Goal: Task Accomplishment & Management: Manage account settings

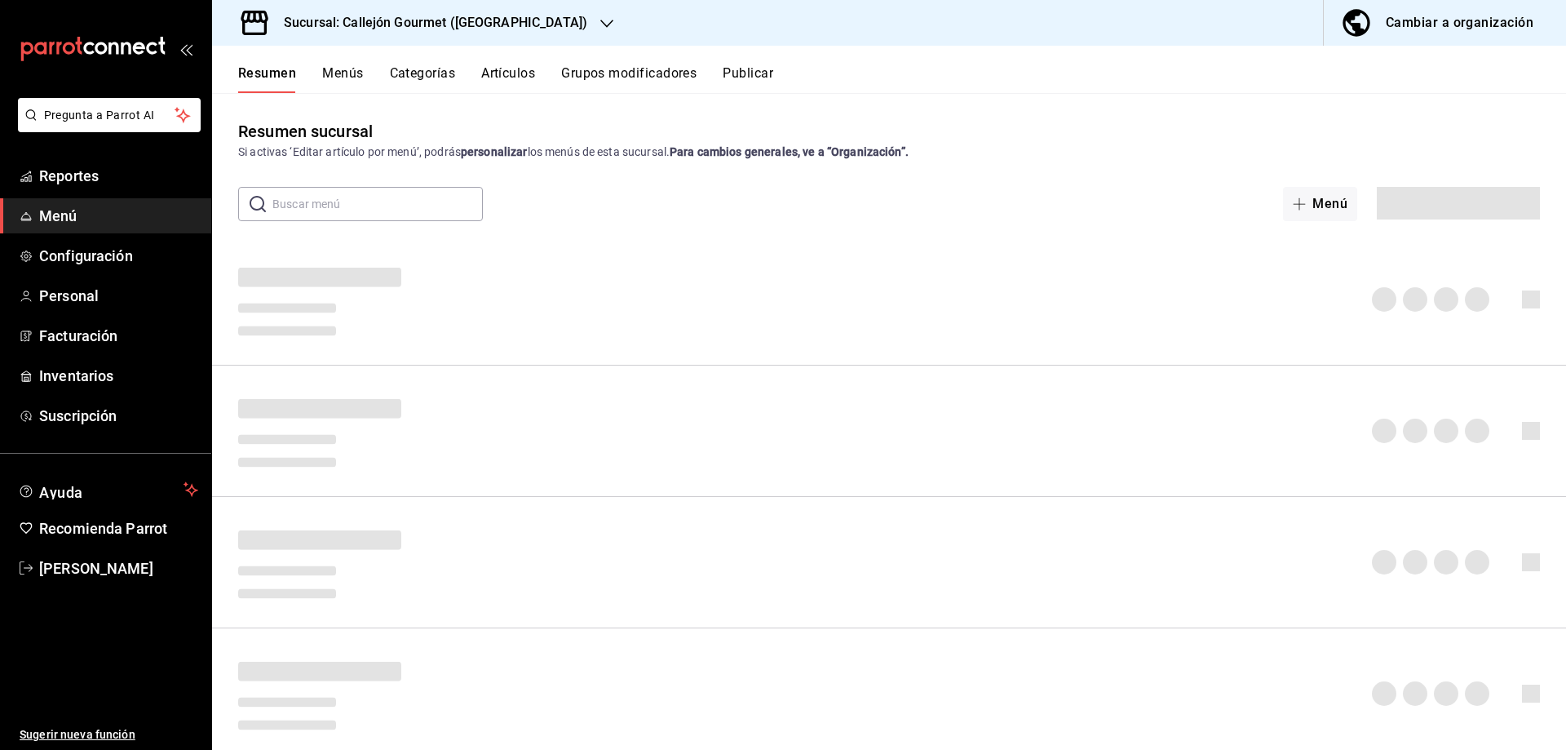
click at [1467, 15] on div "Cambiar a organización" at bounding box center [1460, 22] width 148 height 23
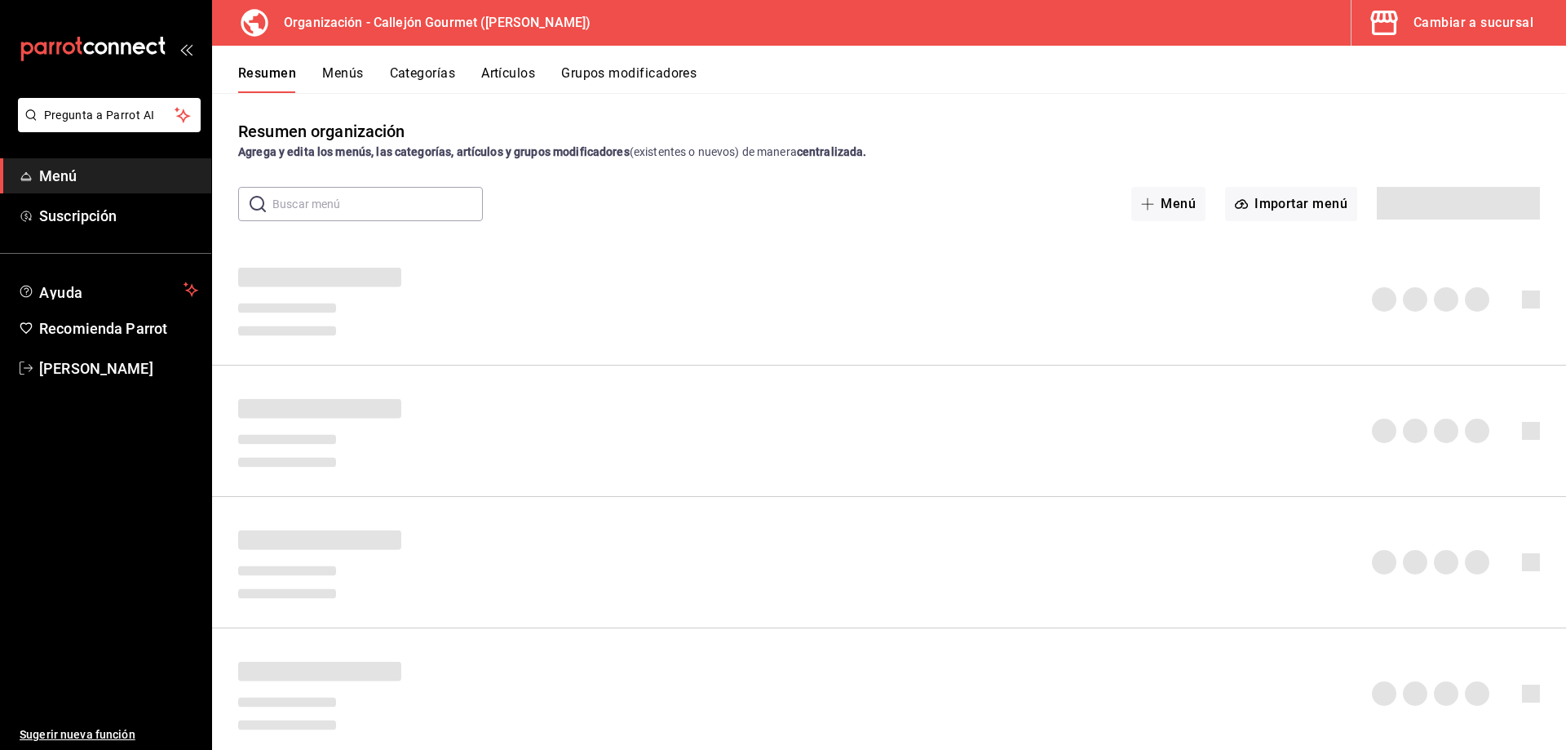
click at [513, 82] on button "Artículos" at bounding box center [508, 79] width 54 height 28
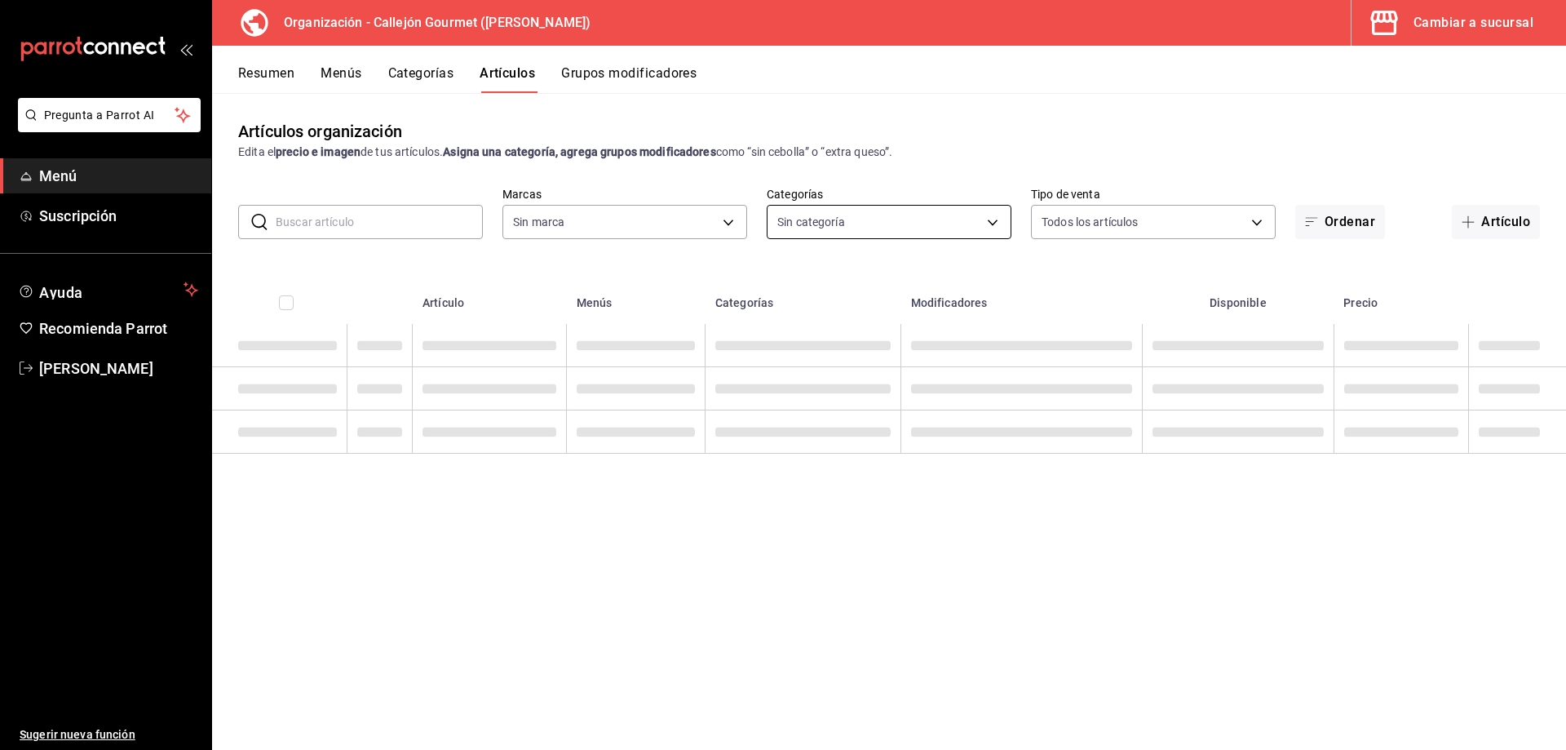
click at [797, 219] on body "Pregunta a Parrot AI Menú Suscripción Ayuda Recomienda Parrot [PERSON_NAME] Sug…" at bounding box center [783, 375] width 1566 height 750
type input "b745975e-353d-4ea6-9a58-5b57ab571e35,d5d8f1cf-b280-455f-b956-151f83414c9c"
type input "1895283b-37fe-4058-be12-bc3ed6fd7700,60c623fe-4fe0-4e6f-9a8e-2e2f274e38b8,9ddc4…"
checkbox input "true"
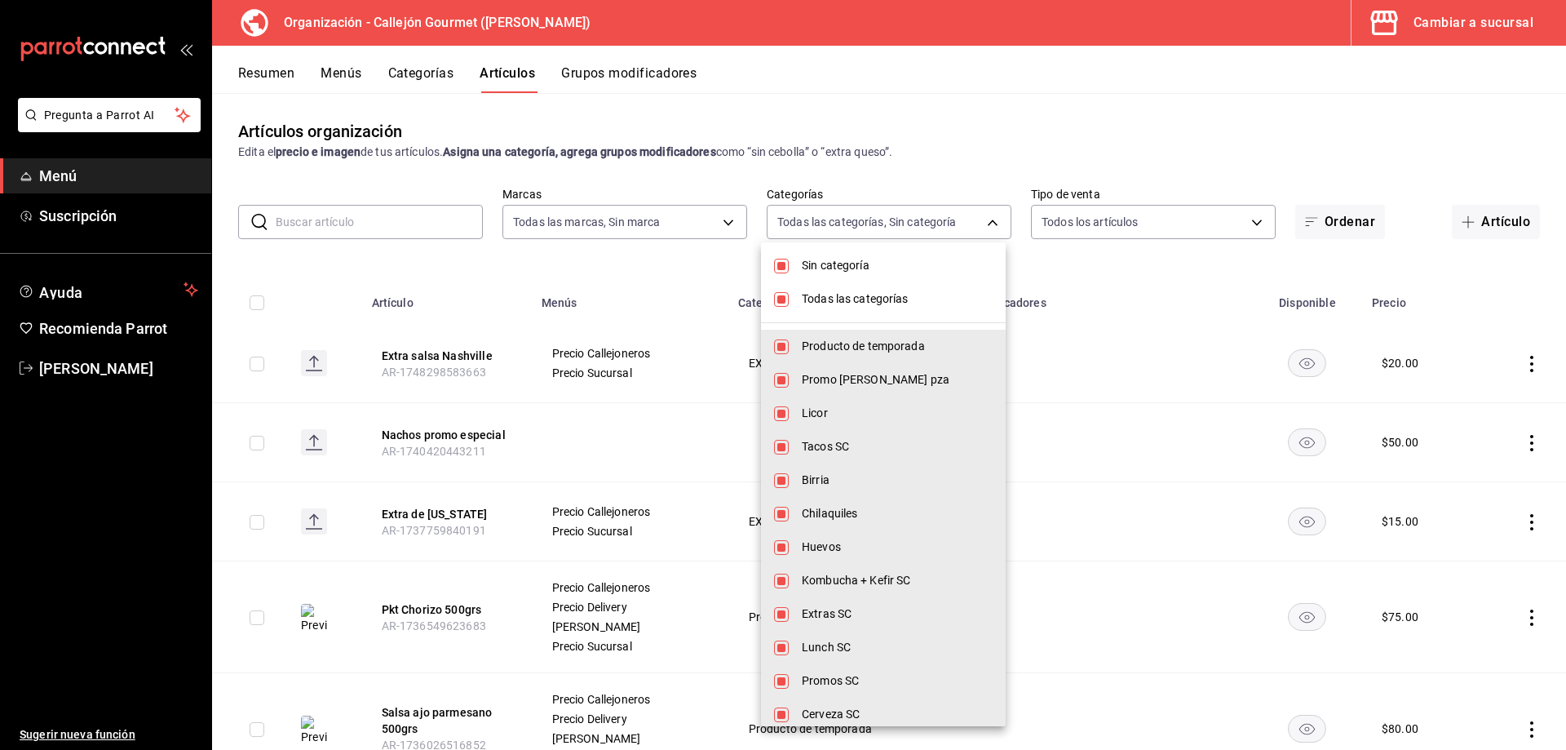
click at [818, 272] on span "Sin categoría" at bounding box center [897, 265] width 191 height 17
checkbox input "false"
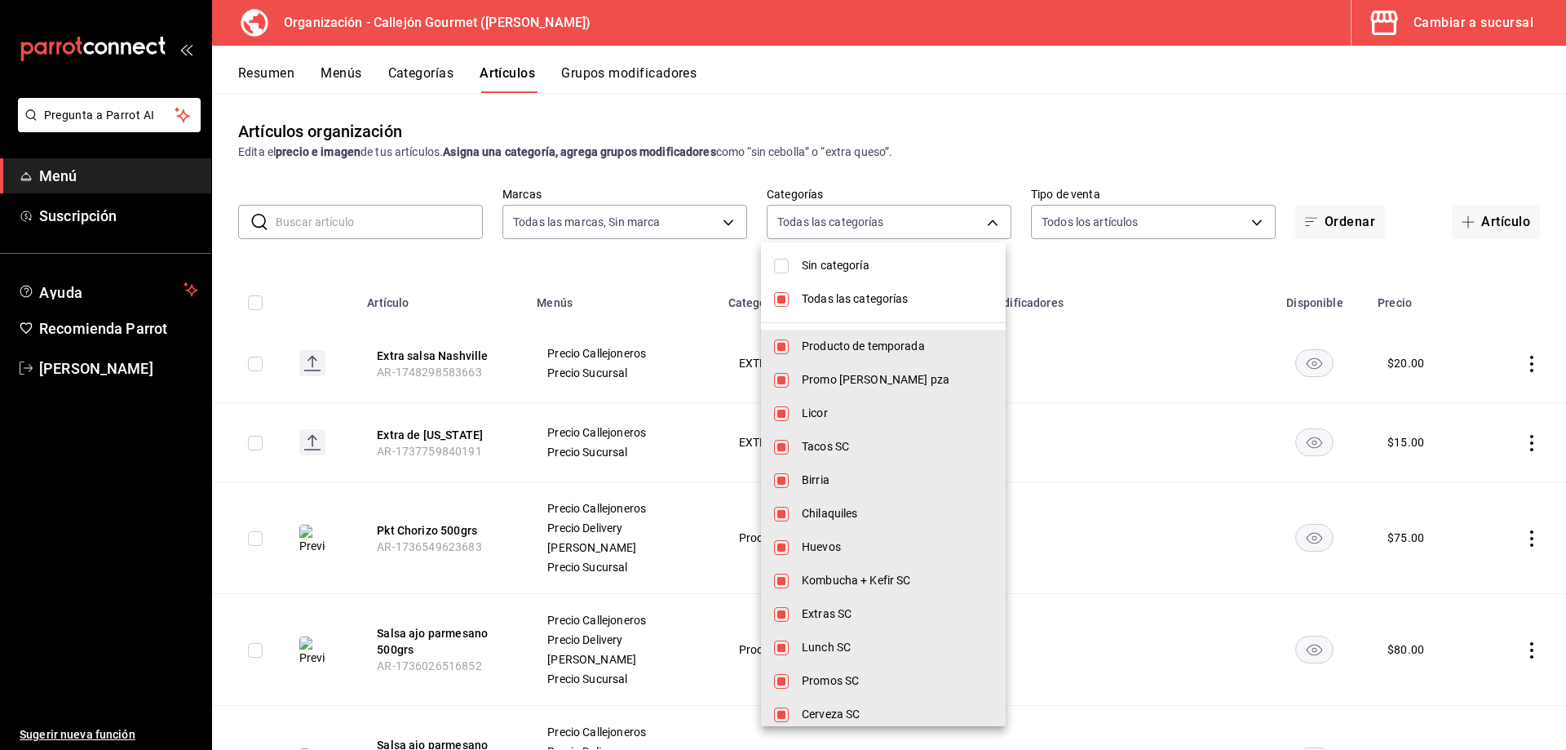
click at [784, 306] on input "checkbox" at bounding box center [781, 299] width 15 height 15
checkbox input "false"
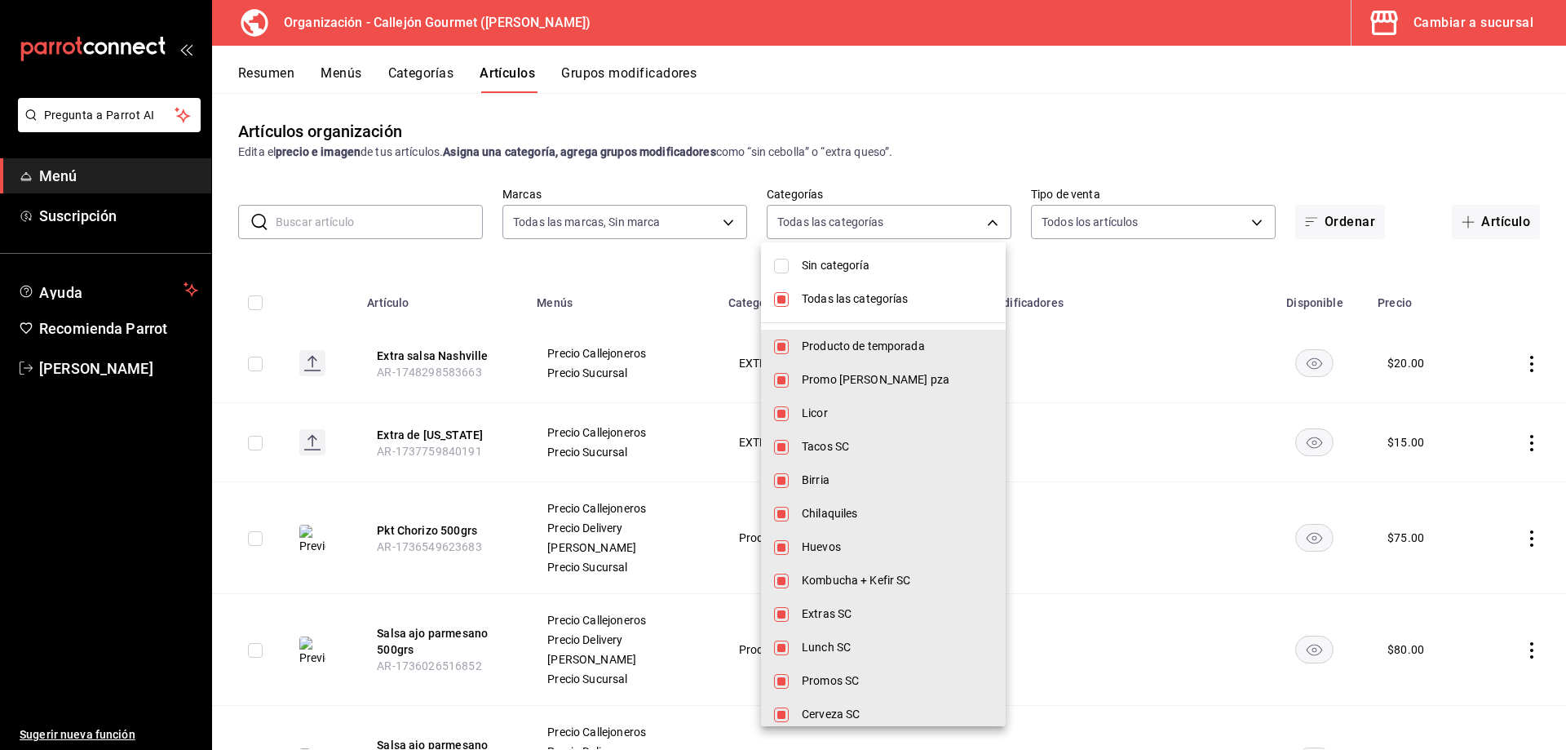
checkbox input "false"
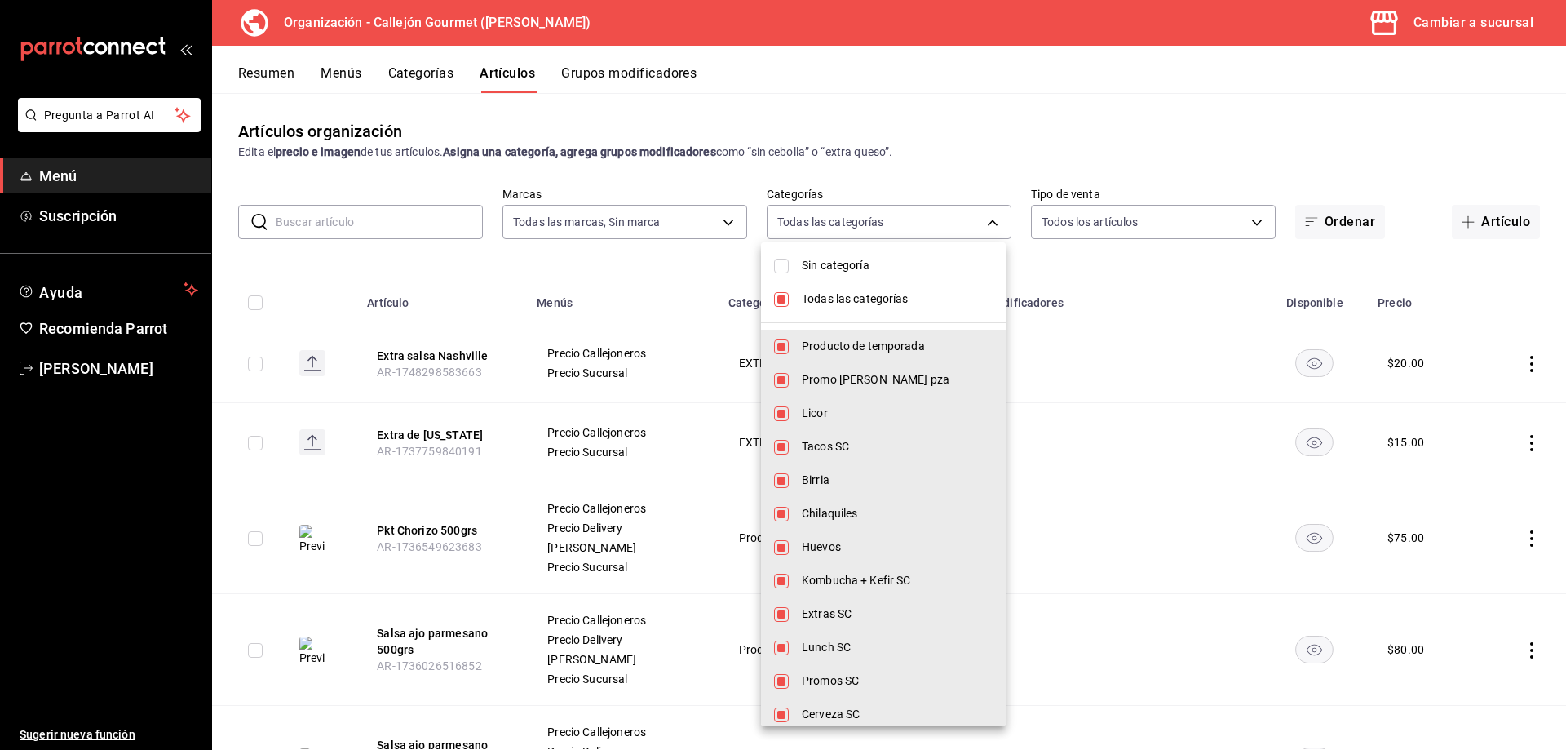
checkbox input "false"
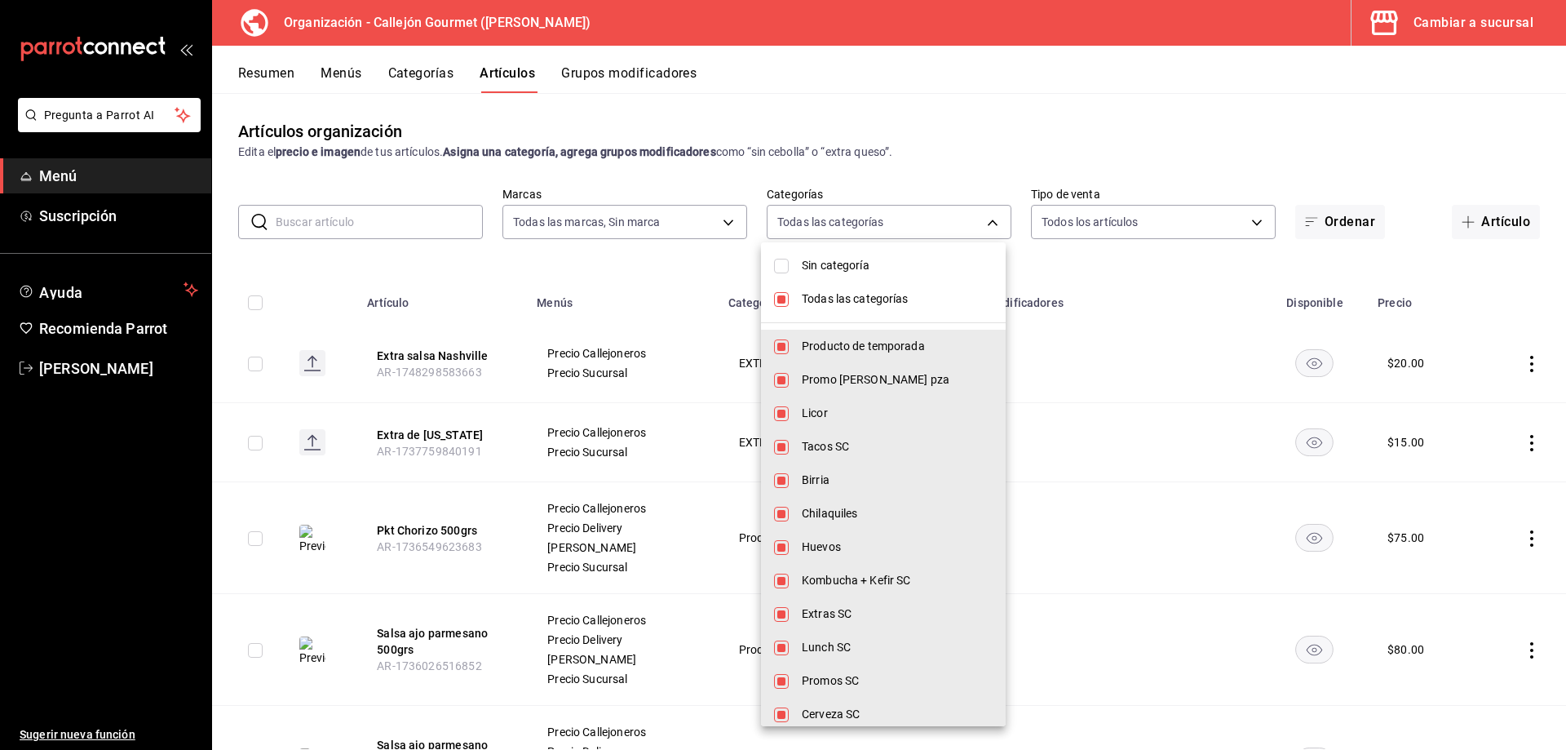
checkbox input "false"
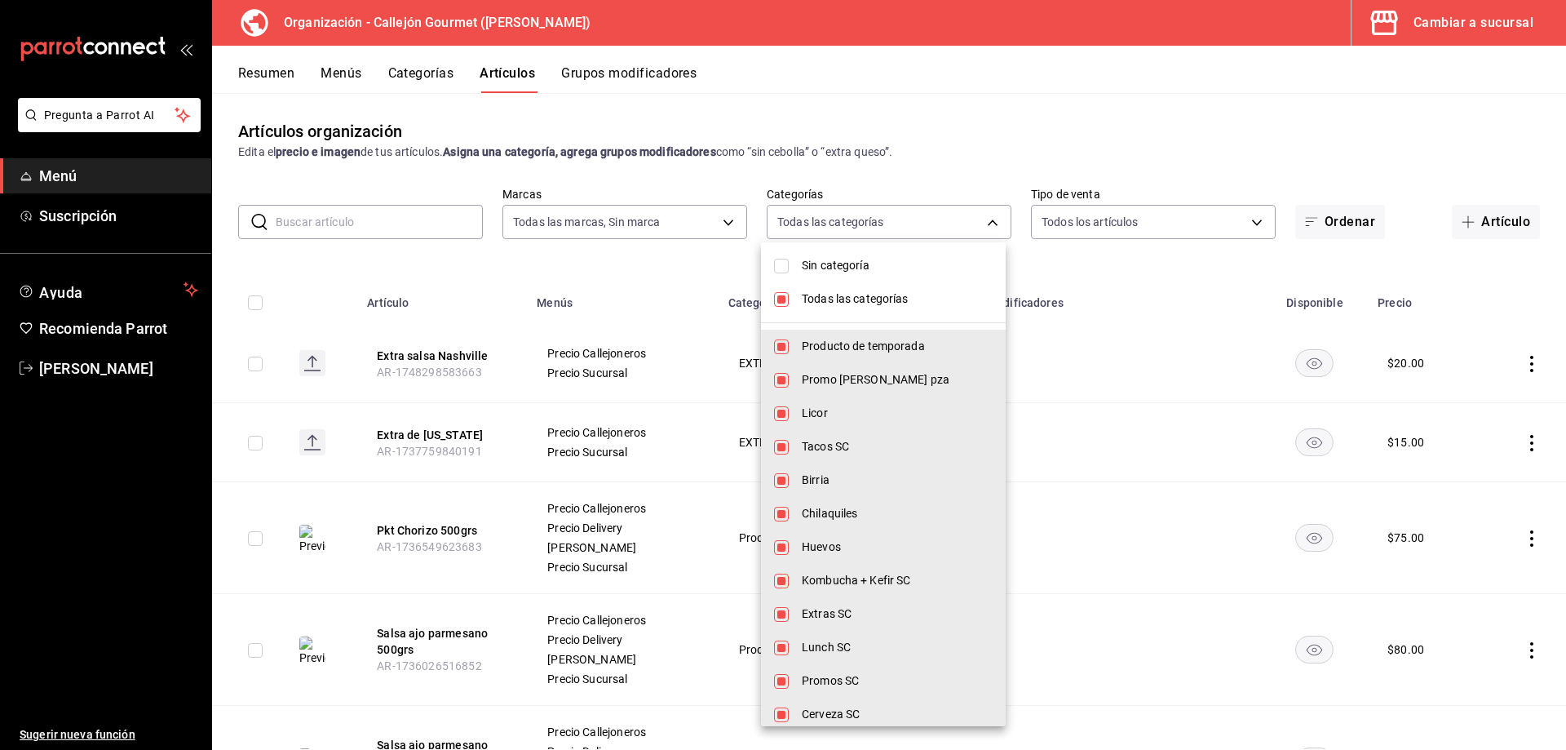
checkbox input "false"
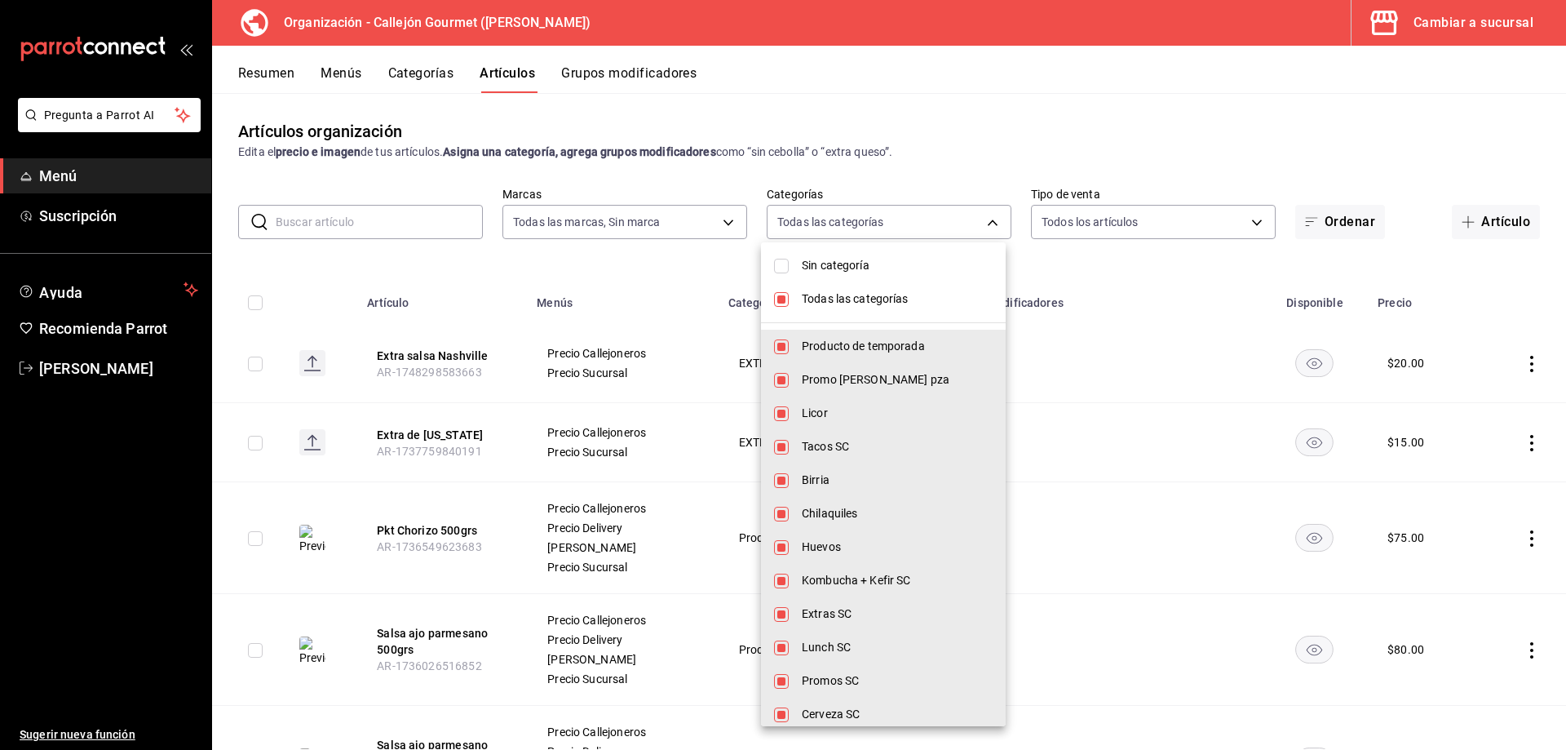
checkbox input "false"
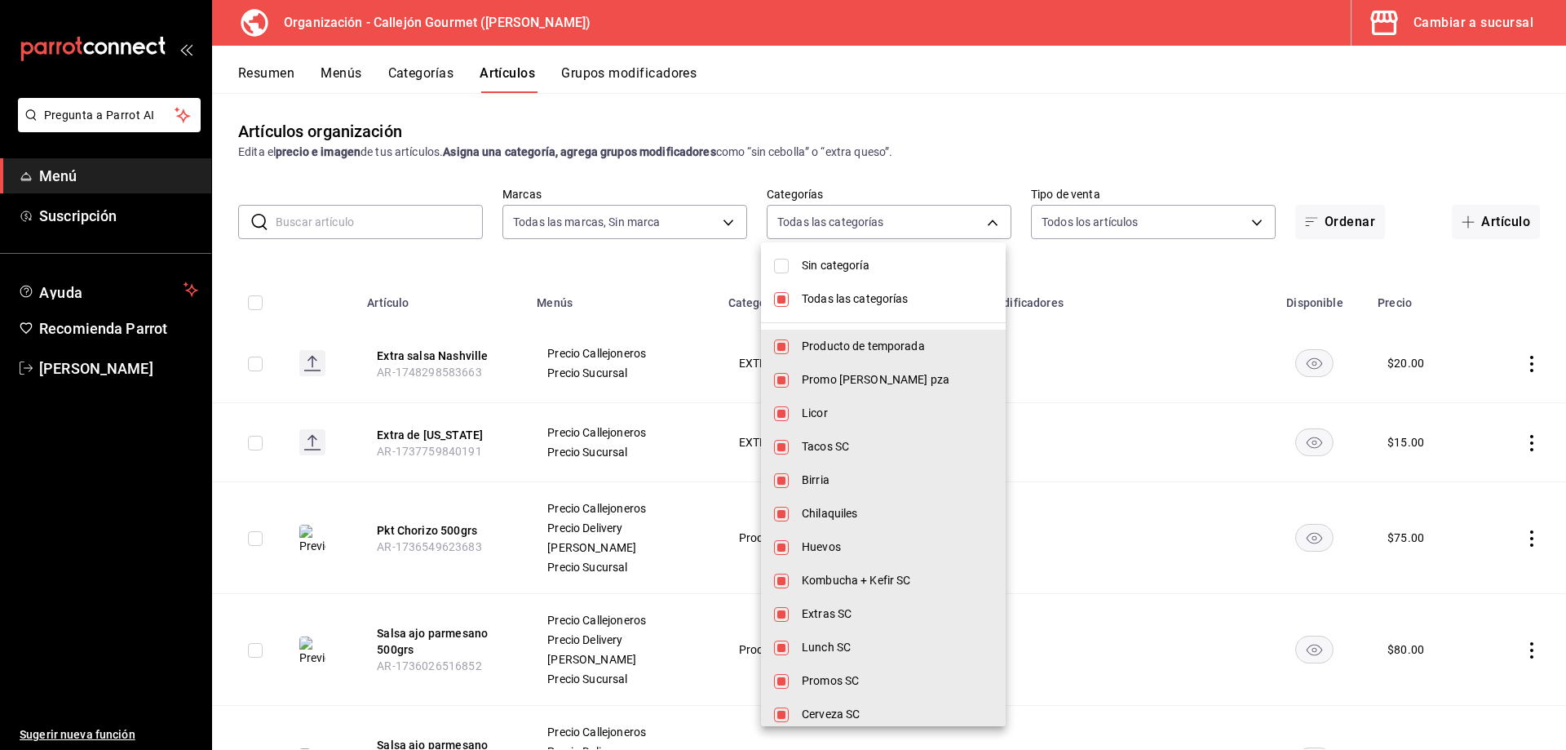
checkbox input "false"
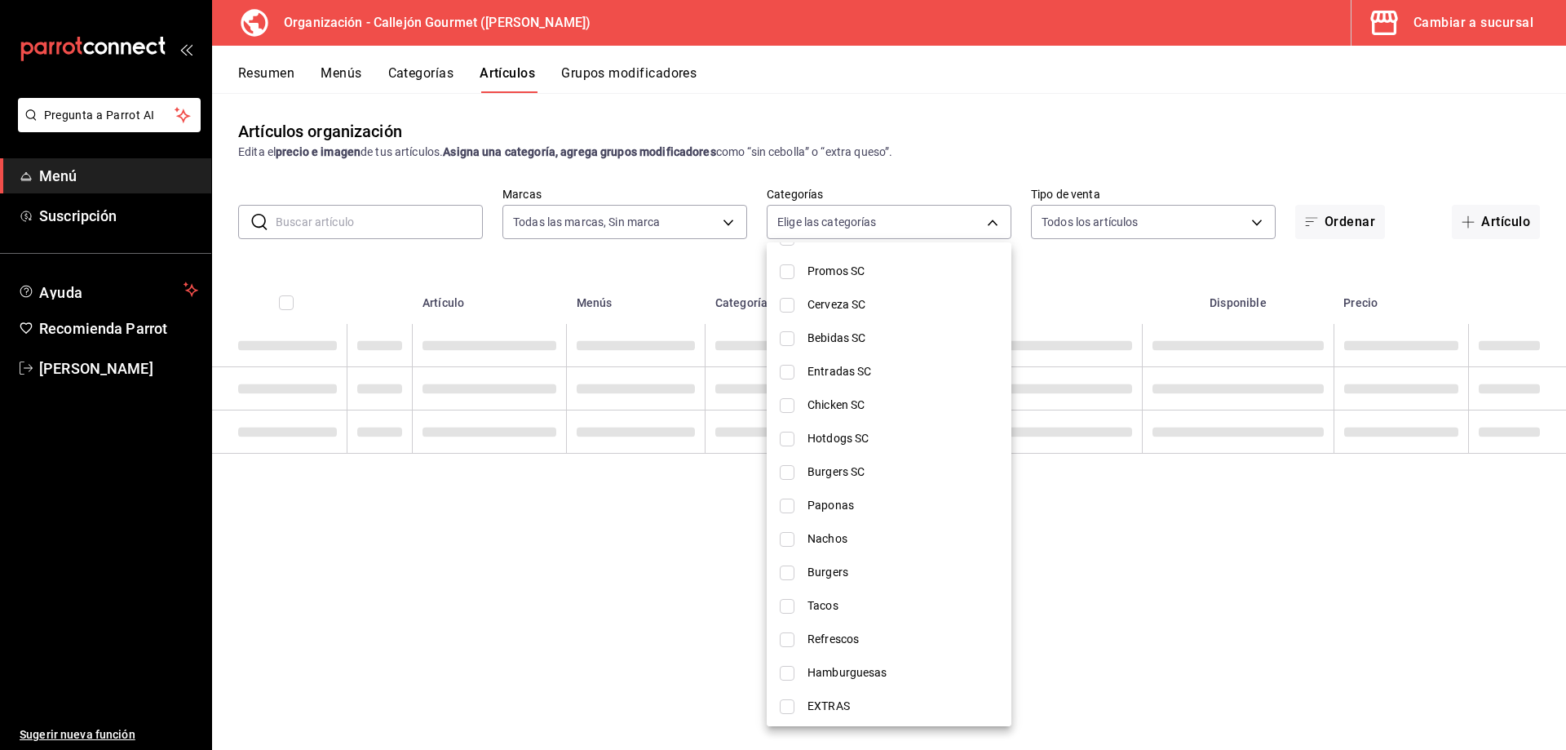
scroll to position [489, 0]
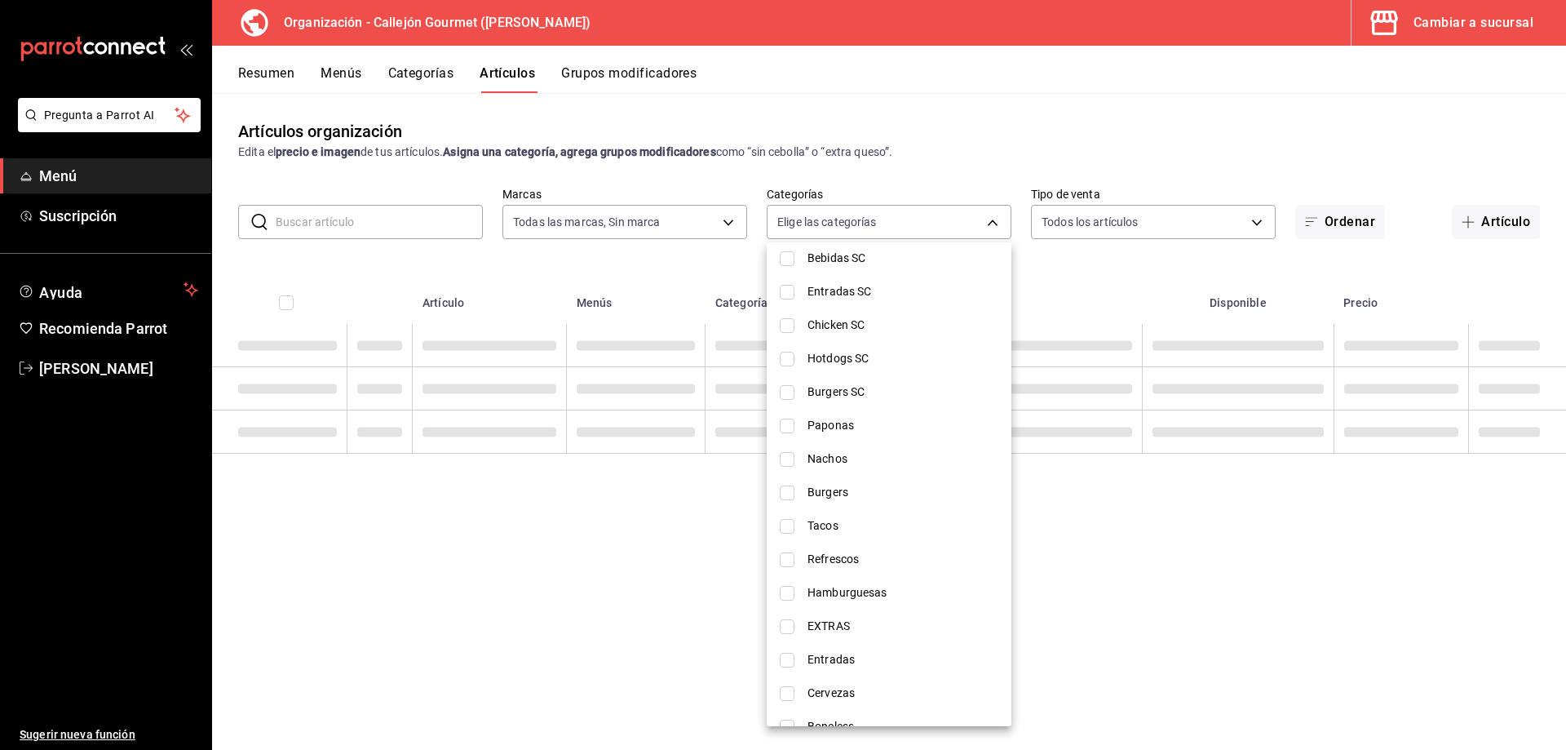
click at [853, 626] on span "EXTRAS" at bounding box center [902, 625] width 191 height 17
type input "9c1c207f-5019-4802-8e71-931f1a6f4afe"
checkbox input "true"
click at [950, 122] on div at bounding box center [783, 375] width 1566 height 750
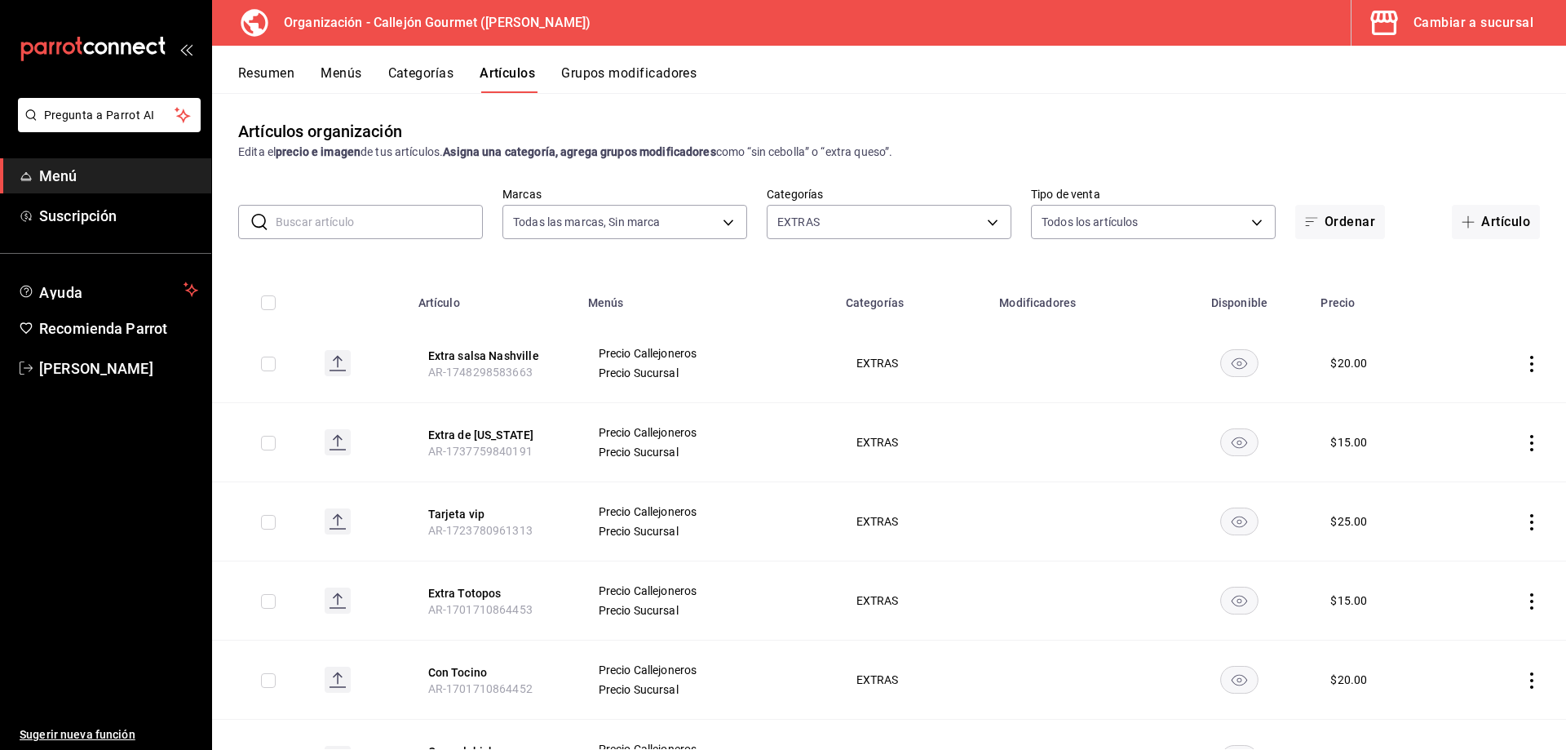
click at [1530, 363] on icon "actions" at bounding box center [1531, 364] width 3 height 16
click at [1459, 466] on span "Eliminar" at bounding box center [1470, 467] width 42 height 13
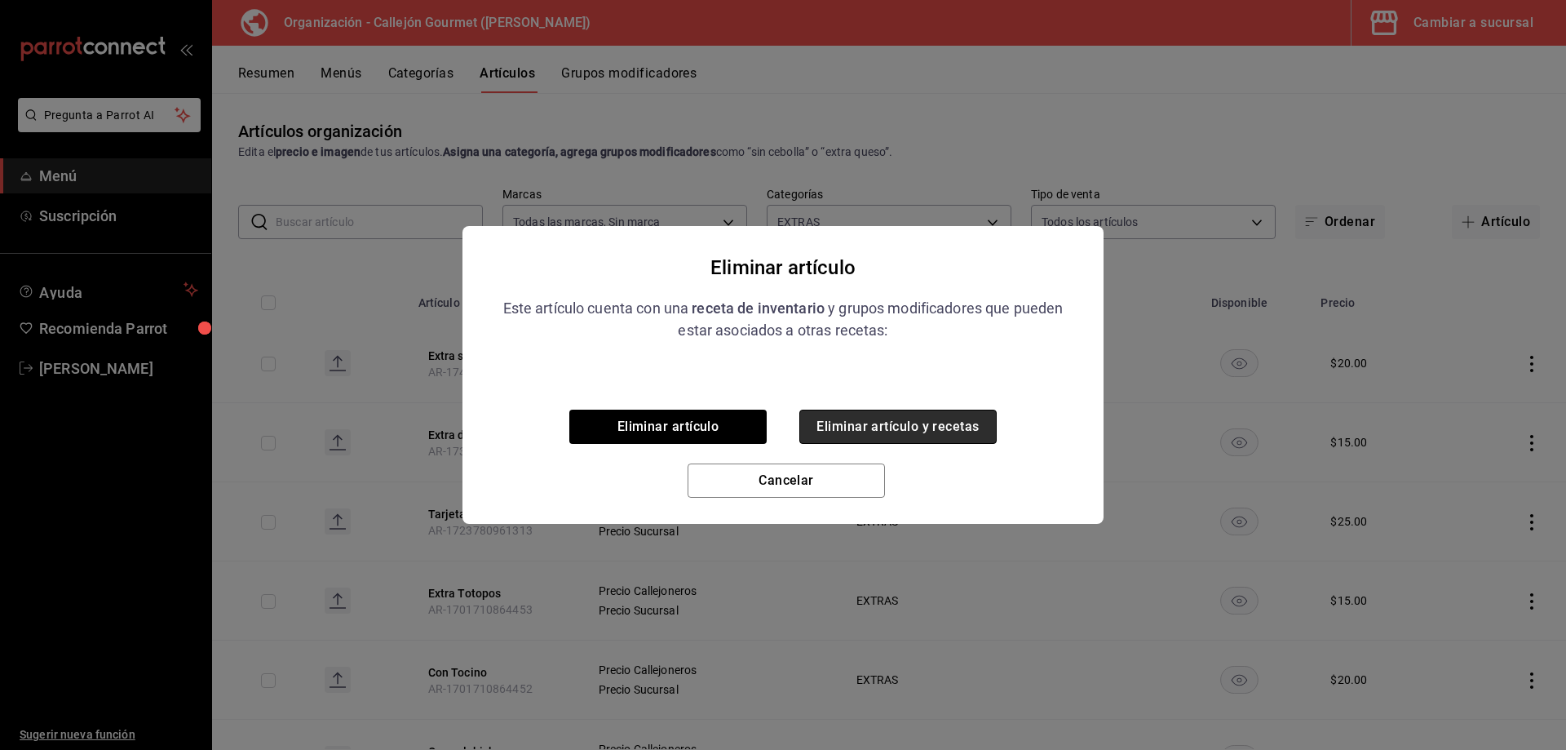
click at [883, 428] on button "Eliminar artículo y recetas" at bounding box center [897, 426] width 197 height 34
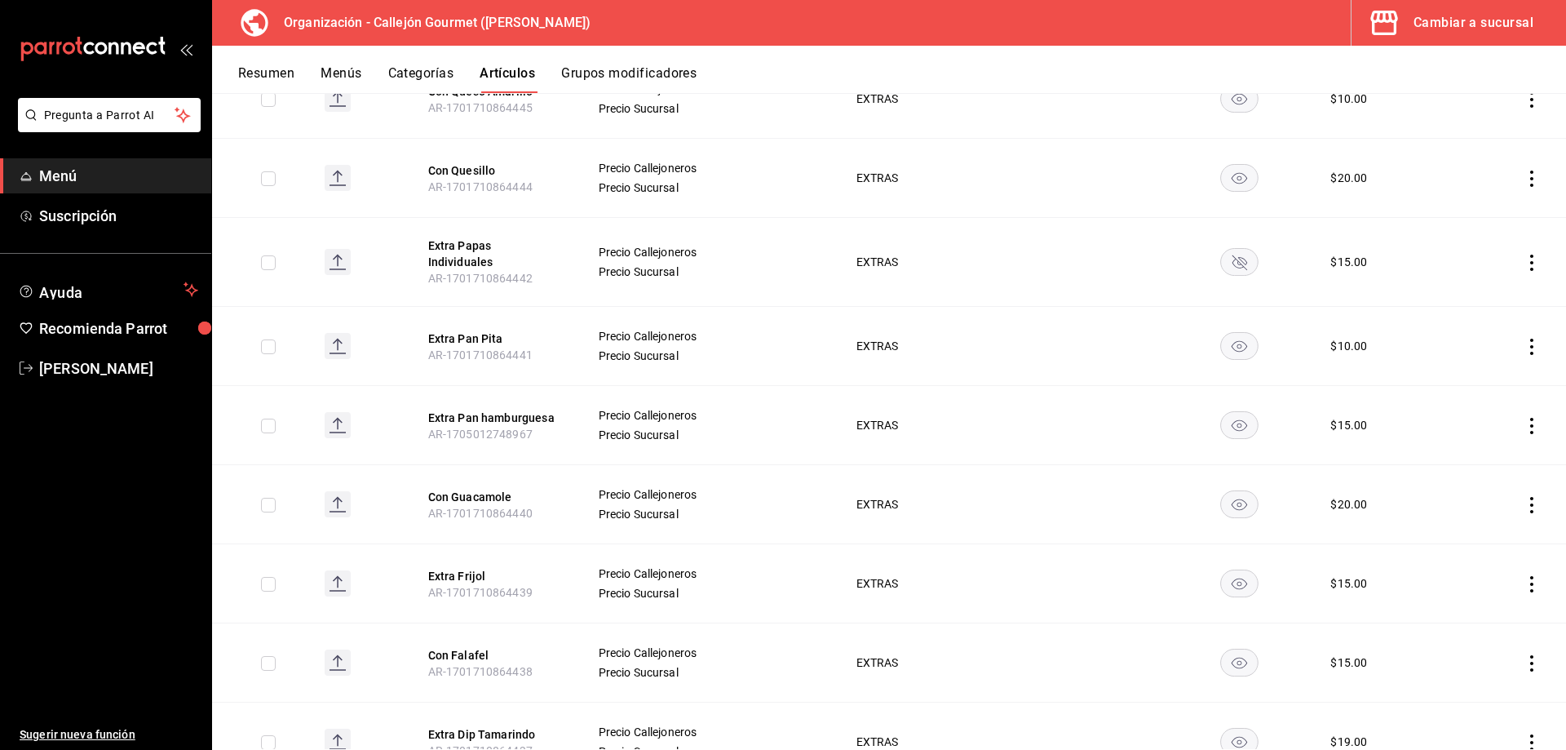
scroll to position [1060, 0]
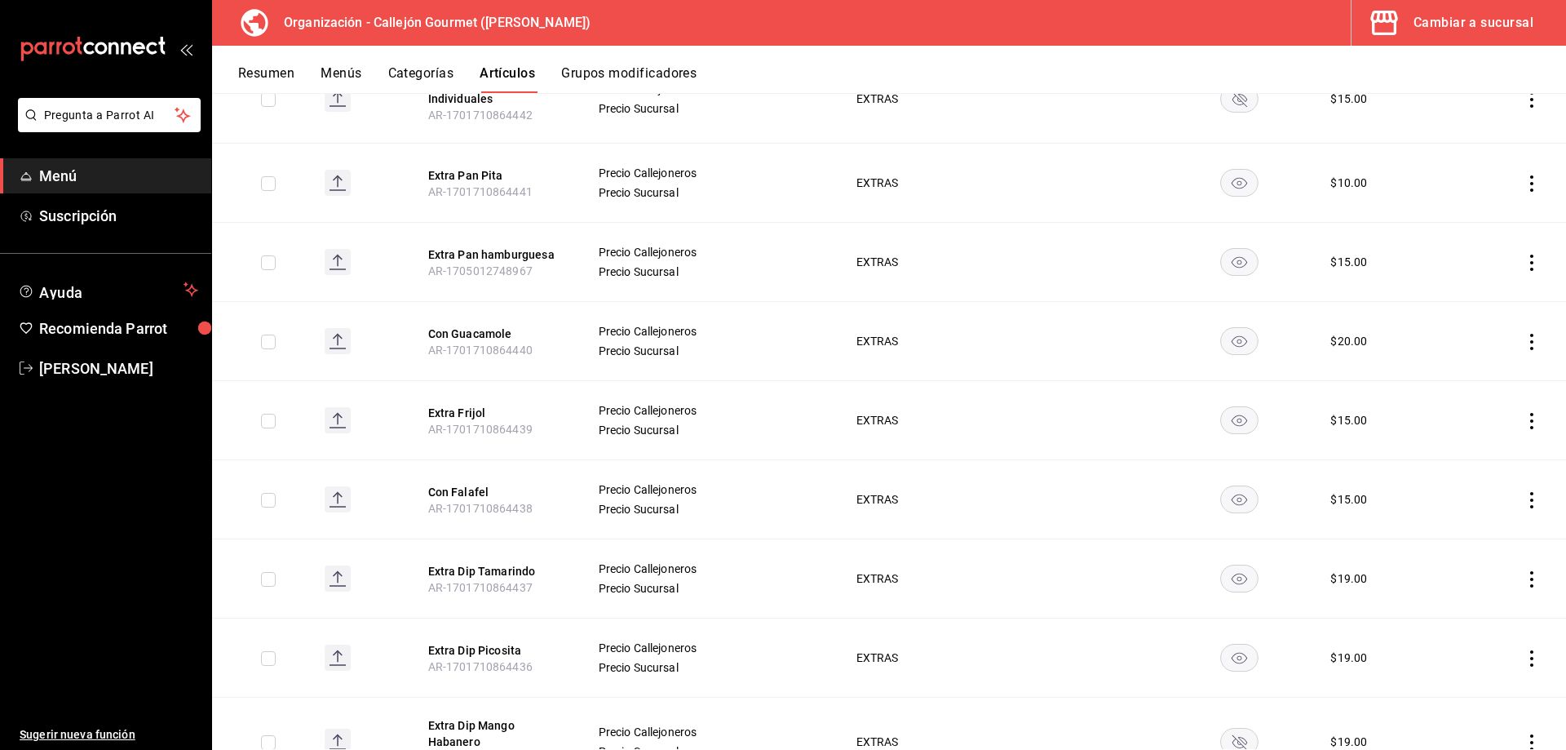
click at [1524, 334] on icon "actions" at bounding box center [1531, 342] width 16 height 16
click at [1479, 431] on span "Eliminar" at bounding box center [1470, 435] width 42 height 13
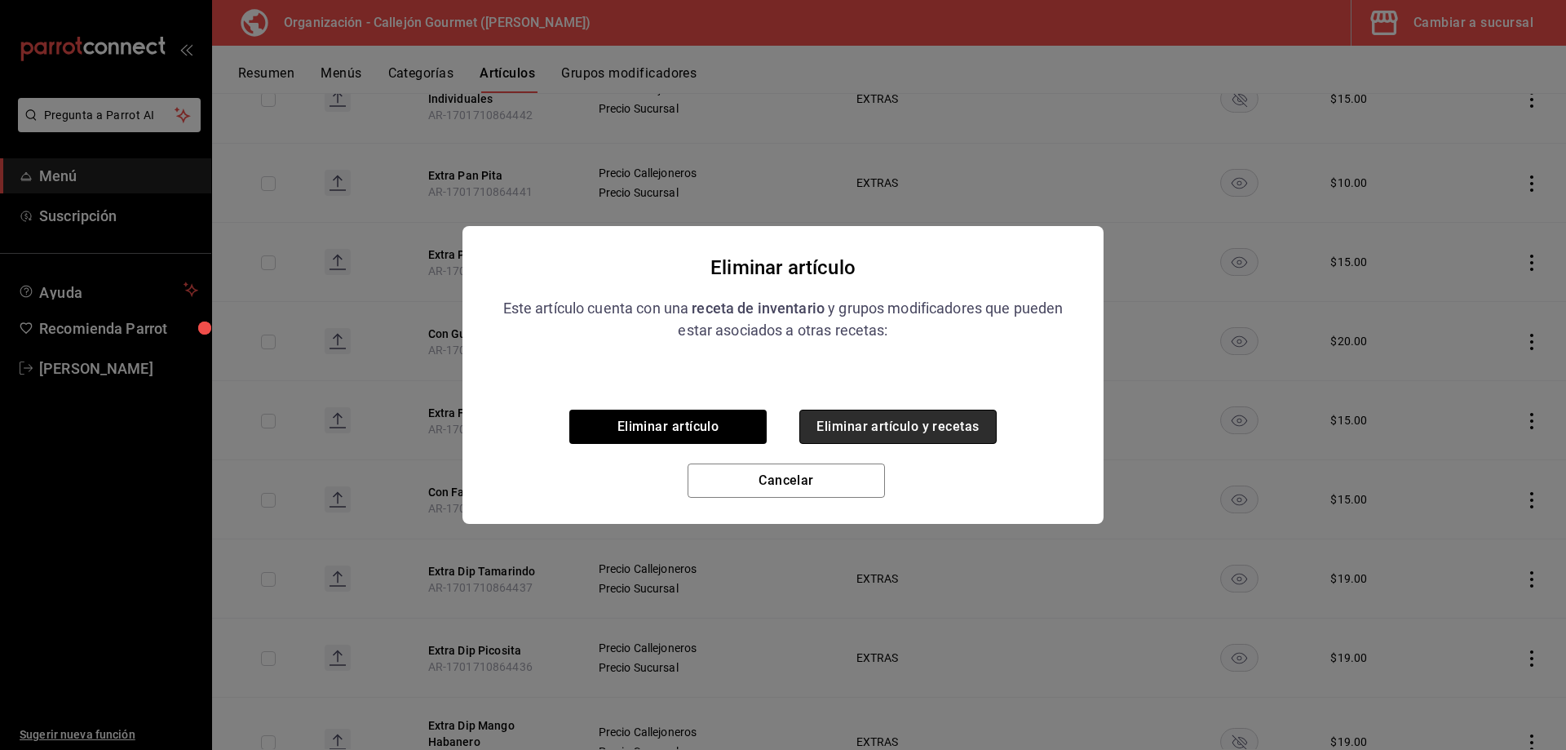
click at [957, 417] on button "Eliminar artículo y recetas" at bounding box center [897, 426] width 197 height 34
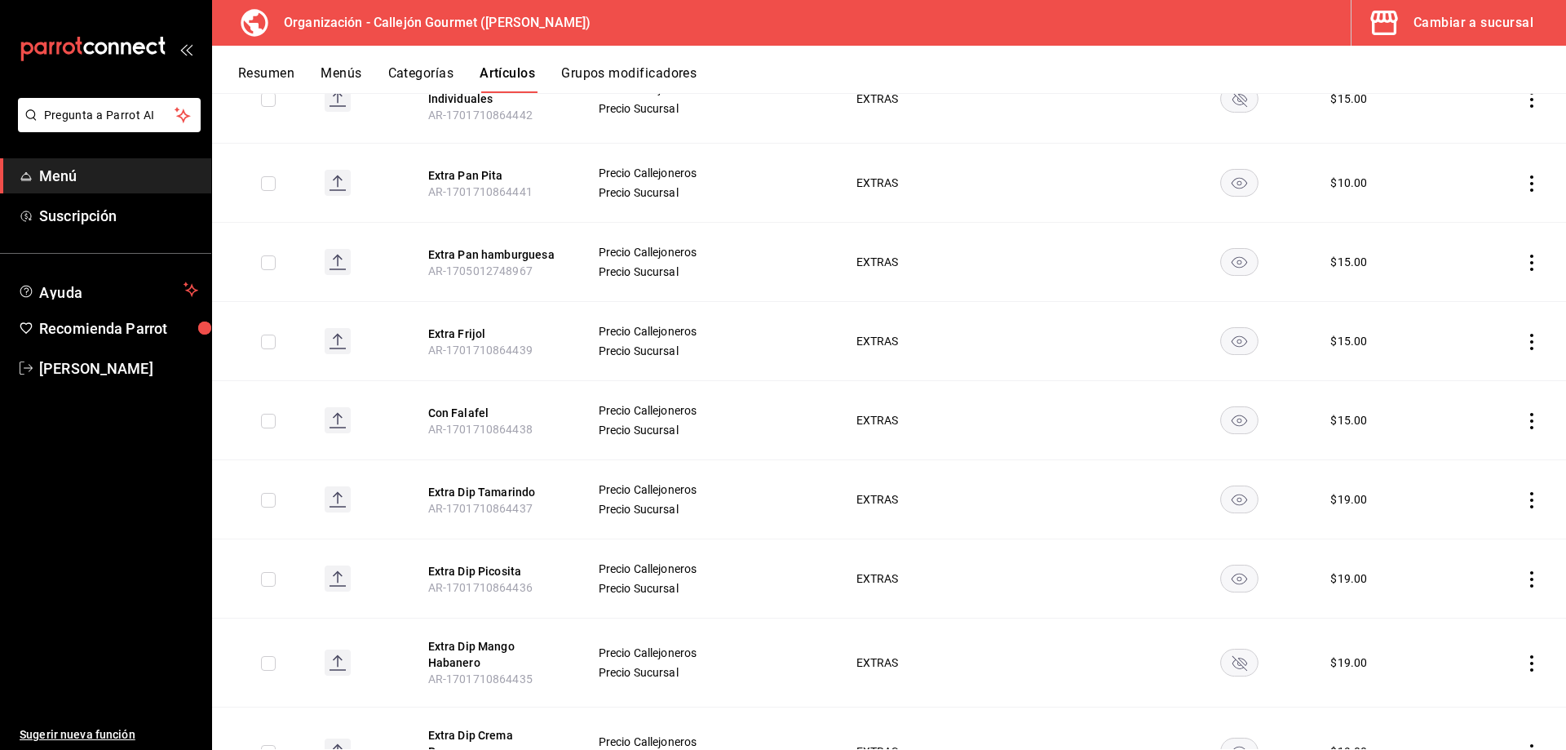
click at [1523, 413] on icon "actions" at bounding box center [1531, 421] width 16 height 16
click at [1468, 520] on span "Eliminar" at bounding box center [1470, 514] width 42 height 13
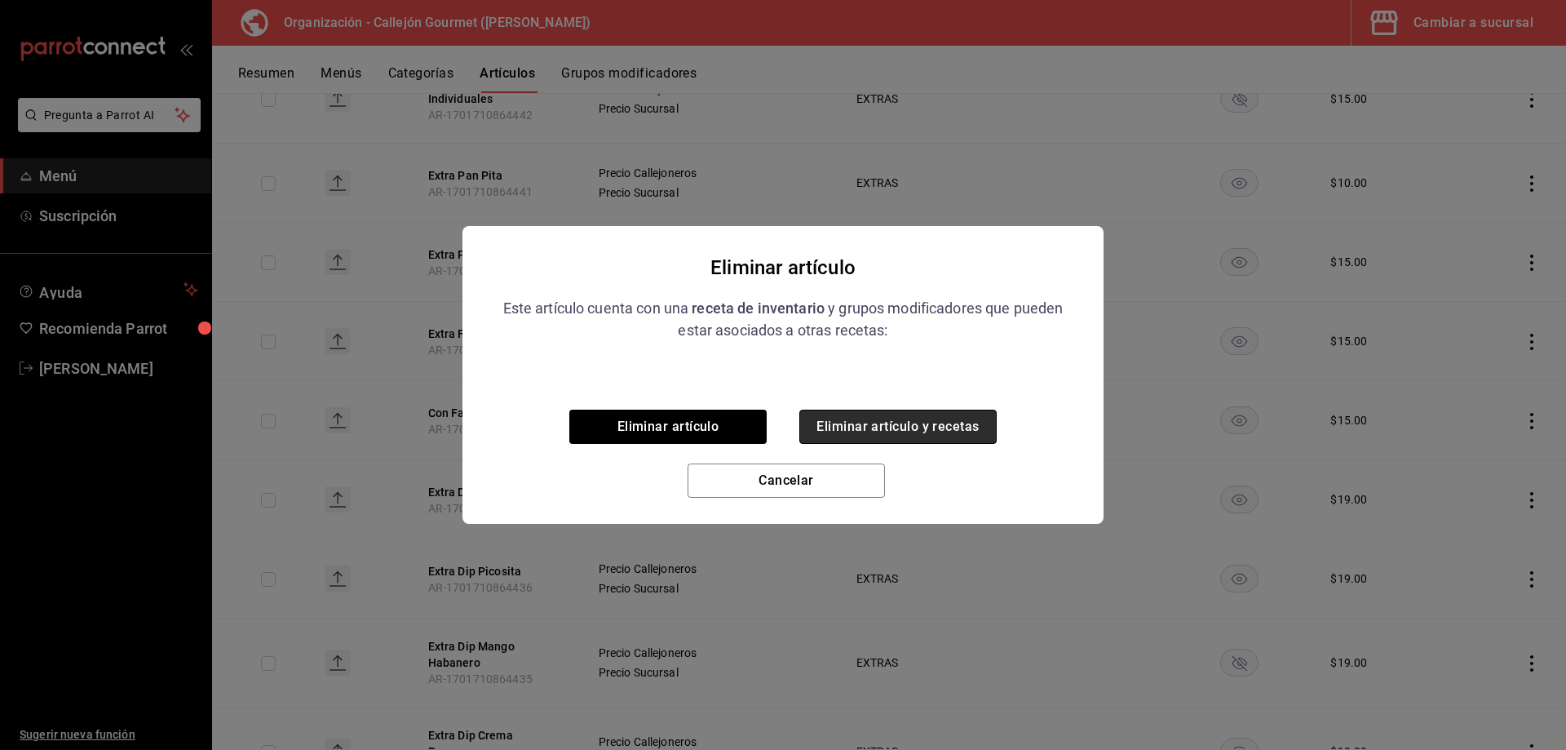
click at [948, 422] on button "Eliminar artículo y recetas" at bounding box center [897, 426] width 197 height 34
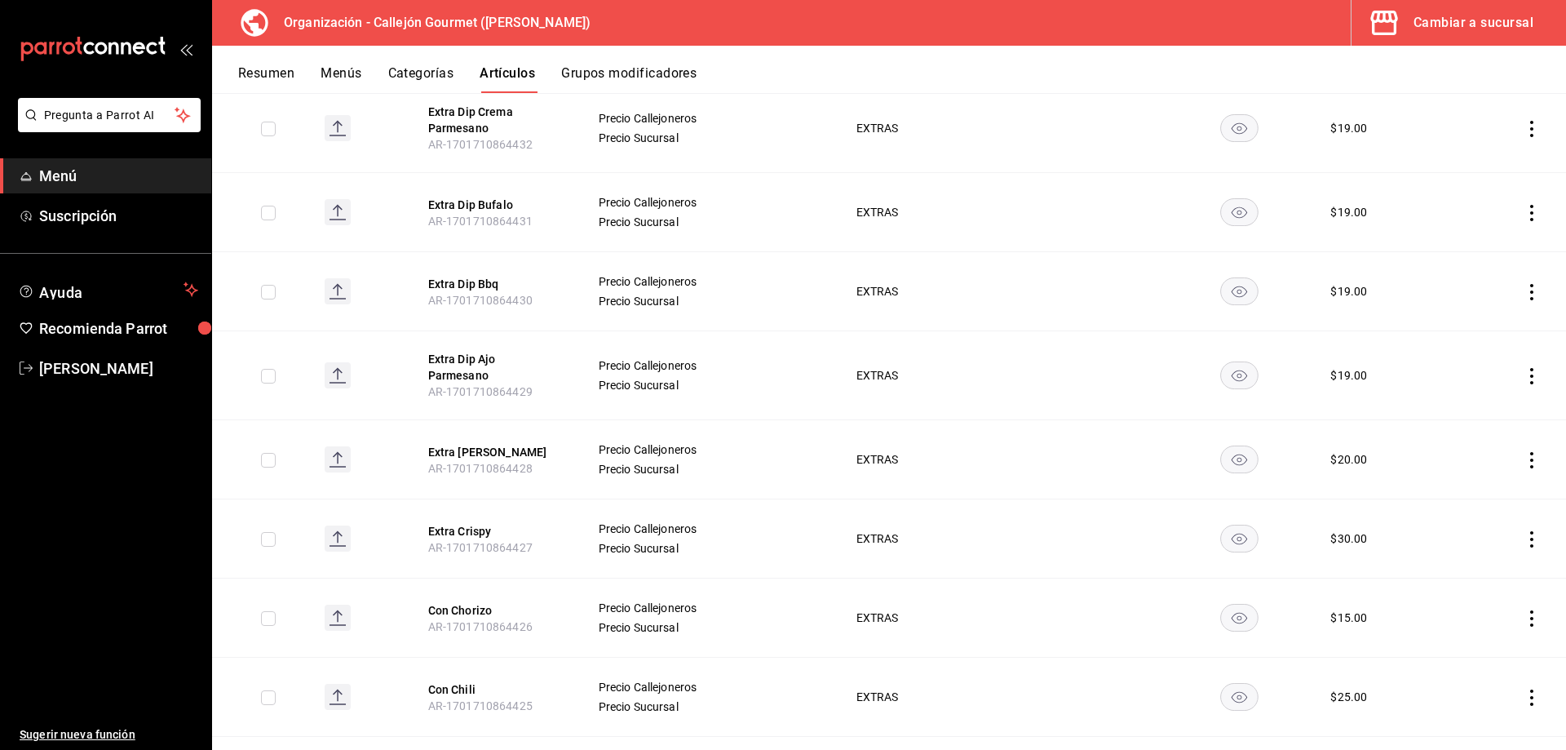
scroll to position [1631, 0]
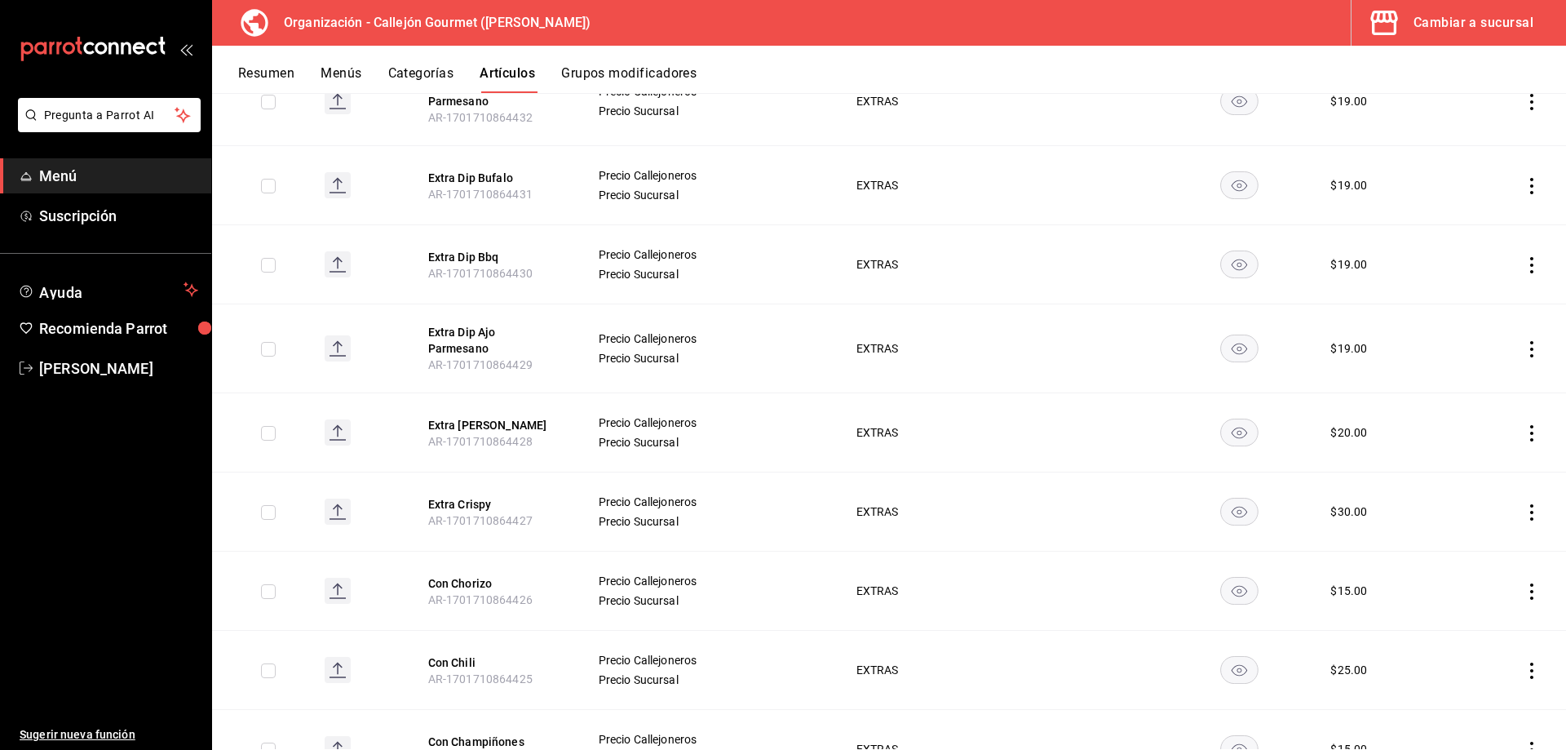
click at [1338, 342] on div "$ 19.00" at bounding box center [1348, 348] width 37 height 16
click at [1523, 341] on icon "actions" at bounding box center [1531, 349] width 16 height 16
click at [1453, 368] on span "Editar" at bounding box center [1470, 371] width 42 height 17
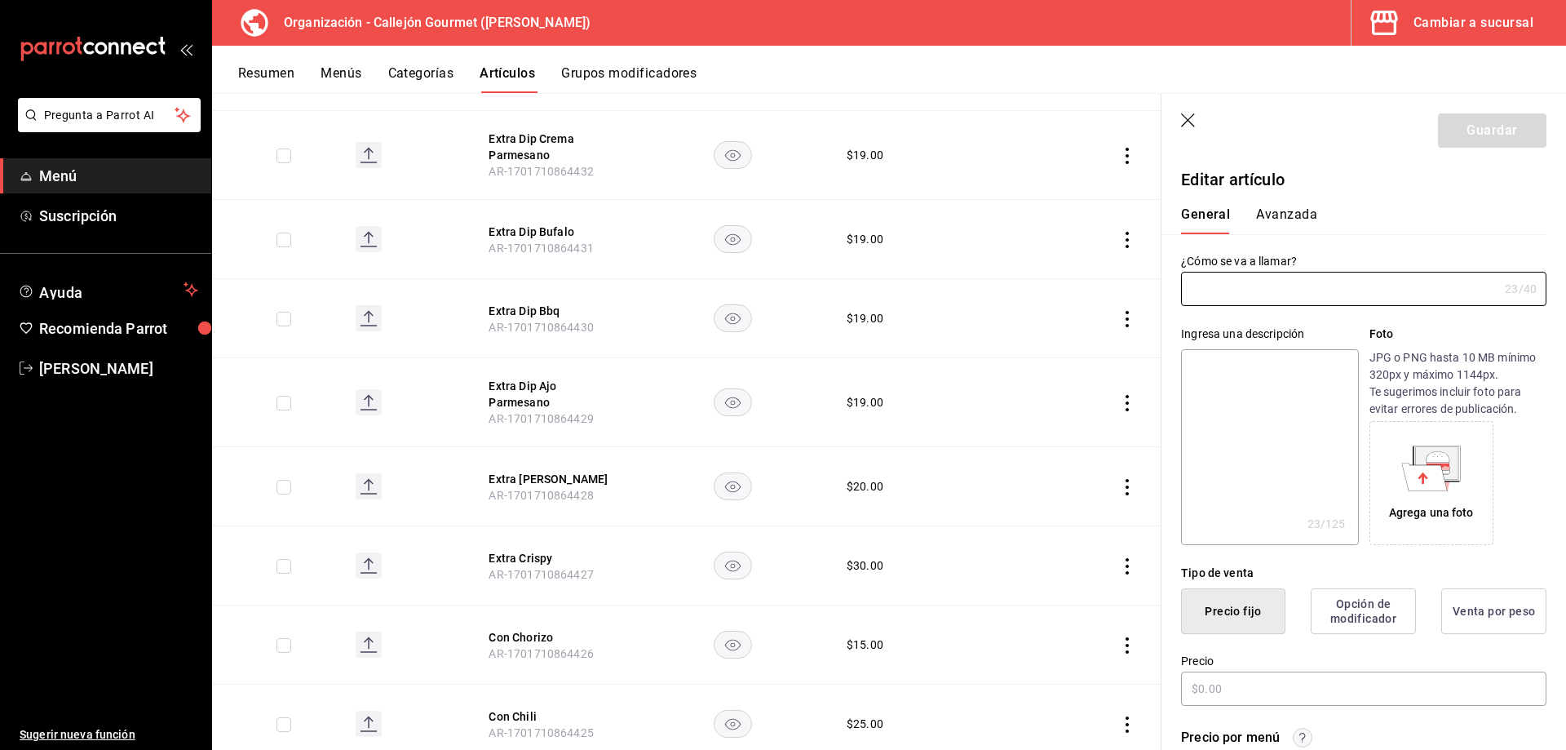
type input "Extra Dip Ajo Parmesano"
type textarea "Extra Dip Ajo Parmesano"
type textarea "x"
type input "AR-1701710864429"
type textarea "x"
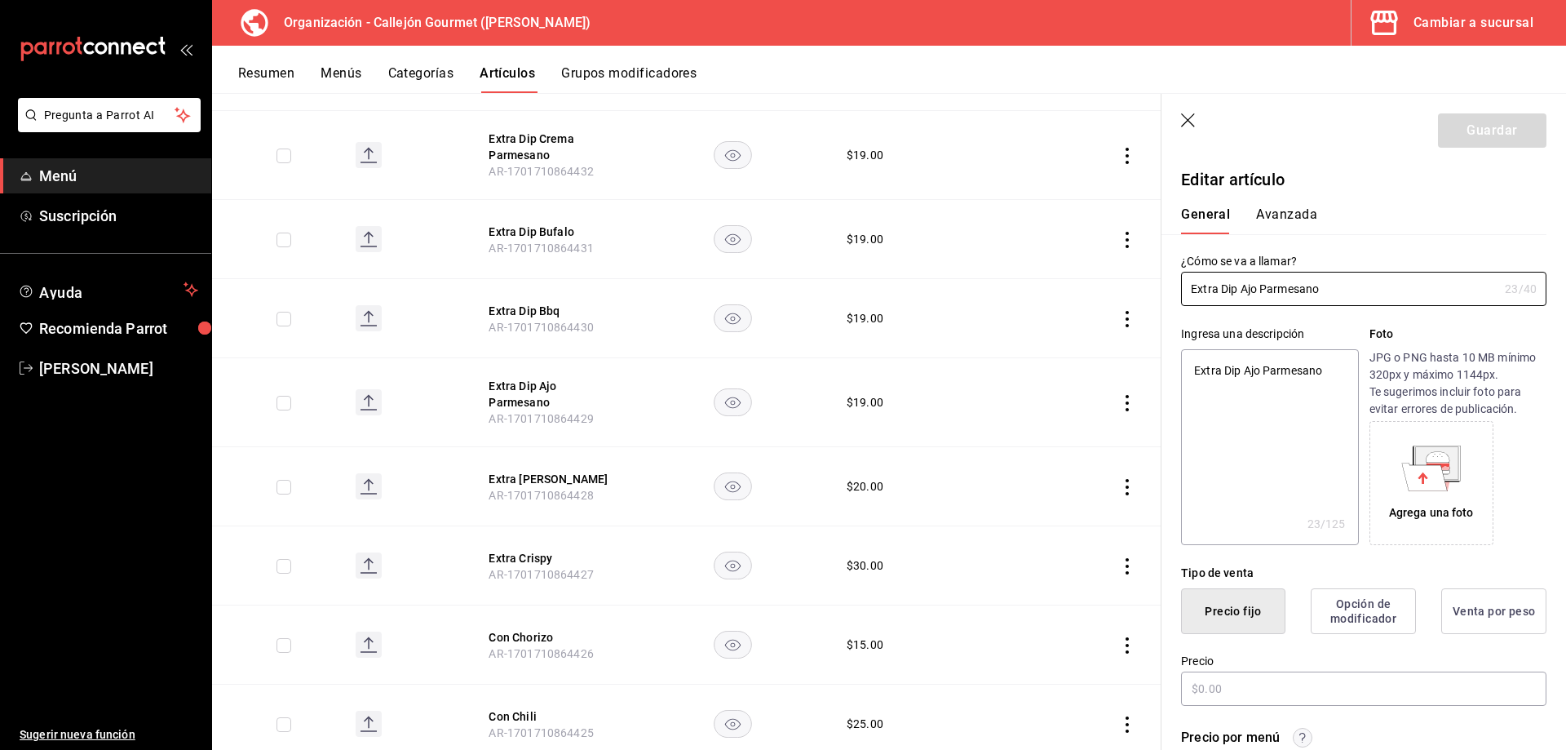
type input "$19.00"
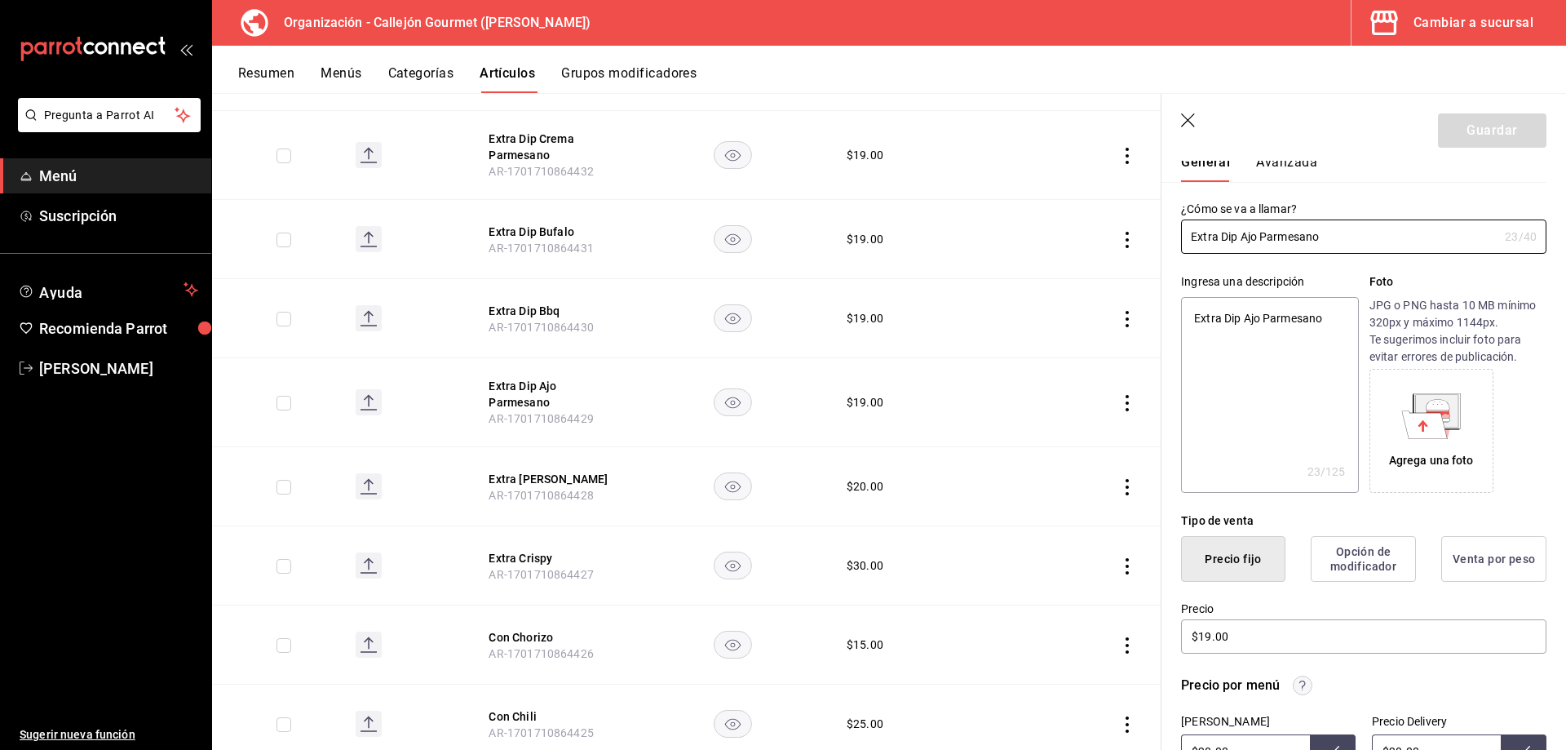
scroll to position [82, 0]
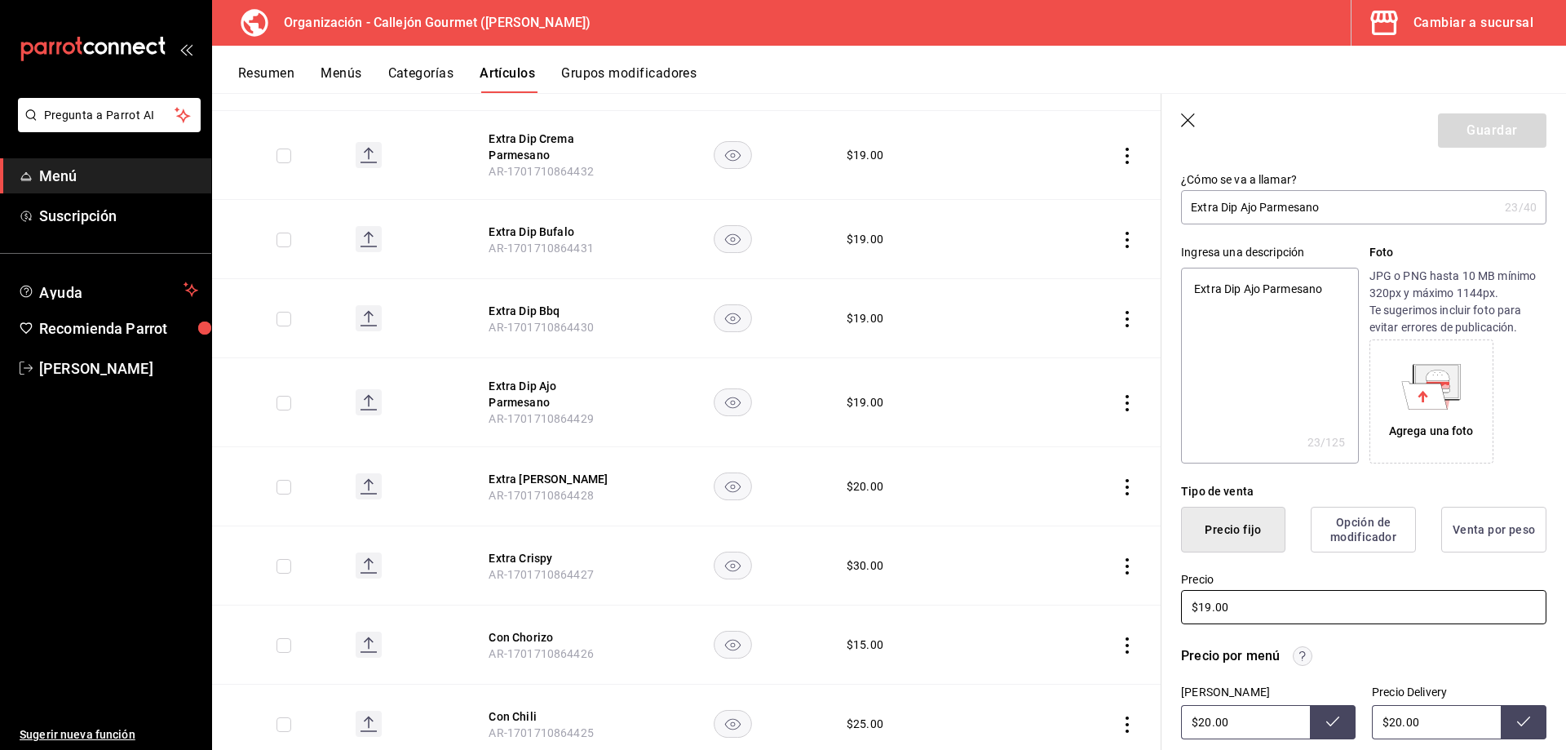
drag, startPoint x: 1229, startPoint y: 616, endPoint x: 1197, endPoint y: 621, distance: 32.2
click at [1197, 621] on input "$19.00" at bounding box center [1363, 607] width 365 height 34
type textarea "x"
type input "$2.00"
type textarea "x"
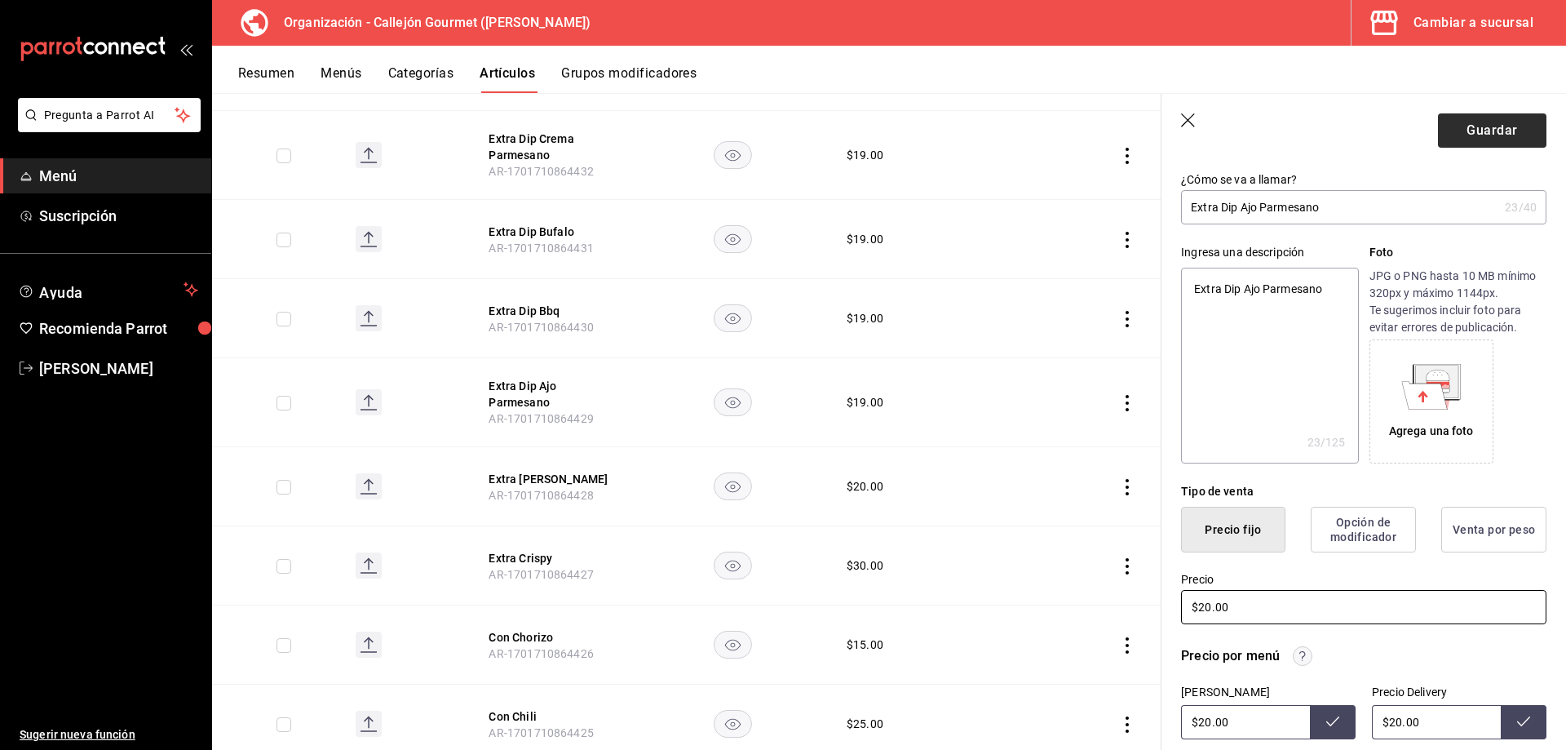
type input "$20.00"
click at [1477, 123] on button "Guardar" at bounding box center [1492, 130] width 108 height 34
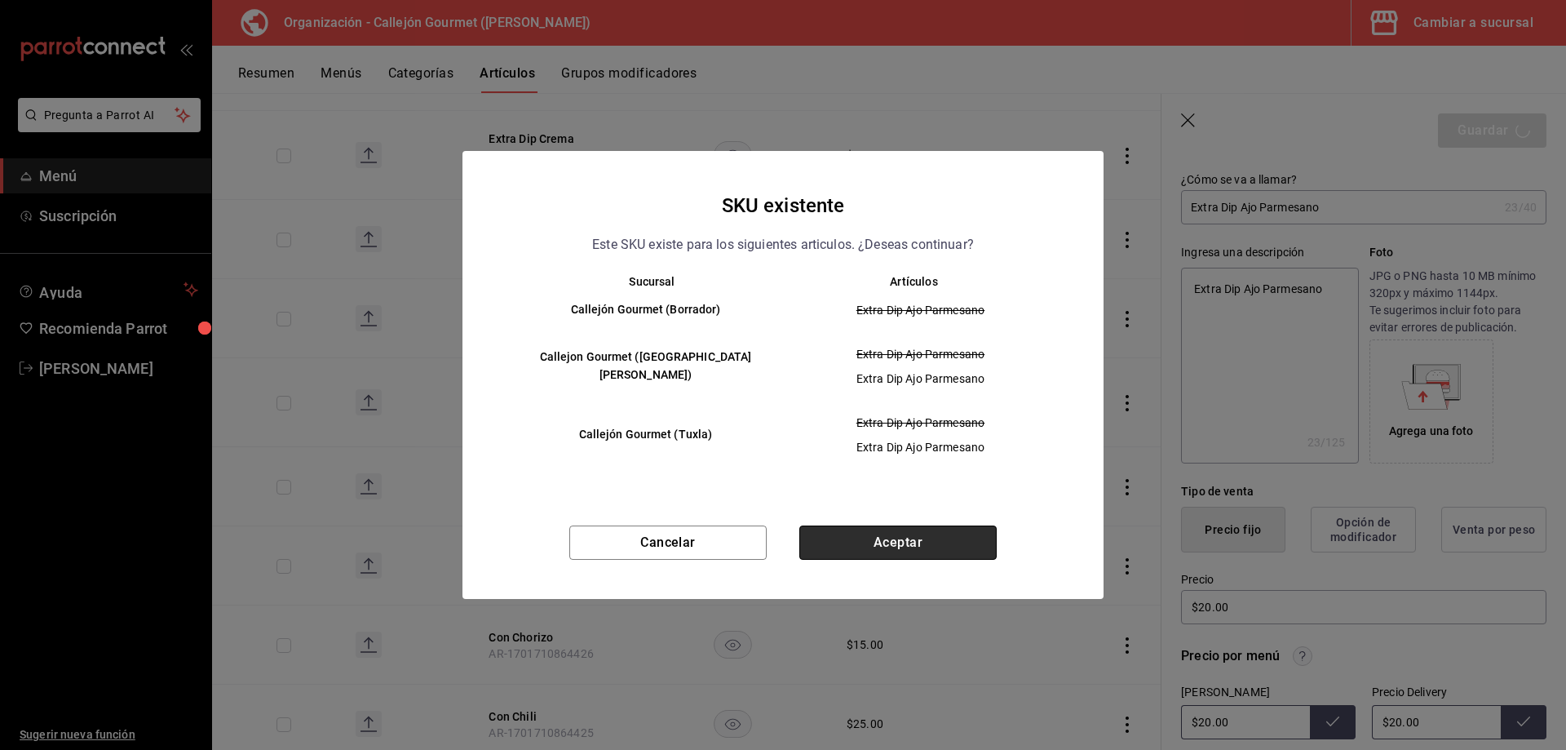
click at [891, 533] on button "Aceptar" at bounding box center [897, 542] width 197 height 34
type textarea "x"
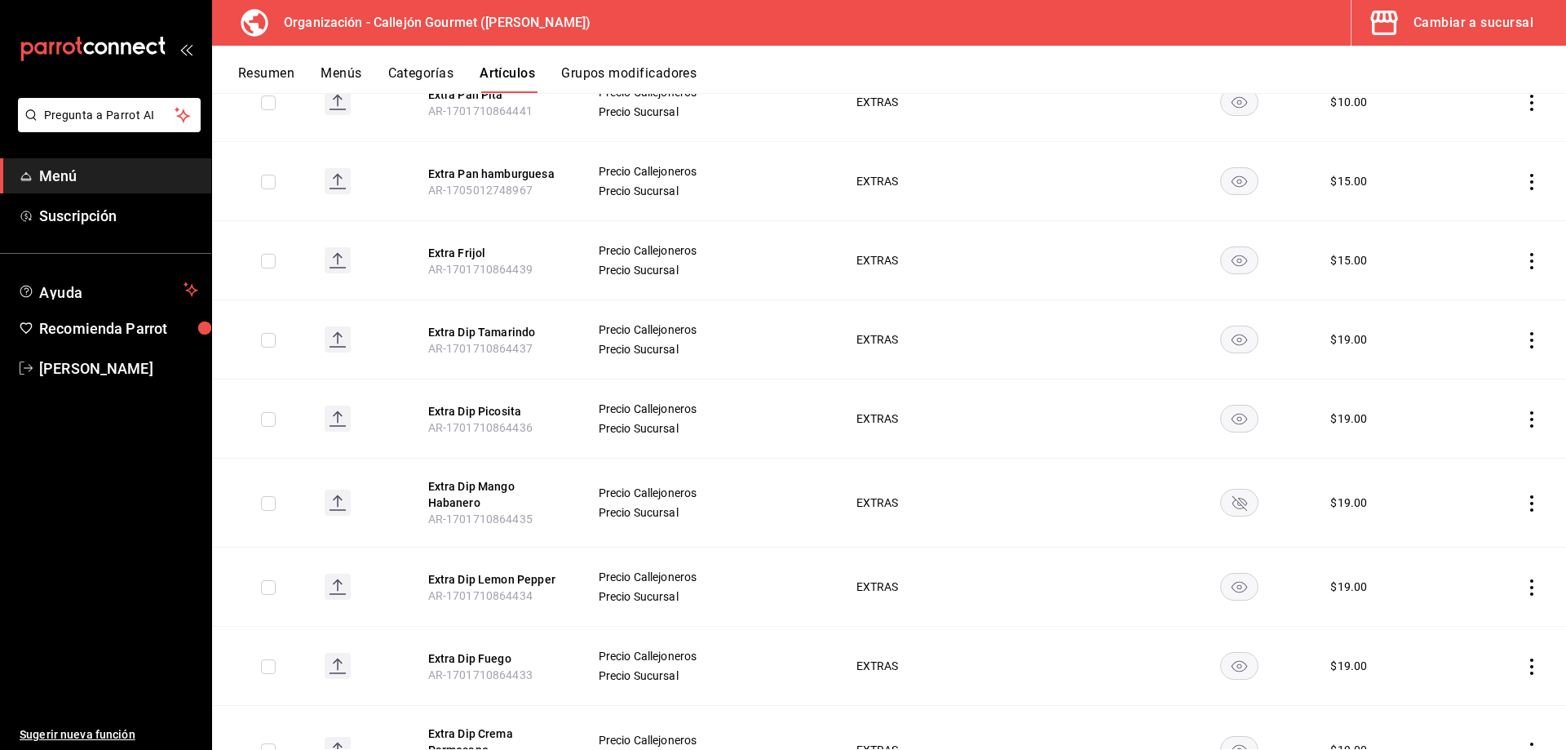
scroll to position [1142, 0]
click at [1523, 331] on icon "actions" at bounding box center [1531, 339] width 16 height 16
click at [1444, 375] on div at bounding box center [1434, 367] width 29 height 20
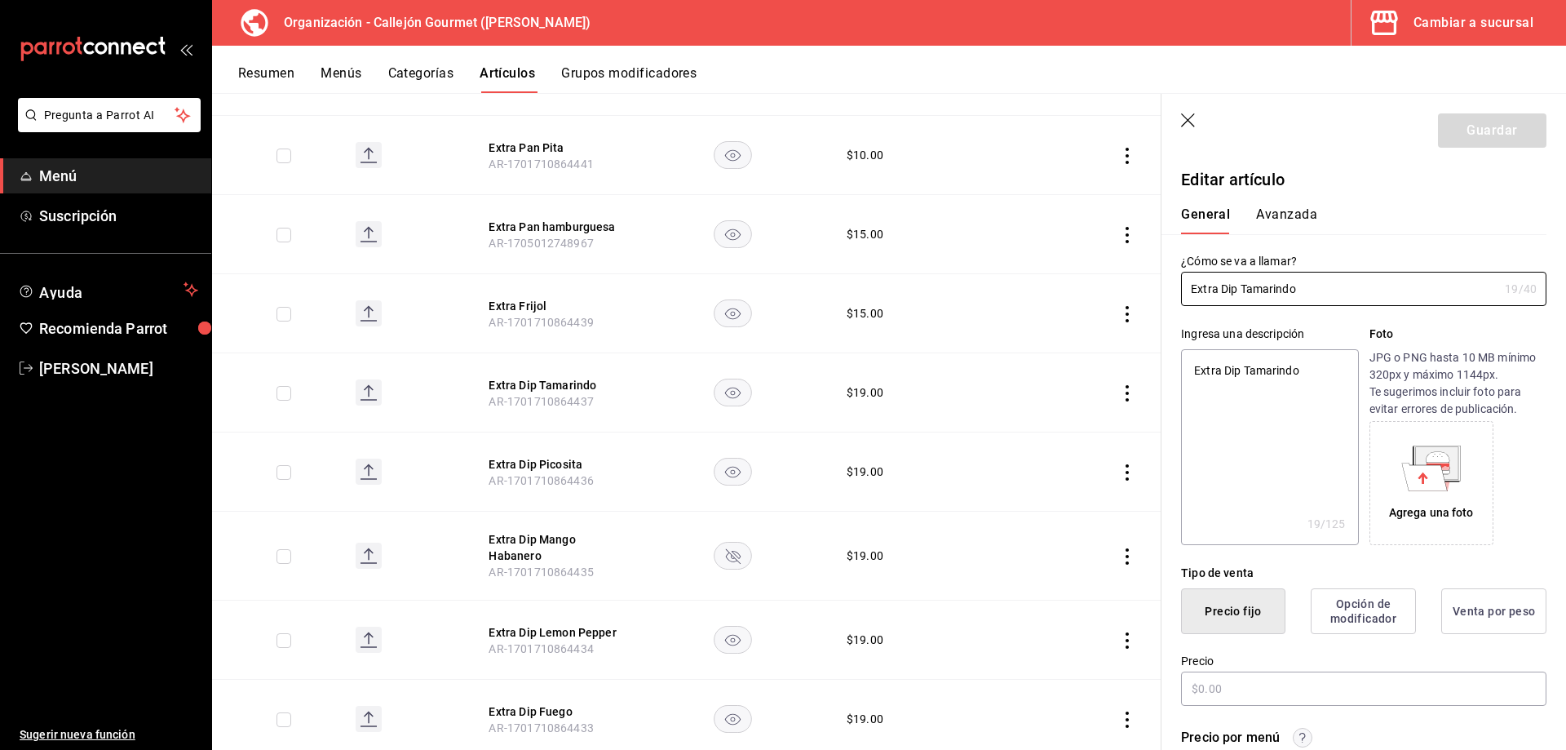
type textarea "x"
type input "$19.00"
drag, startPoint x: 1125, startPoint y: 706, endPoint x: 1075, endPoint y: 718, distance: 51.0
click at [1075, 718] on main "Artículos organización Edita el precio e imagen de tus artículos. Asigna una ca…" at bounding box center [889, 421] width 1354 height 657
type textarea "x"
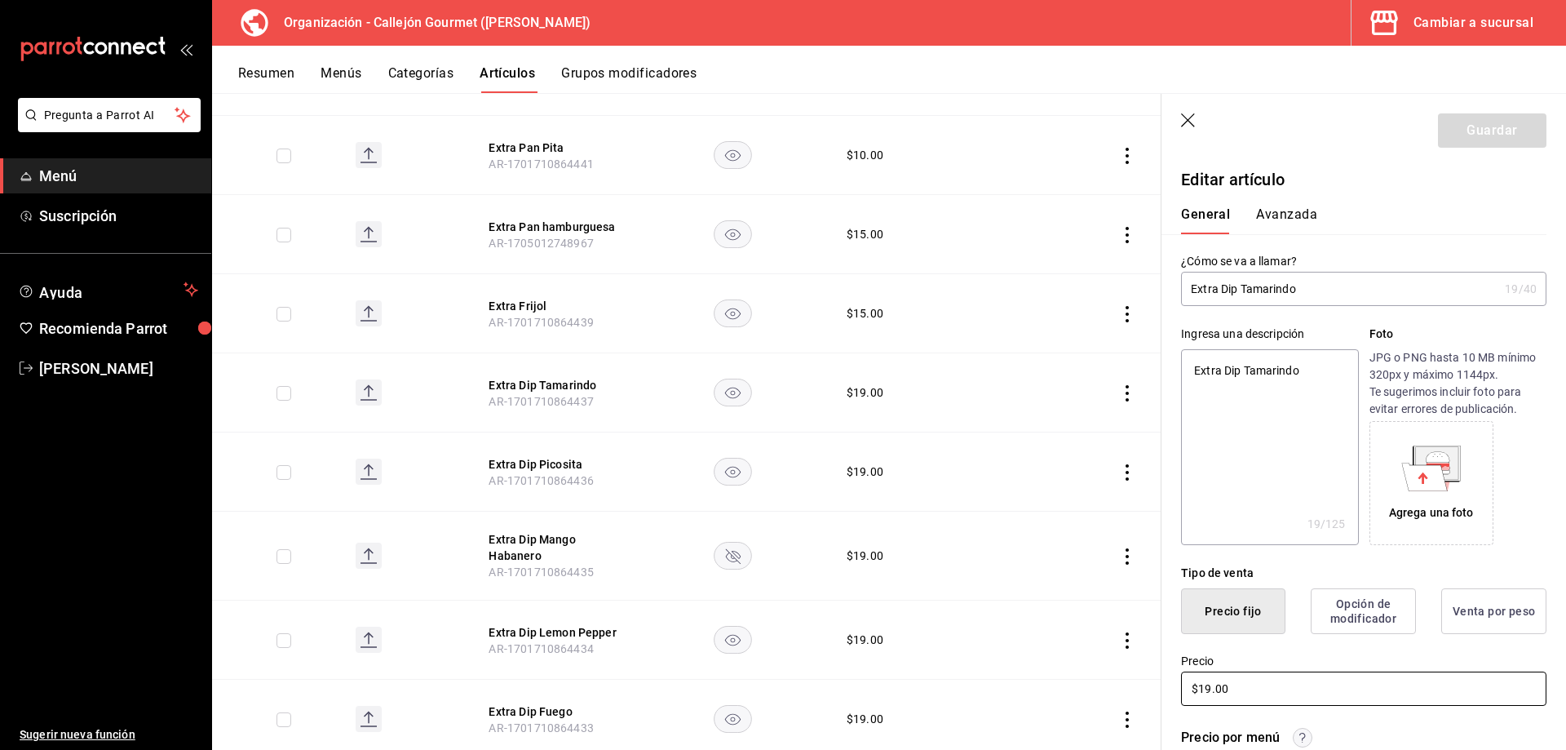
type input "$2.00"
type textarea "x"
type input "$20.00"
click at [1463, 147] on button "Guardar" at bounding box center [1492, 130] width 108 height 34
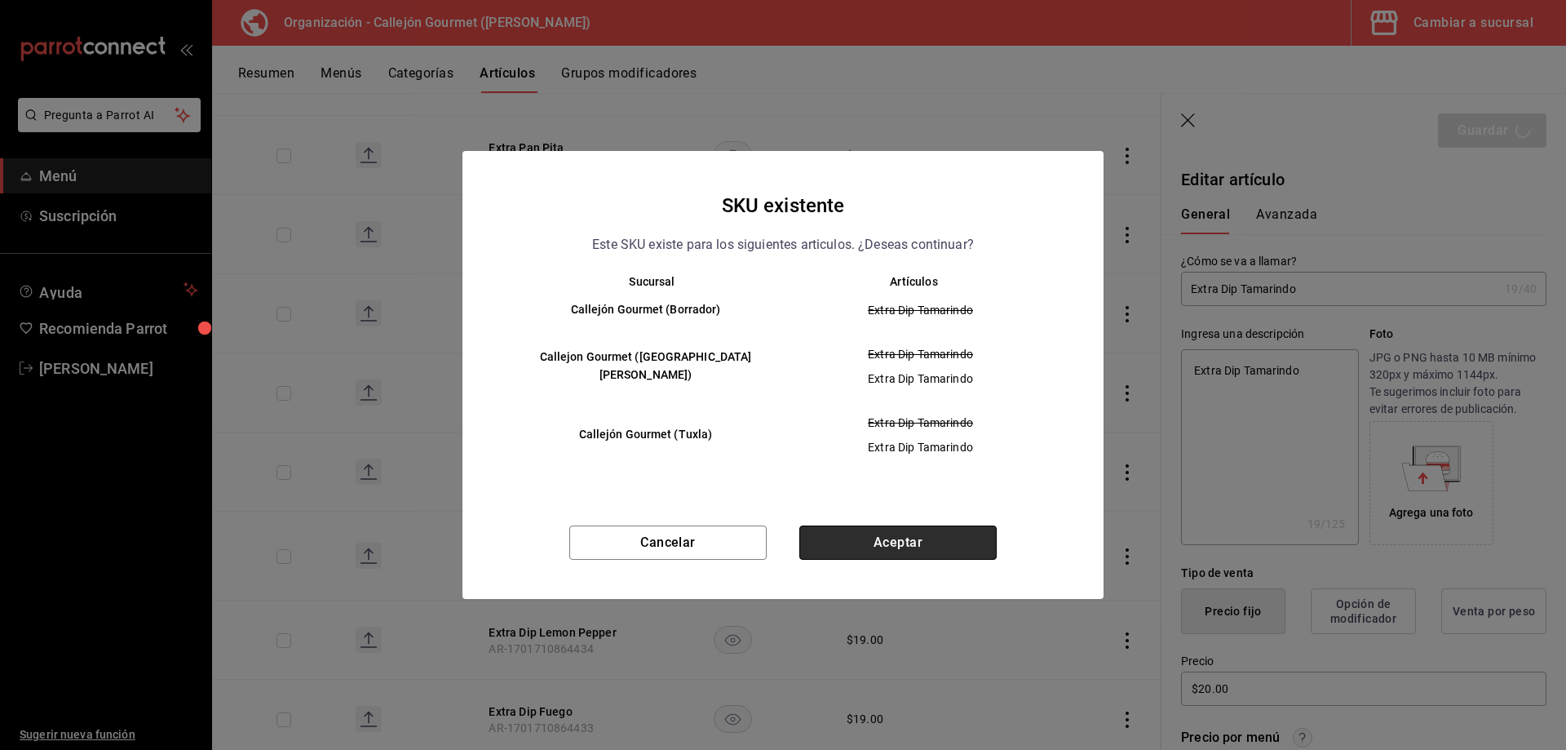
click at [913, 533] on button "Aceptar" at bounding box center [897, 542] width 197 height 34
type textarea "x"
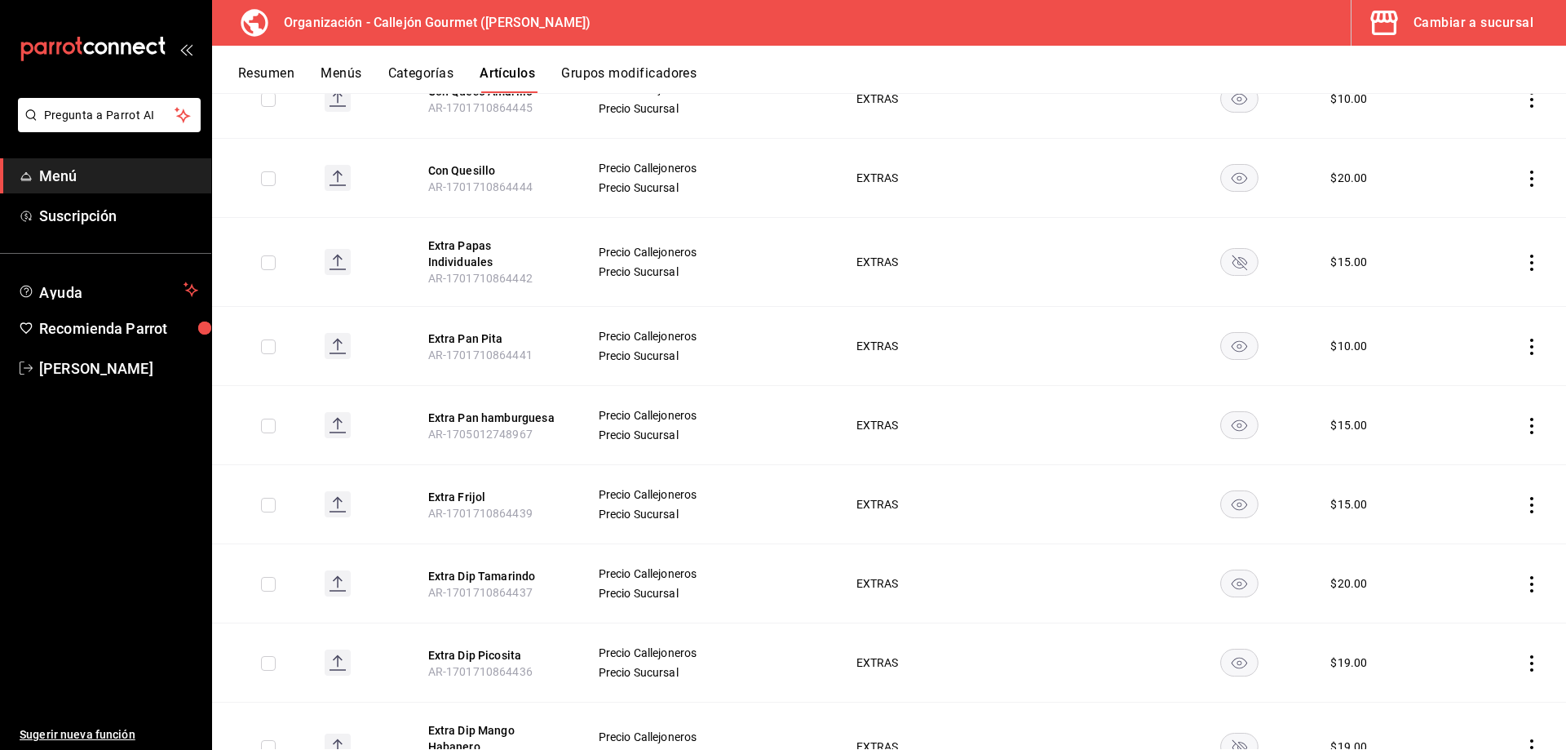
scroll to position [979, 0]
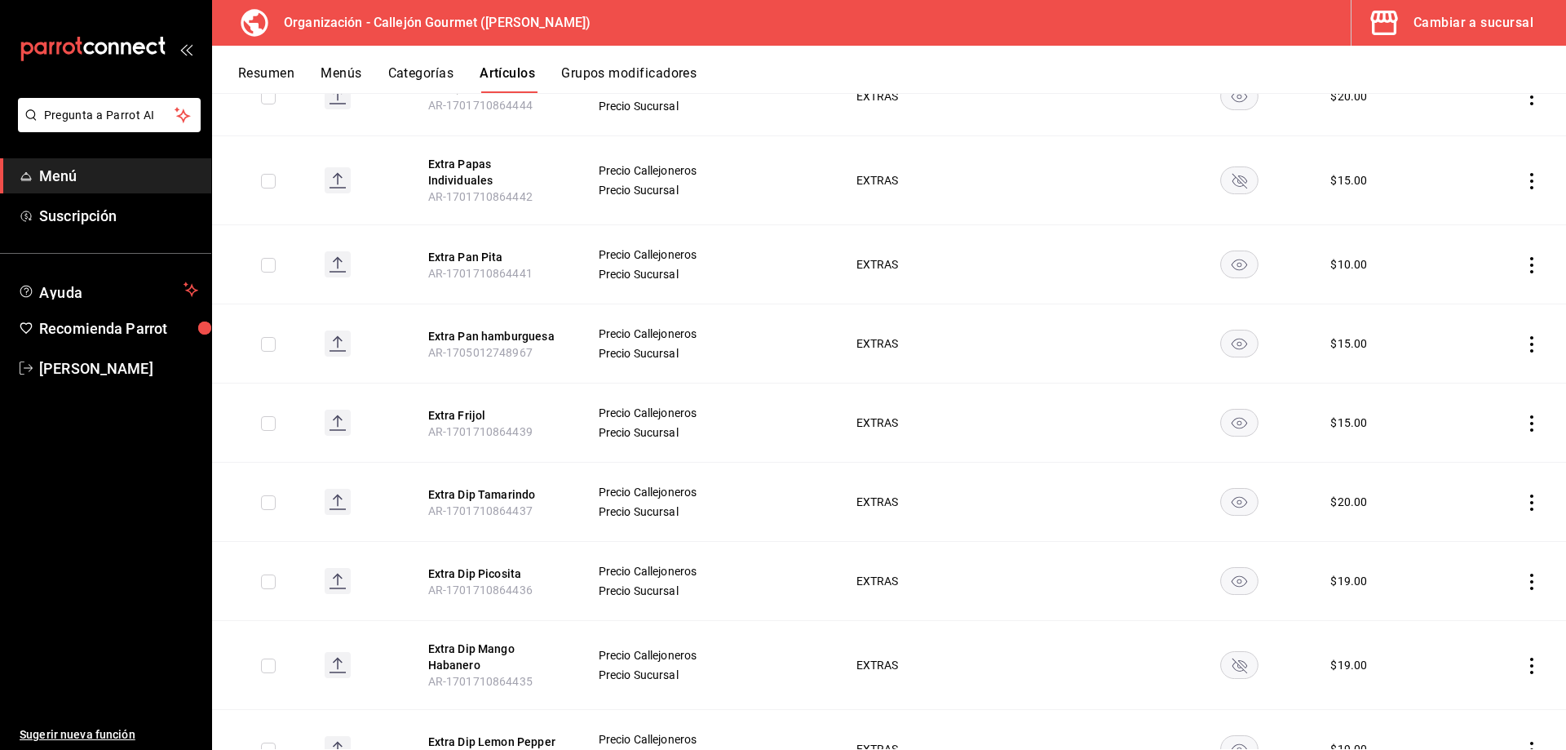
click at [1530, 573] on icon "actions" at bounding box center [1531, 581] width 3 height 16
click at [1489, 603] on span "Editar" at bounding box center [1470, 608] width 42 height 17
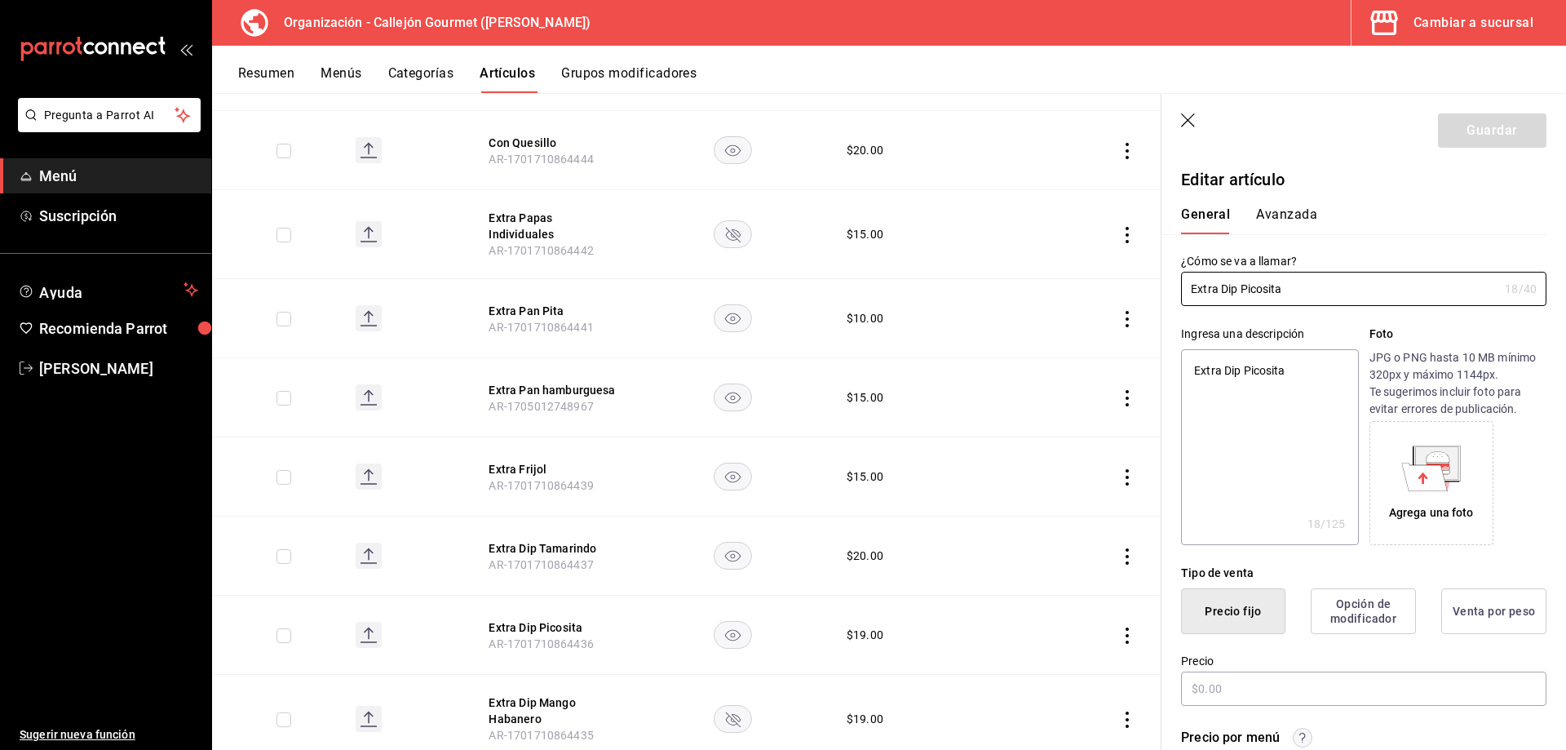
type textarea "x"
type input "$19.00"
drag, startPoint x: 1249, startPoint y: 681, endPoint x: 1052, endPoint y: 684, distance: 197.4
click at [1052, 684] on main "Artículos organización Edita el precio e imagen de tus artículos. Asigna una ca…" at bounding box center [889, 421] width 1354 height 657
type textarea "x"
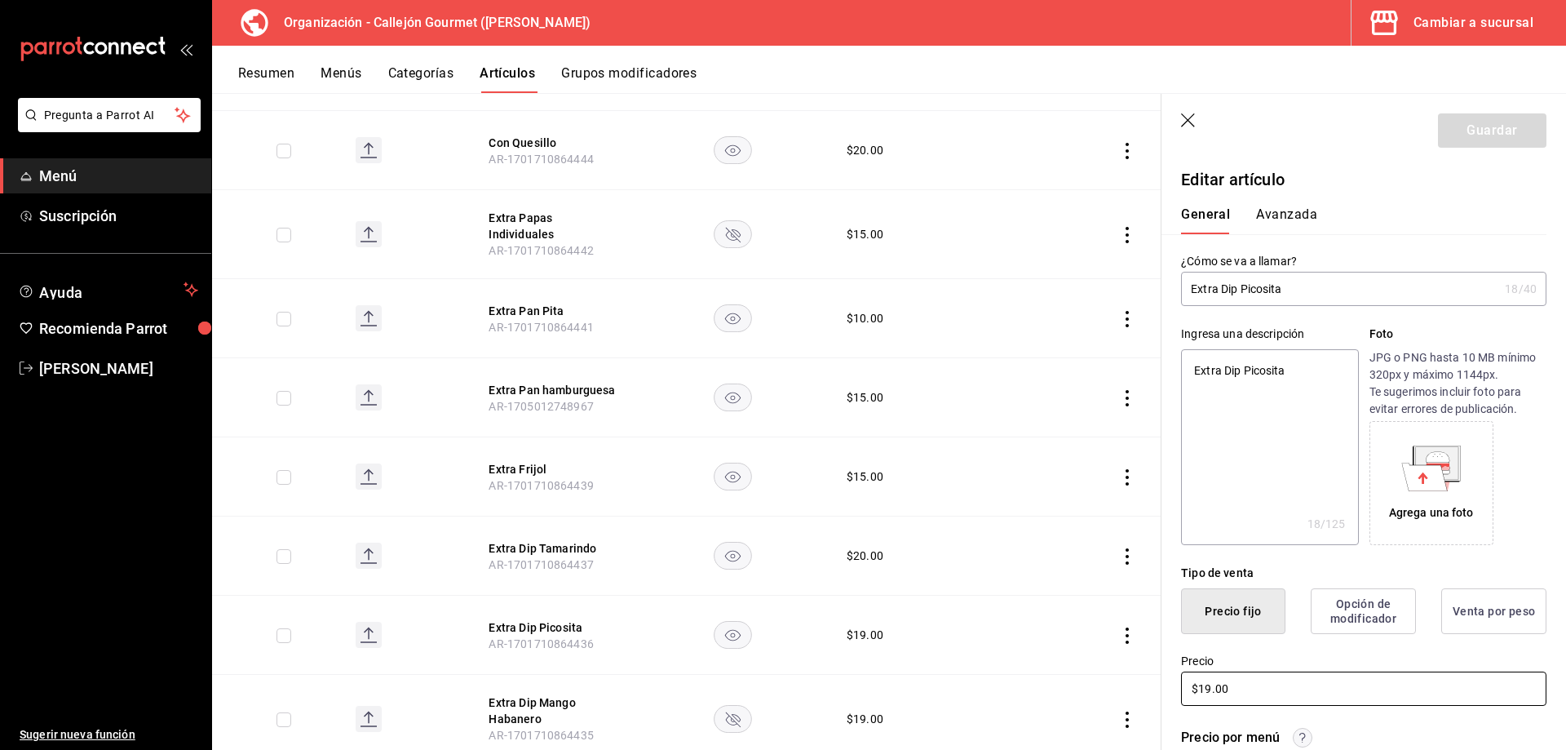
type input "$2.00"
type textarea "x"
type input "$20.00"
click at [1488, 139] on button "Guardar" at bounding box center [1492, 130] width 108 height 34
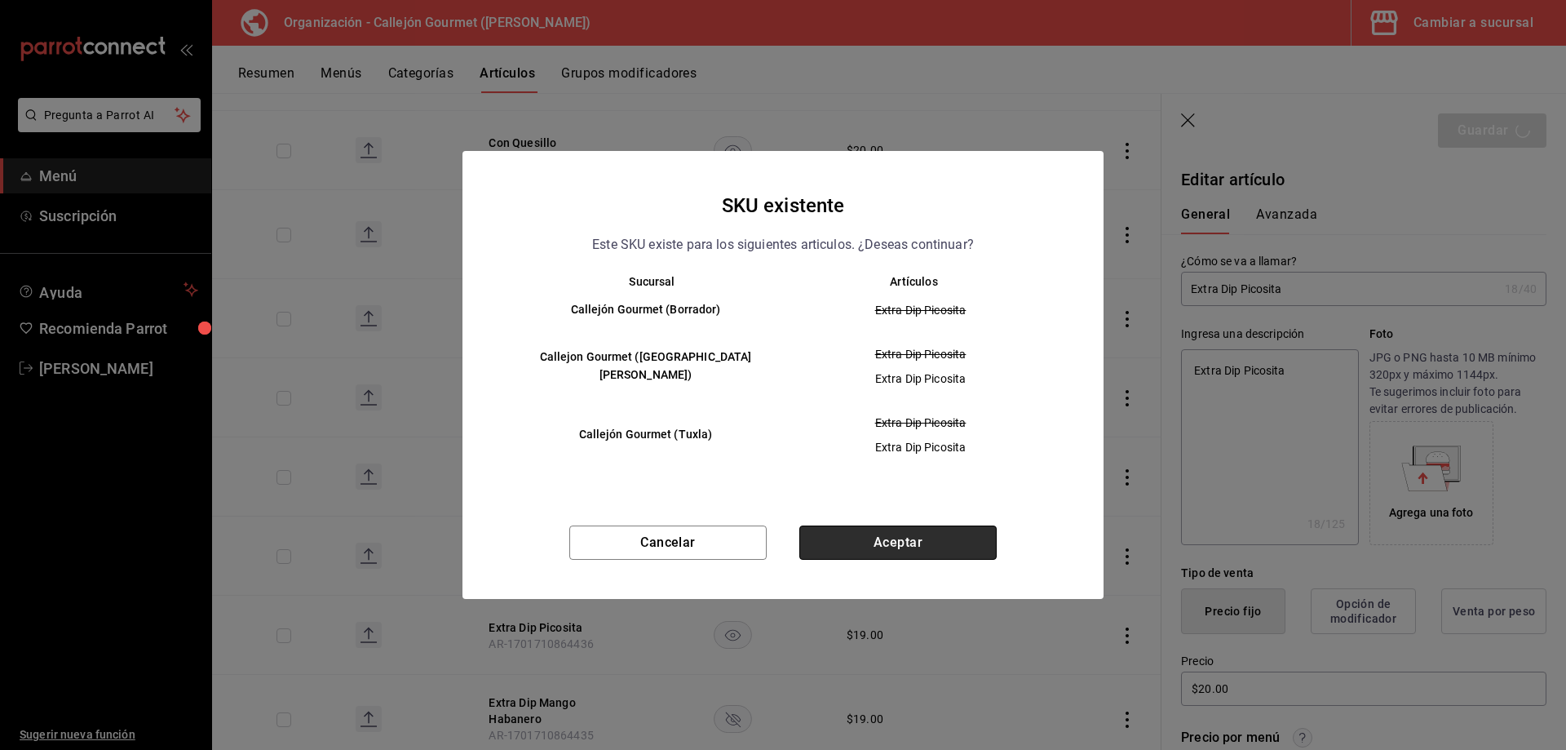
click at [900, 554] on button "Aceptar" at bounding box center [897, 542] width 197 height 34
type textarea "x"
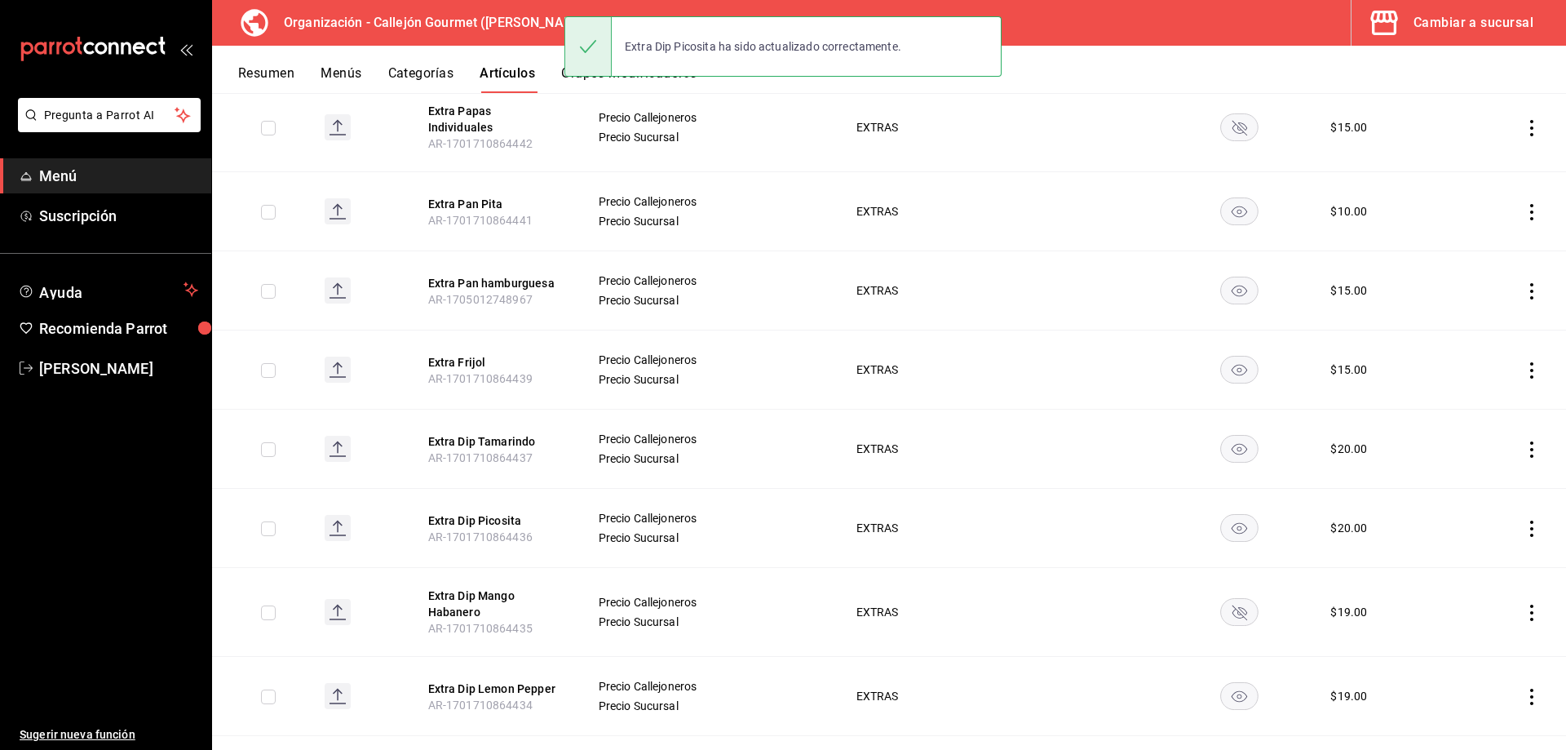
scroll to position [1215, 0]
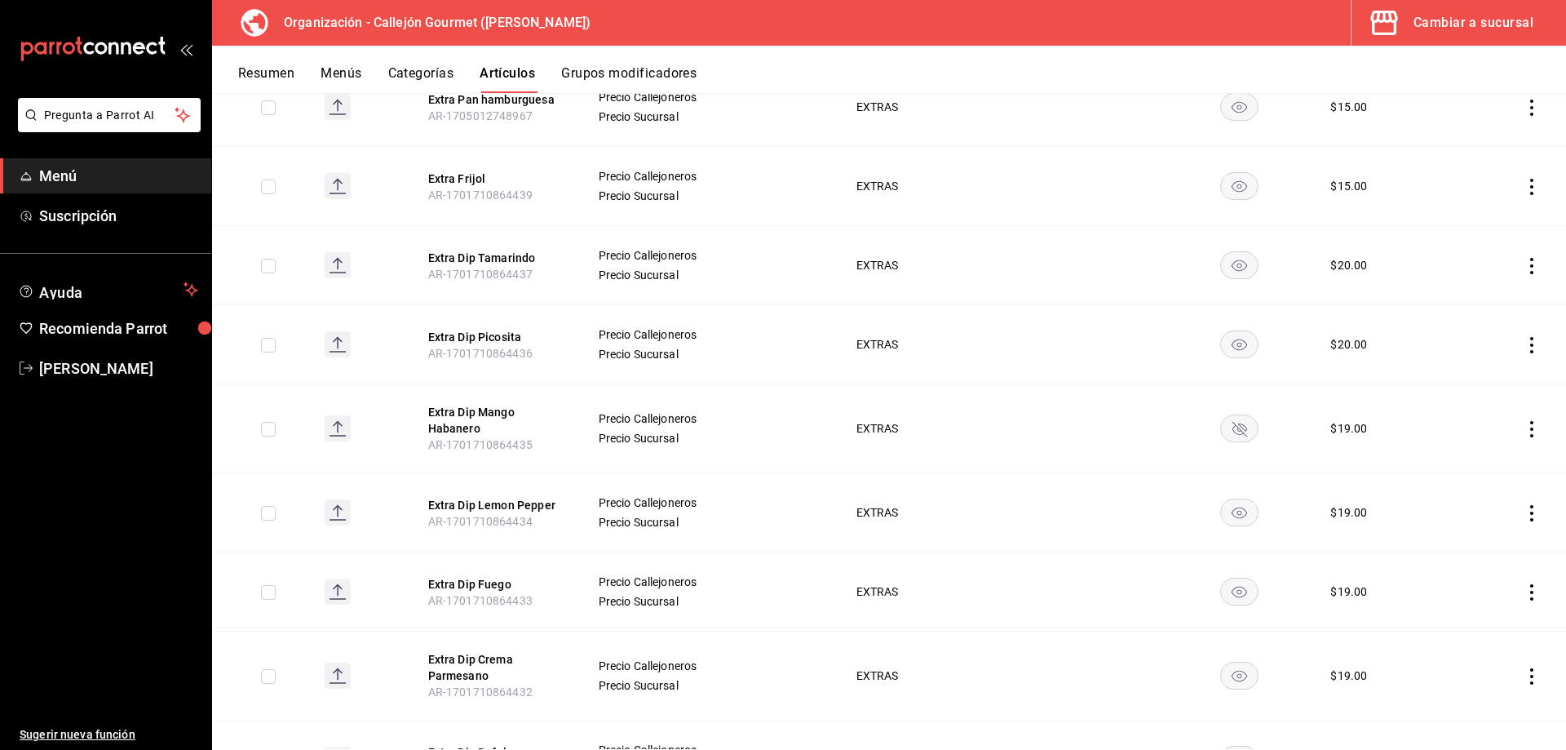
click at [1523, 507] on icon "actions" at bounding box center [1531, 513] width 16 height 16
click at [1440, 551] on li "Editar" at bounding box center [1456, 540] width 98 height 33
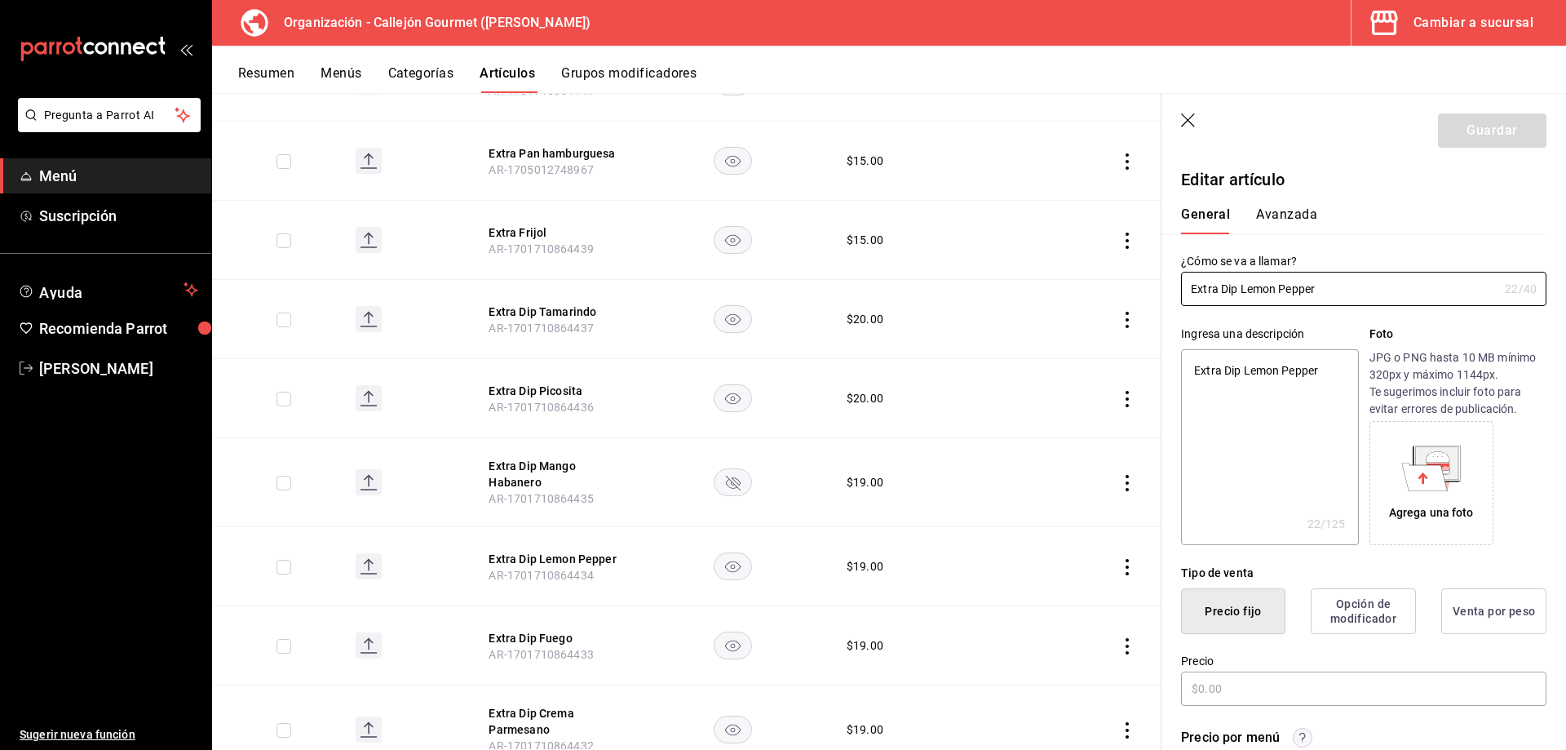
type textarea "x"
type input "$19.00"
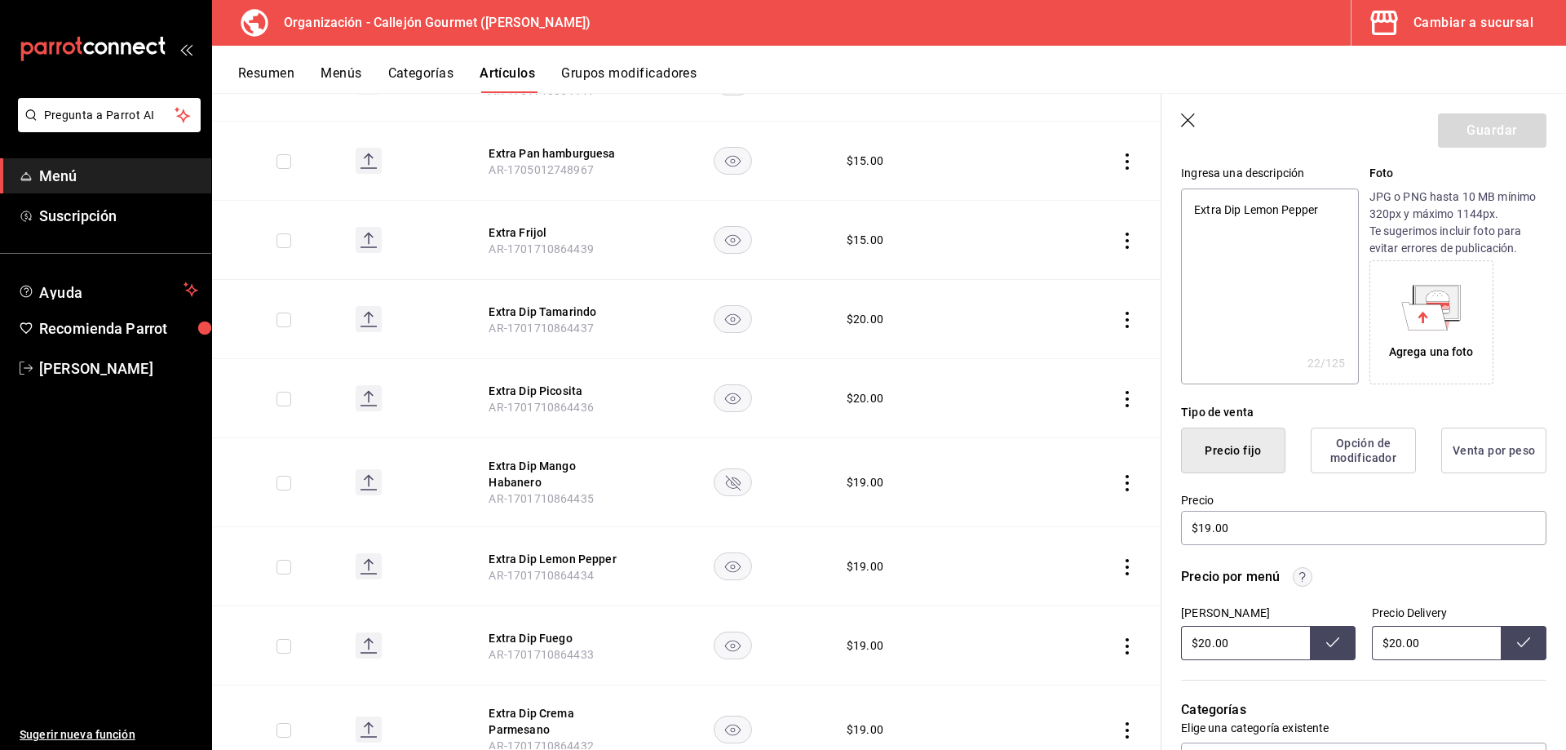
scroll to position [163, 0]
drag, startPoint x: 1261, startPoint y: 517, endPoint x: 1161, endPoint y: 520, distance: 99.6
click at [1161, 520] on div "Precio $19.00" at bounding box center [1353, 508] width 385 height 74
type textarea "x"
type input "$2.00"
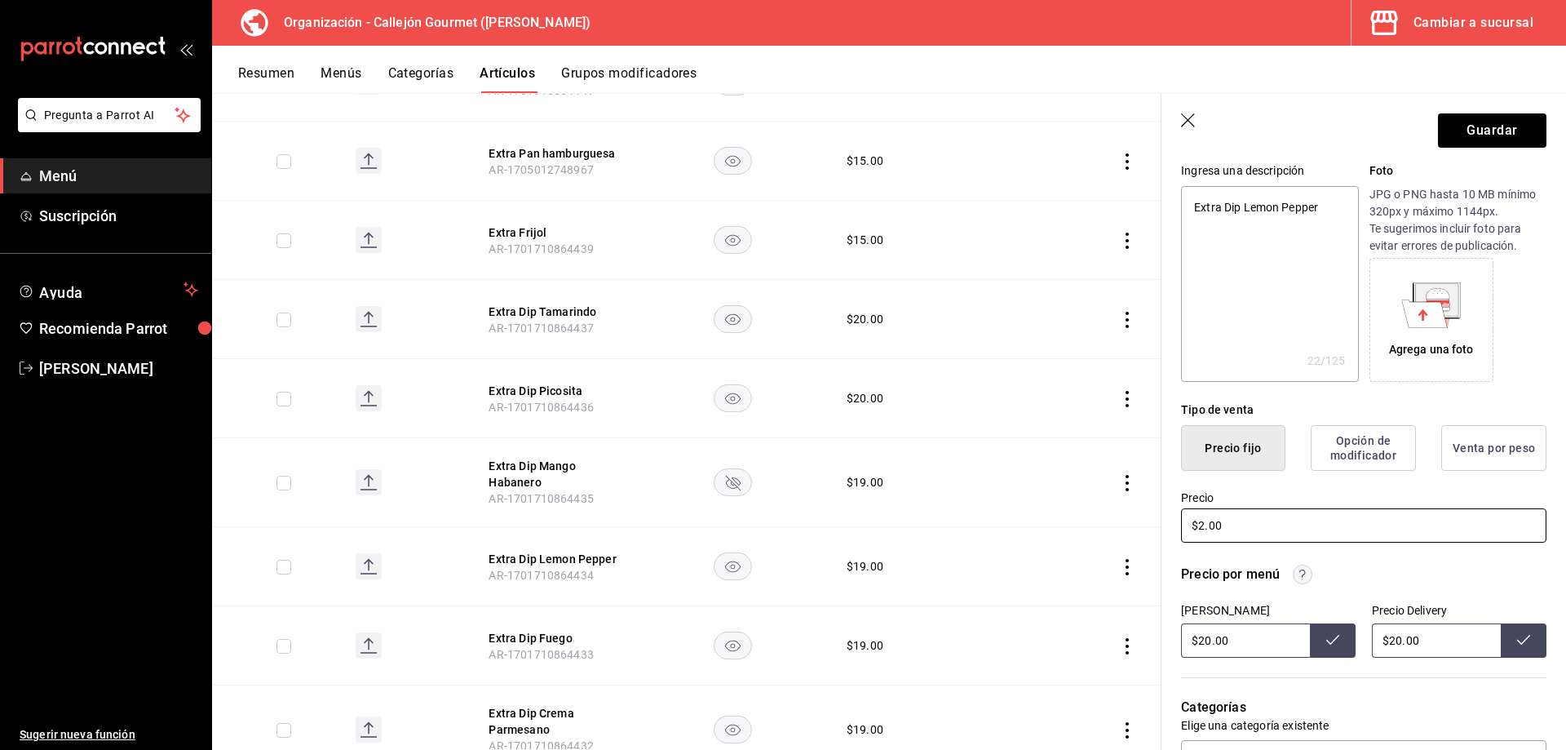
type textarea "x"
type input "$20.00"
click at [1497, 126] on button "Guardar" at bounding box center [1492, 130] width 108 height 34
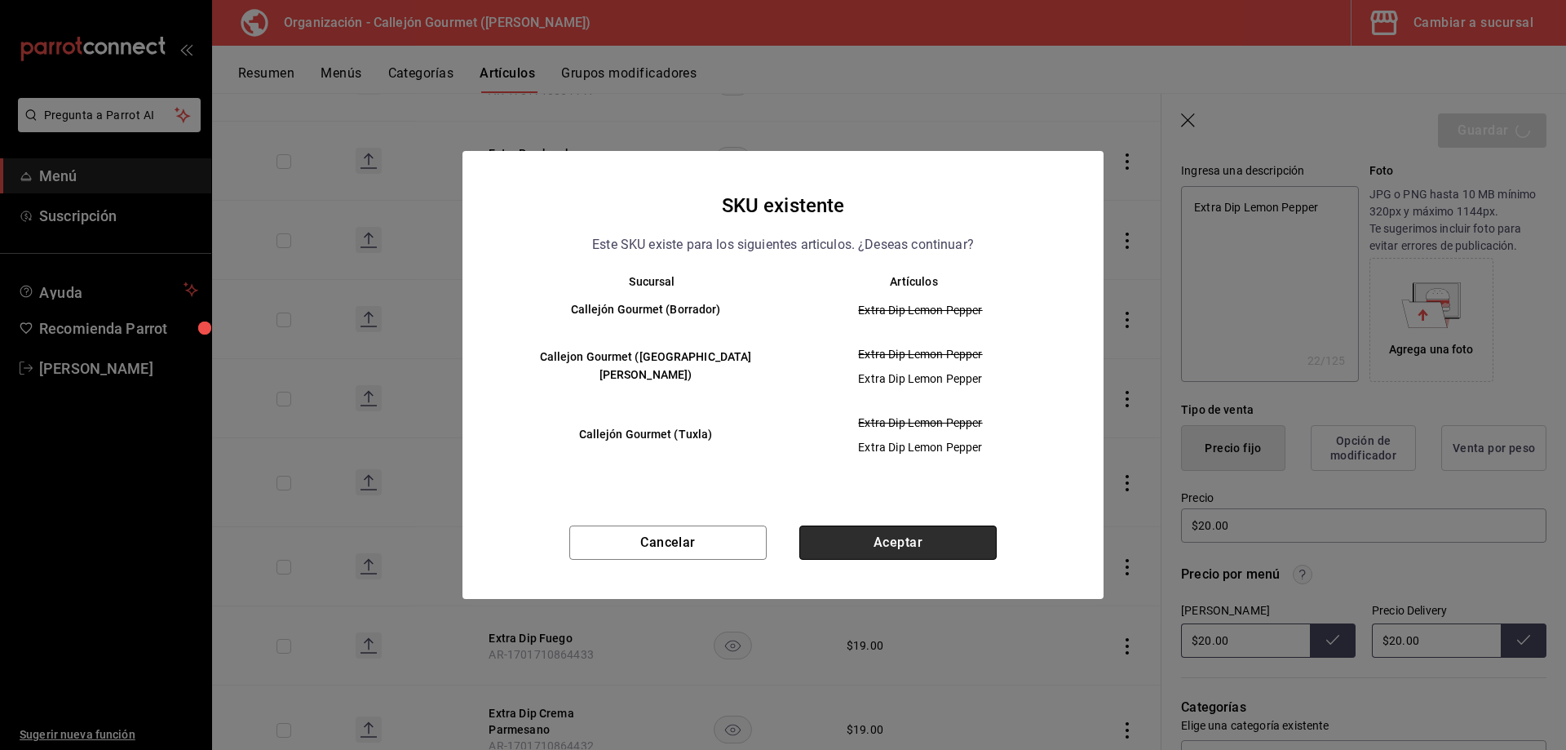
click at [924, 553] on button "Aceptar" at bounding box center [897, 542] width 197 height 34
type textarea "x"
type input "AR-1758503883926"
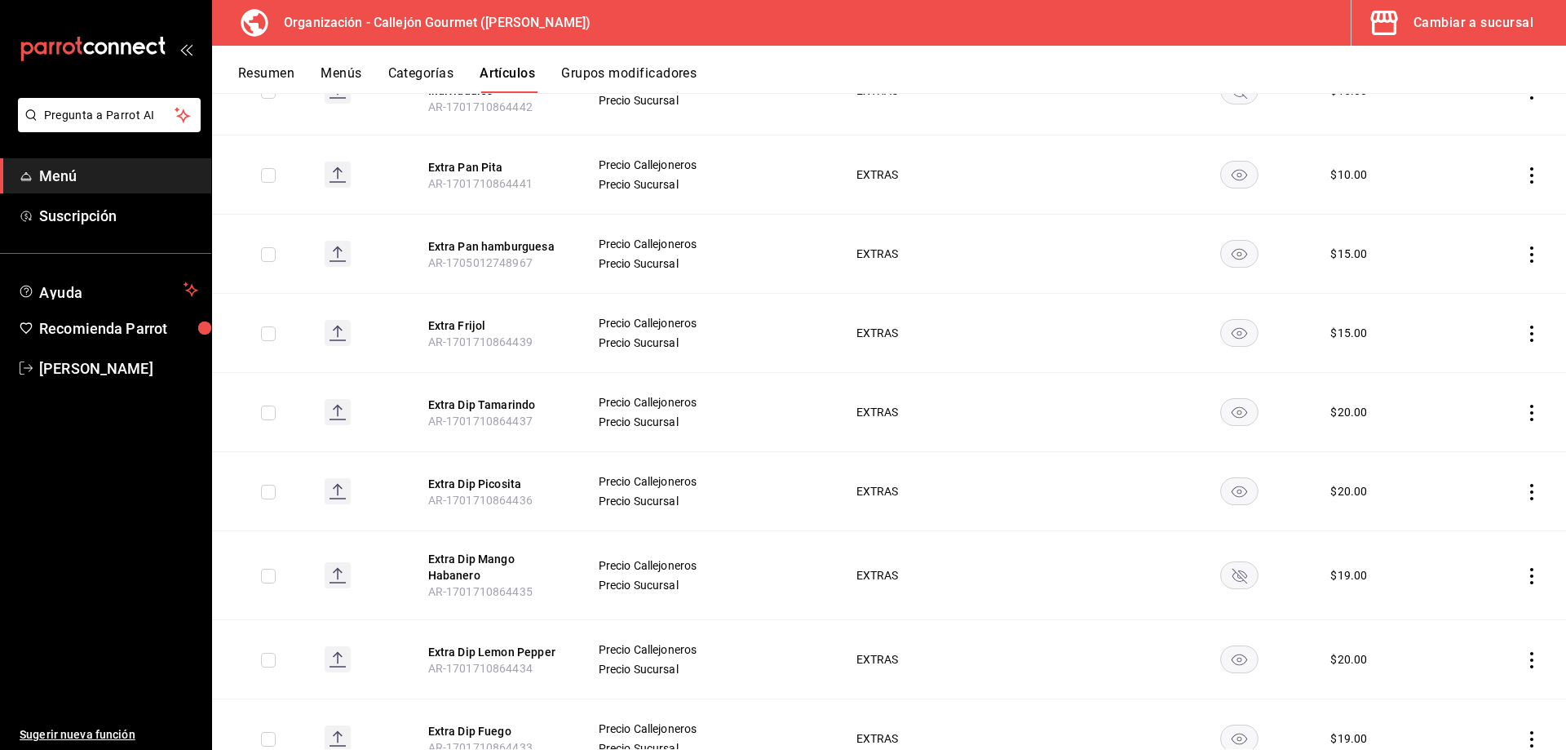
scroll to position [1142, 0]
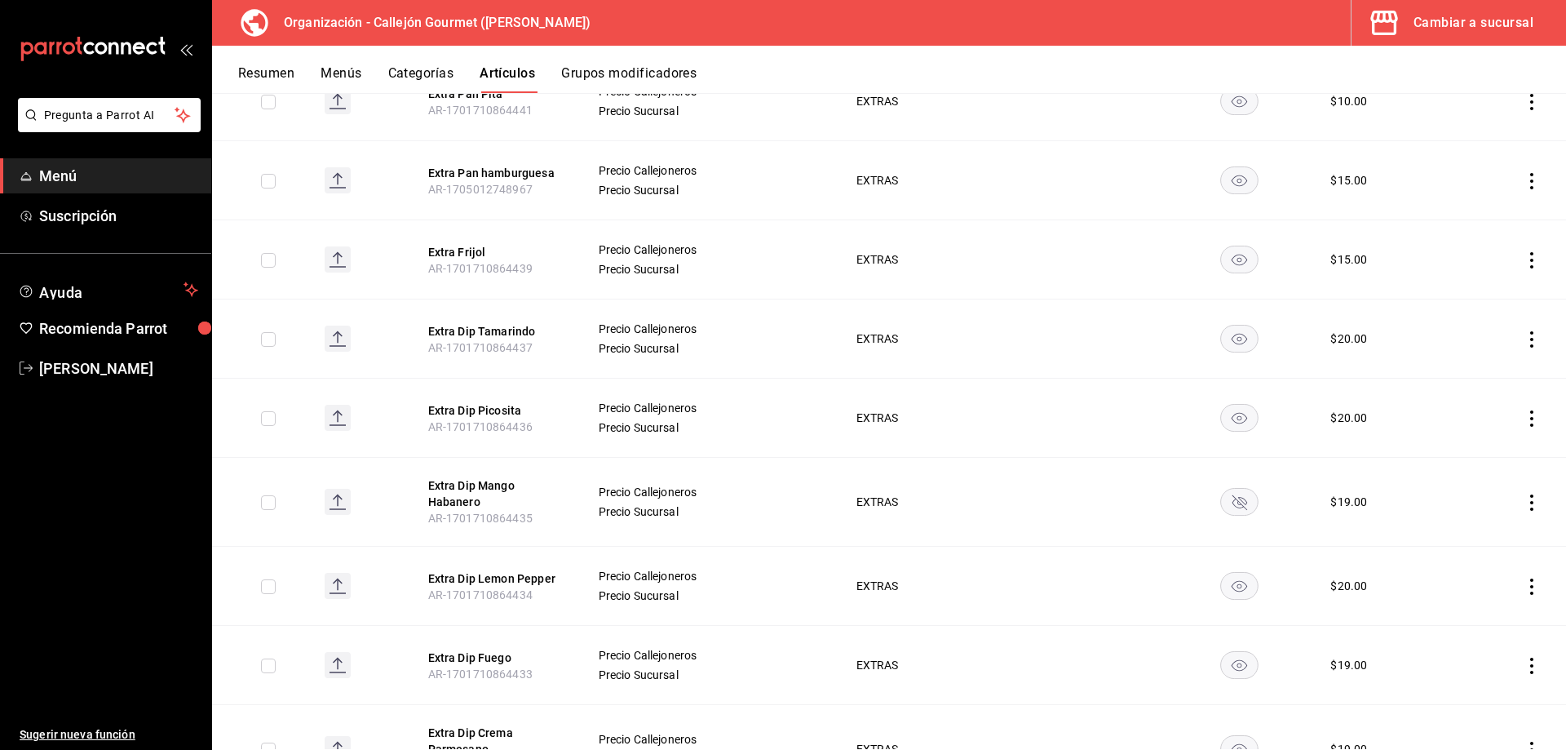
click at [1523, 495] on icon "actions" at bounding box center [1531, 502] width 16 height 16
click at [1461, 537] on span "Editar" at bounding box center [1470, 529] width 42 height 17
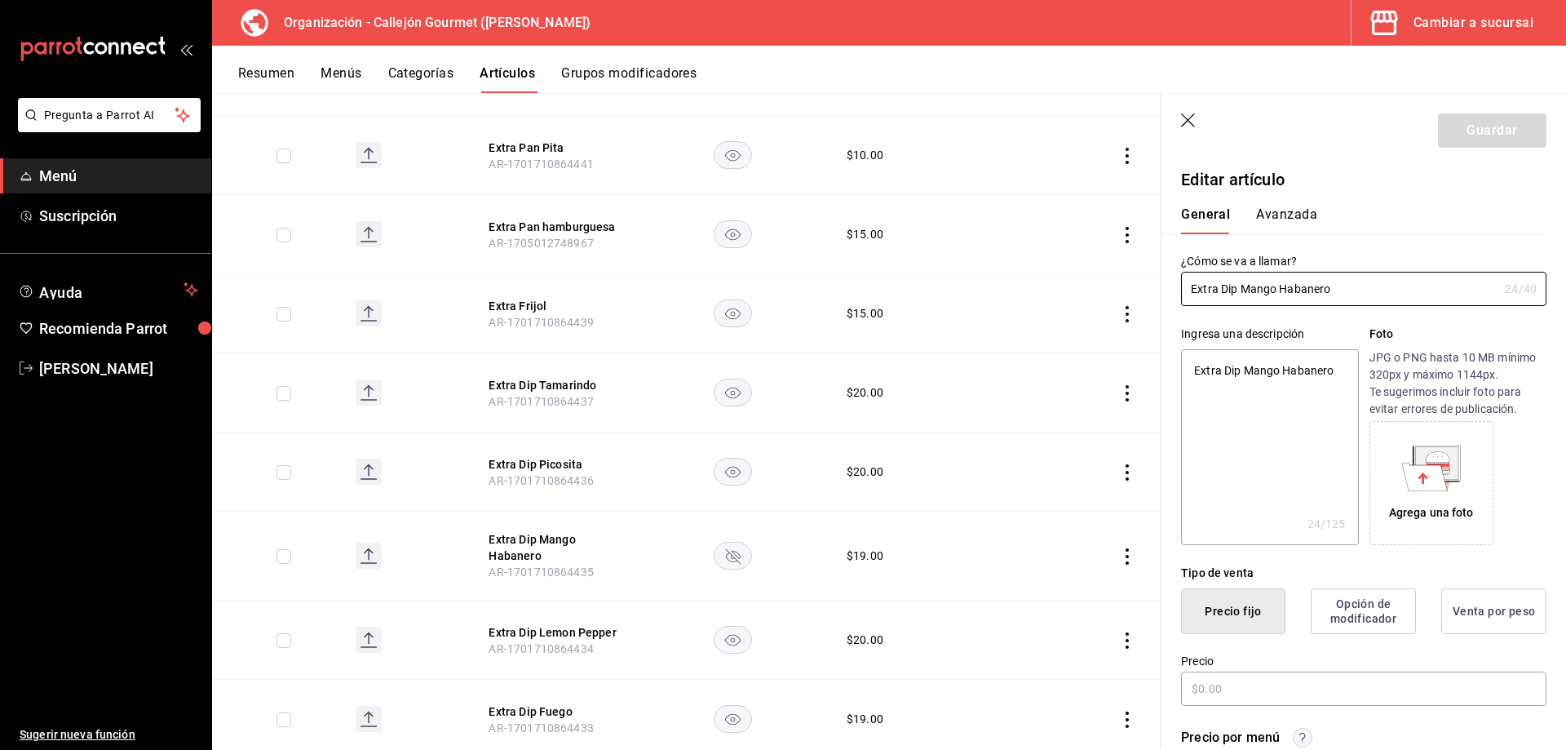
type textarea "x"
type input "$19.00"
drag, startPoint x: 1270, startPoint y: 694, endPoint x: 978, endPoint y: 648, distance: 295.5
click at [978, 649] on main "Artículos organización Edita el precio e imagen de tus artículos. Asigna una ca…" at bounding box center [889, 421] width 1354 height 657
type textarea "x"
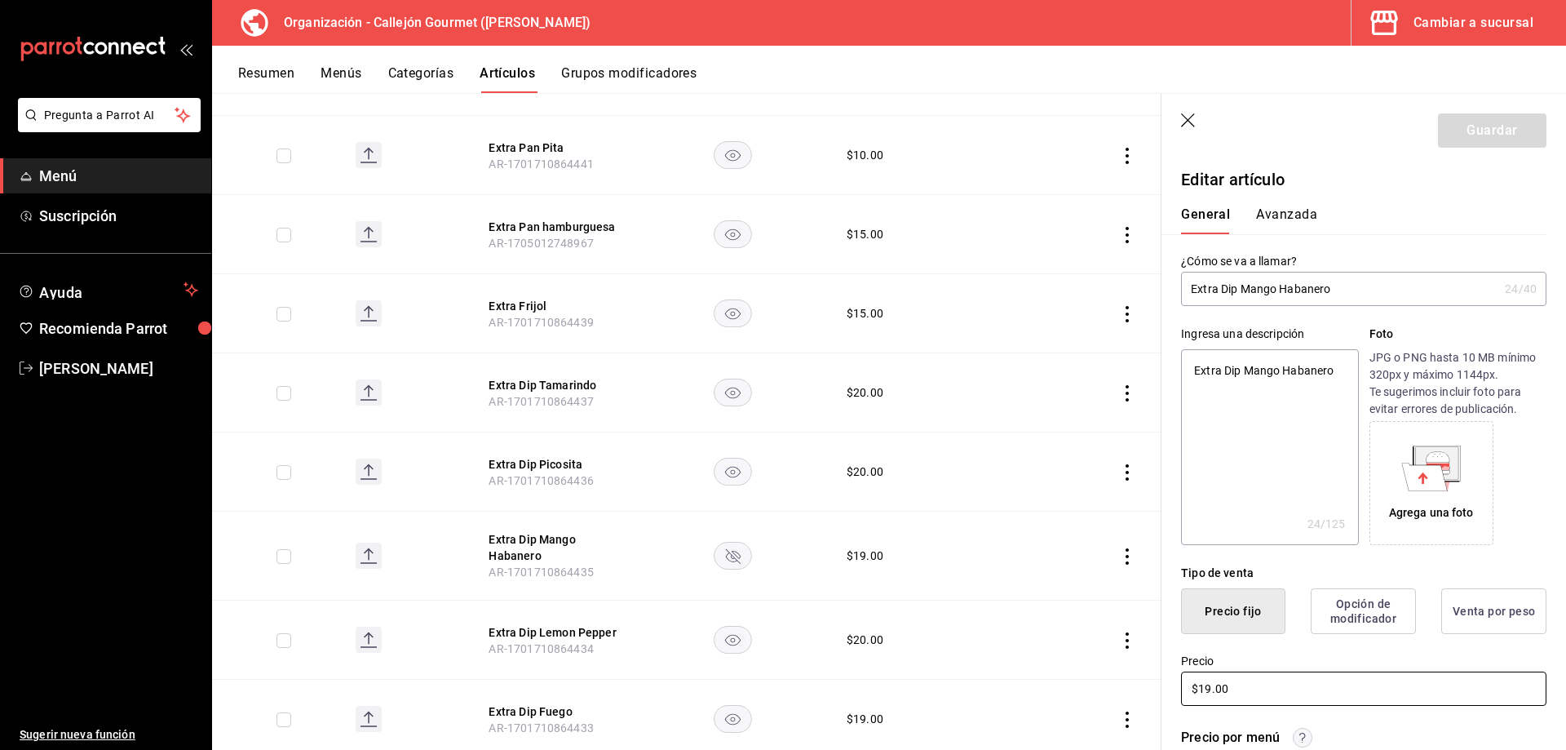
type input "$2.00"
type textarea "x"
type input "$20.00"
click at [1502, 128] on button "Guardar" at bounding box center [1492, 130] width 108 height 34
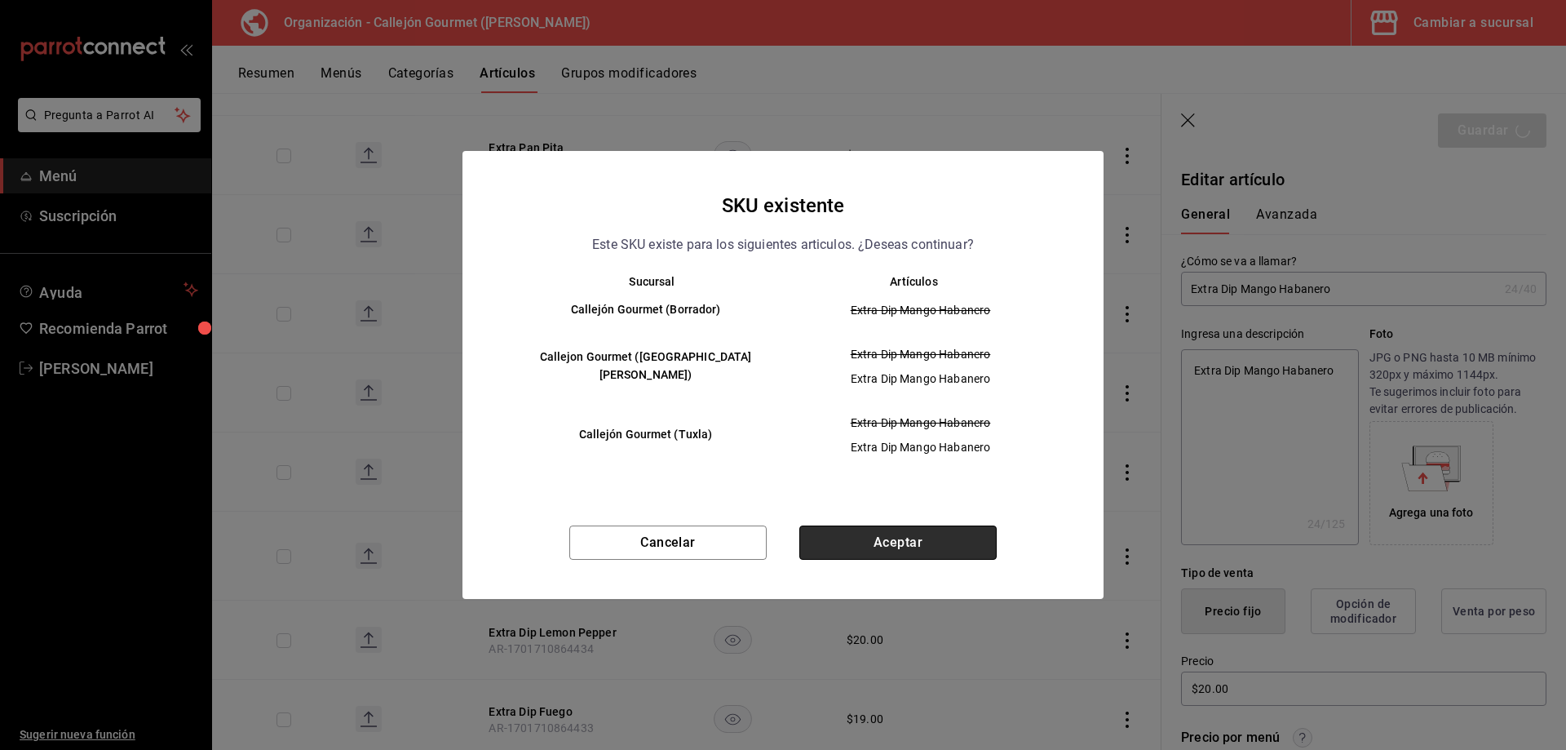
click at [923, 542] on button "Aceptar" at bounding box center [897, 542] width 197 height 34
type textarea "x"
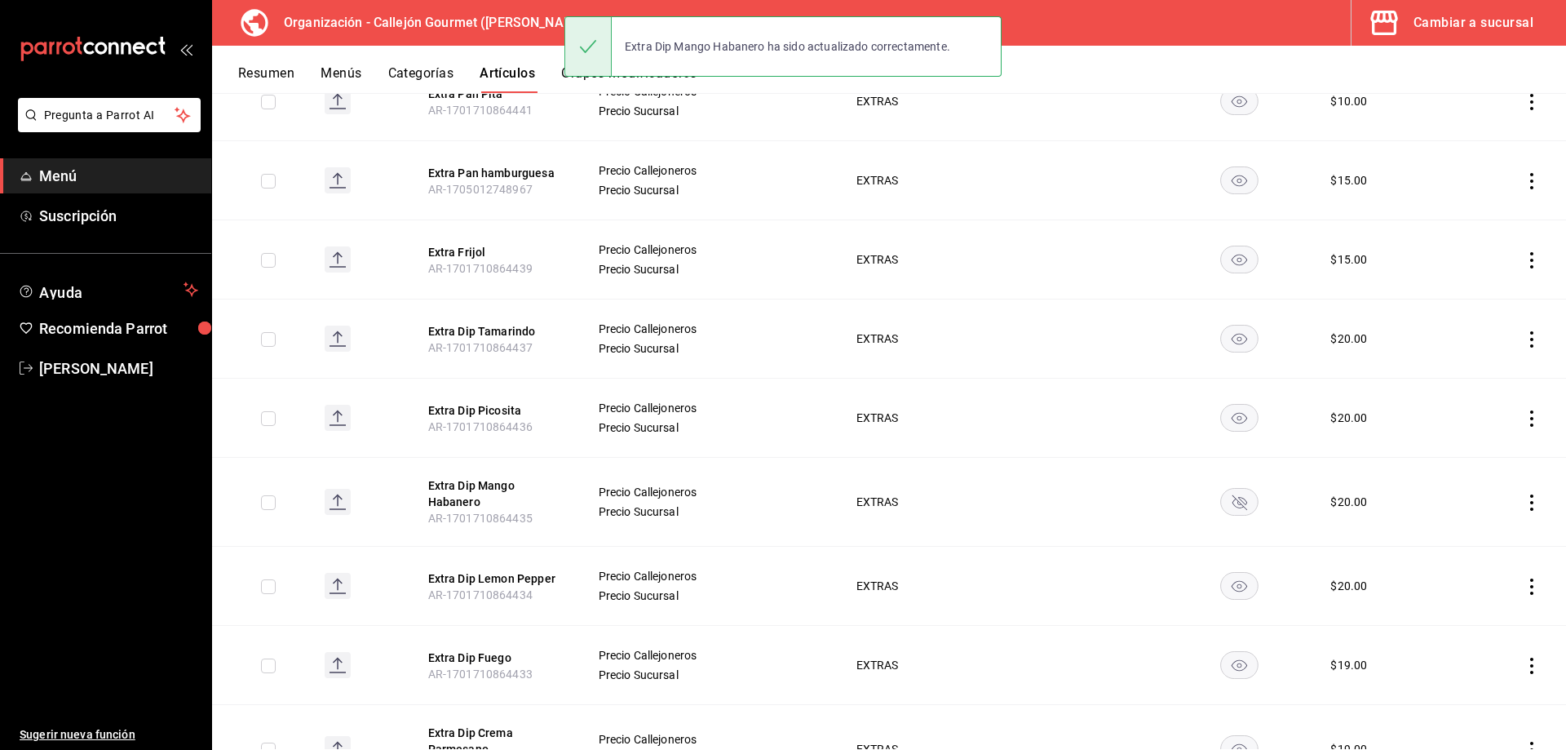
scroll to position [1215, 0]
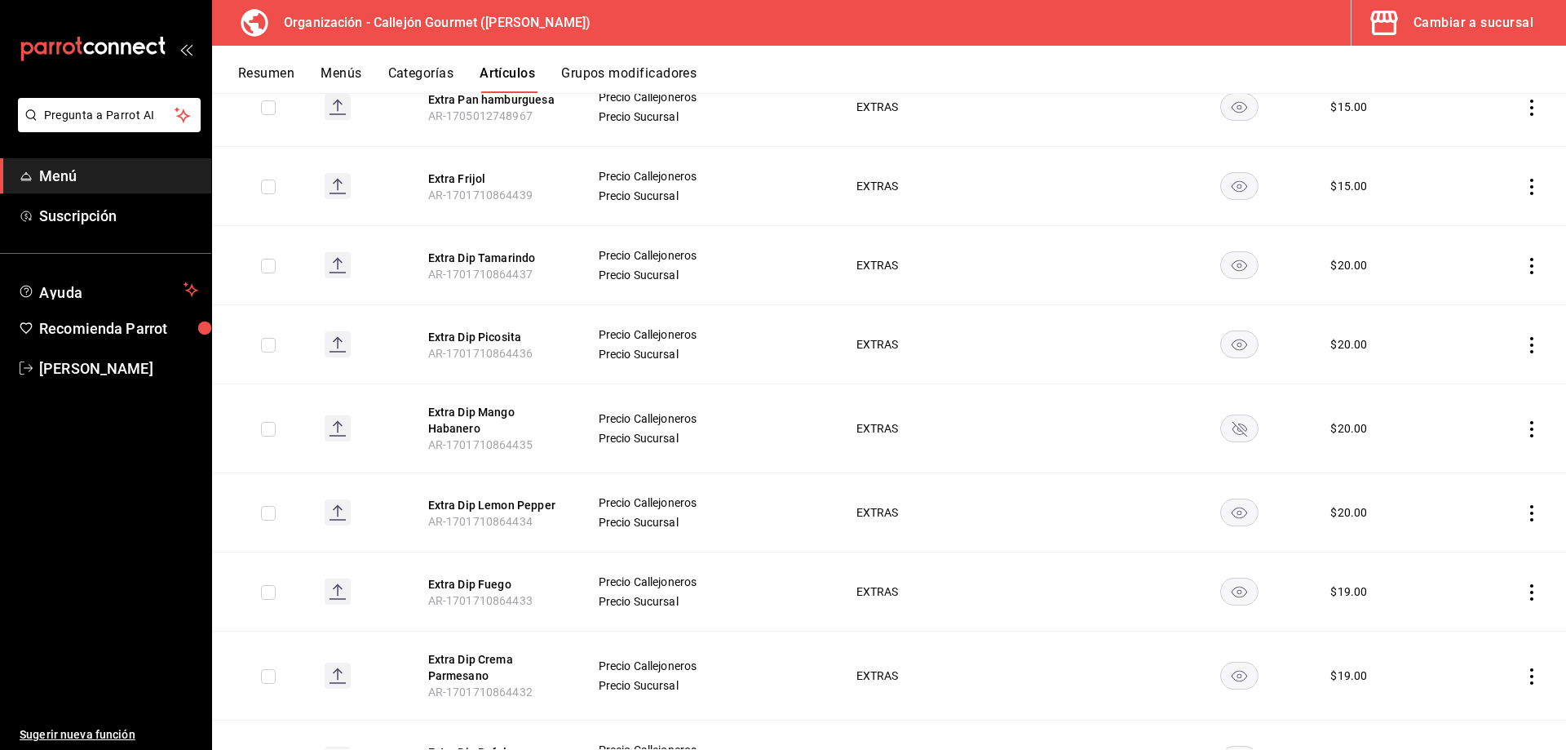
click at [1523, 584] on icon "actions" at bounding box center [1531, 592] width 16 height 16
click at [1419, 623] on li "Editar" at bounding box center [1456, 619] width 98 height 33
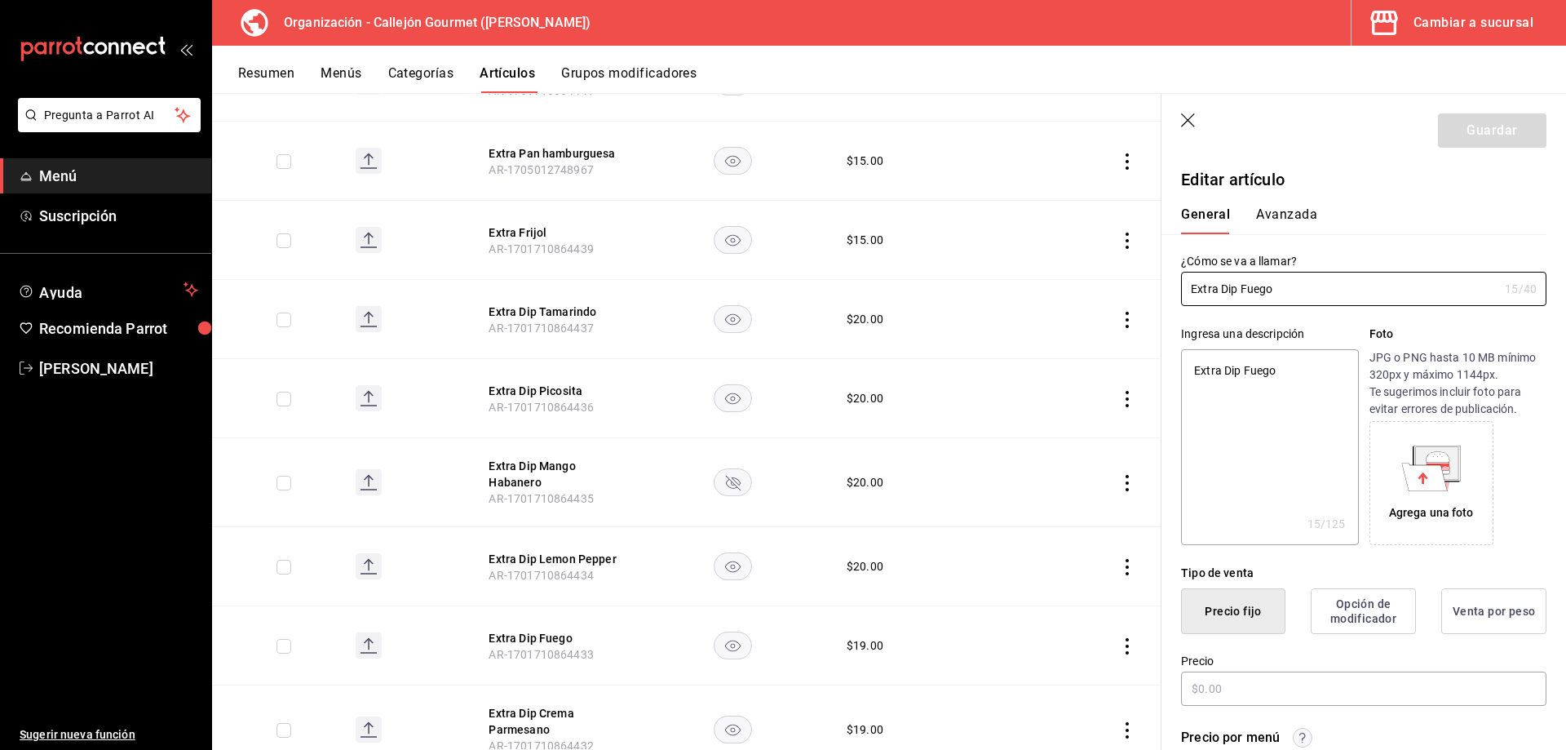
type textarea "x"
type input "$19.00"
drag, startPoint x: 1263, startPoint y: 685, endPoint x: 1015, endPoint y: 629, distance: 255.0
click at [1010, 631] on main "Artículos organización Edita el precio e imagen de tus artículos. Asigna una ca…" at bounding box center [889, 421] width 1354 height 657
type textarea "x"
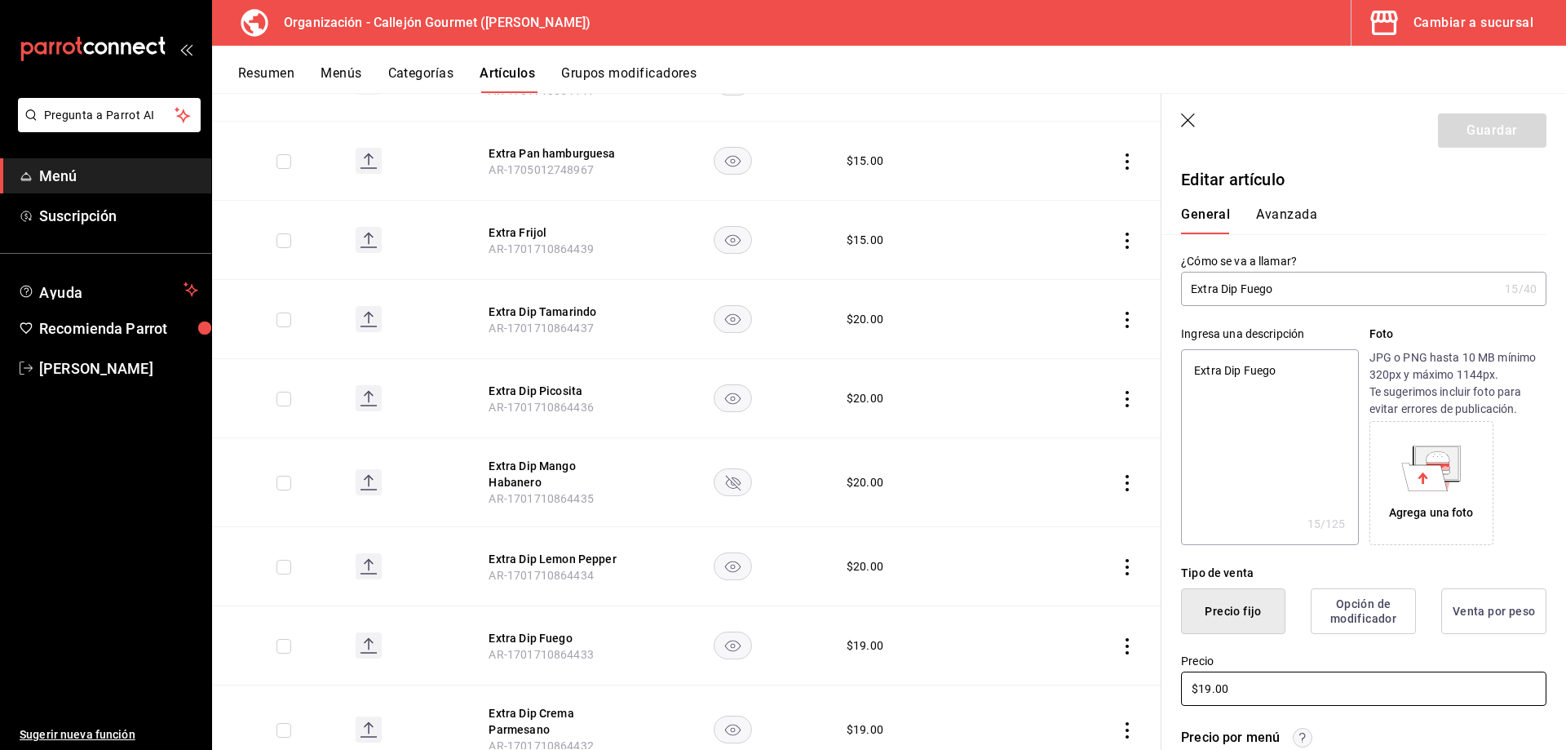
type input "$2.00"
type textarea "x"
type input "$20.00"
click at [1519, 99] on header "Guardar" at bounding box center [1363, 127] width 405 height 67
click at [1507, 126] on button "Guardar" at bounding box center [1492, 130] width 108 height 34
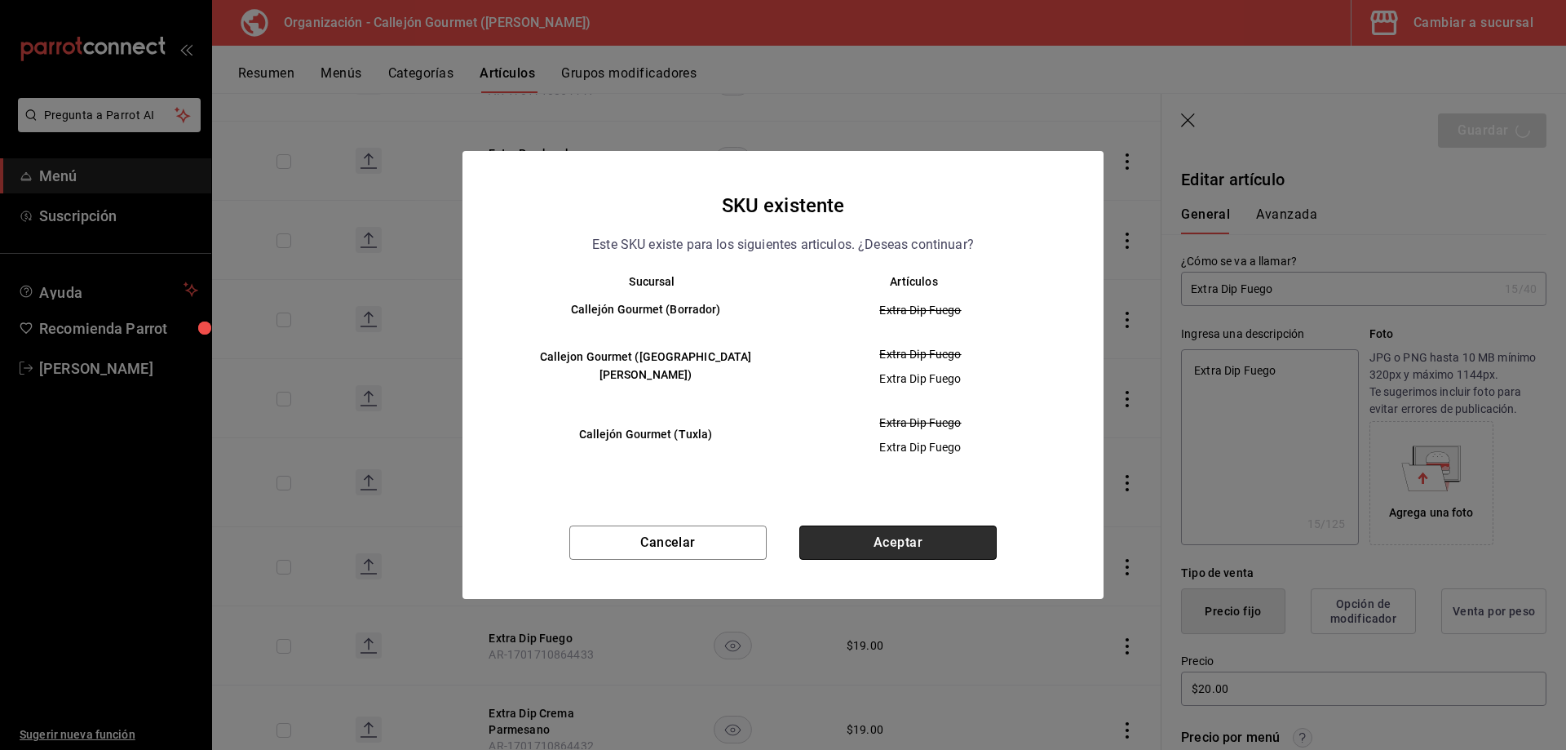
click at [873, 537] on button "Aceptar" at bounding box center [897, 542] width 197 height 34
type textarea "x"
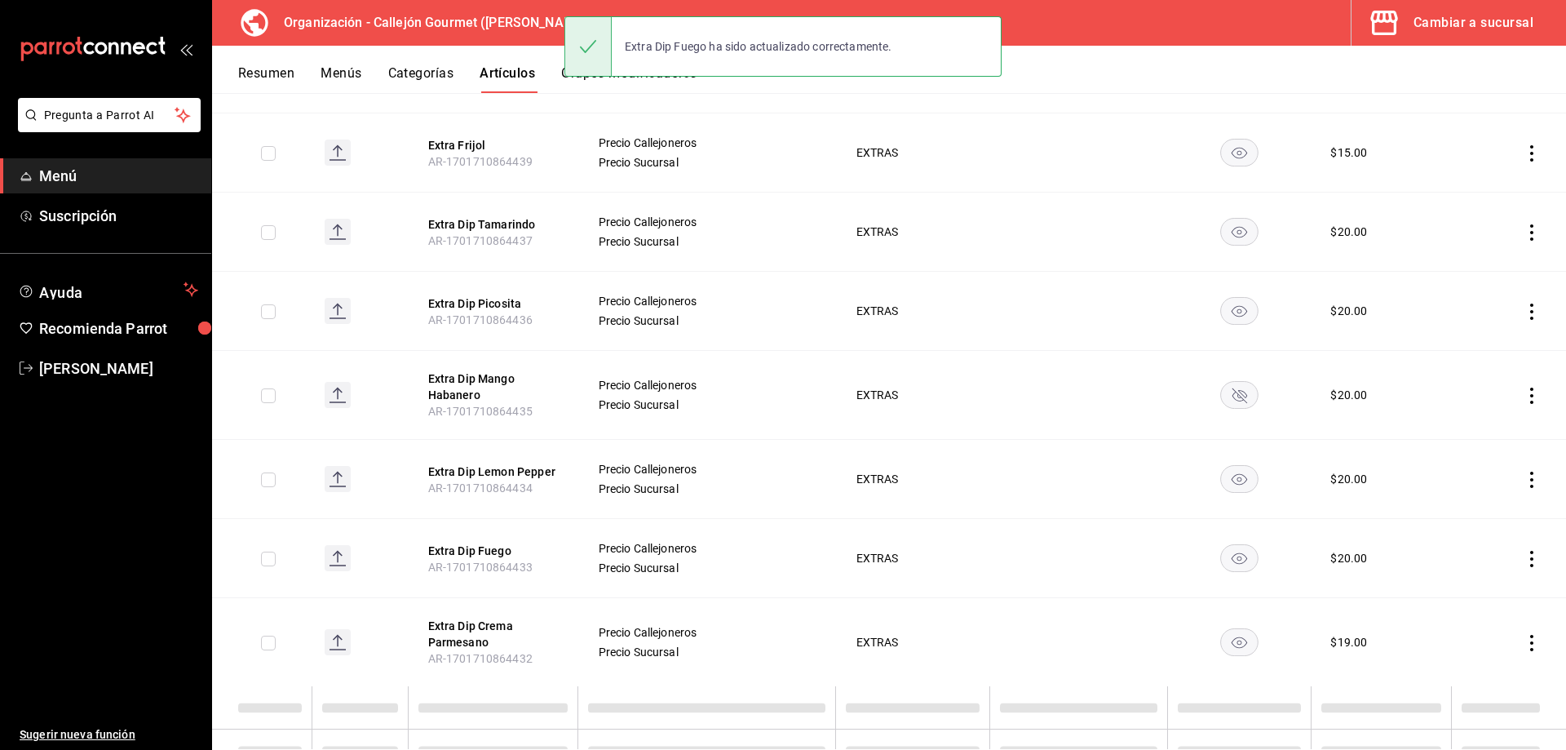
scroll to position [1345, 0]
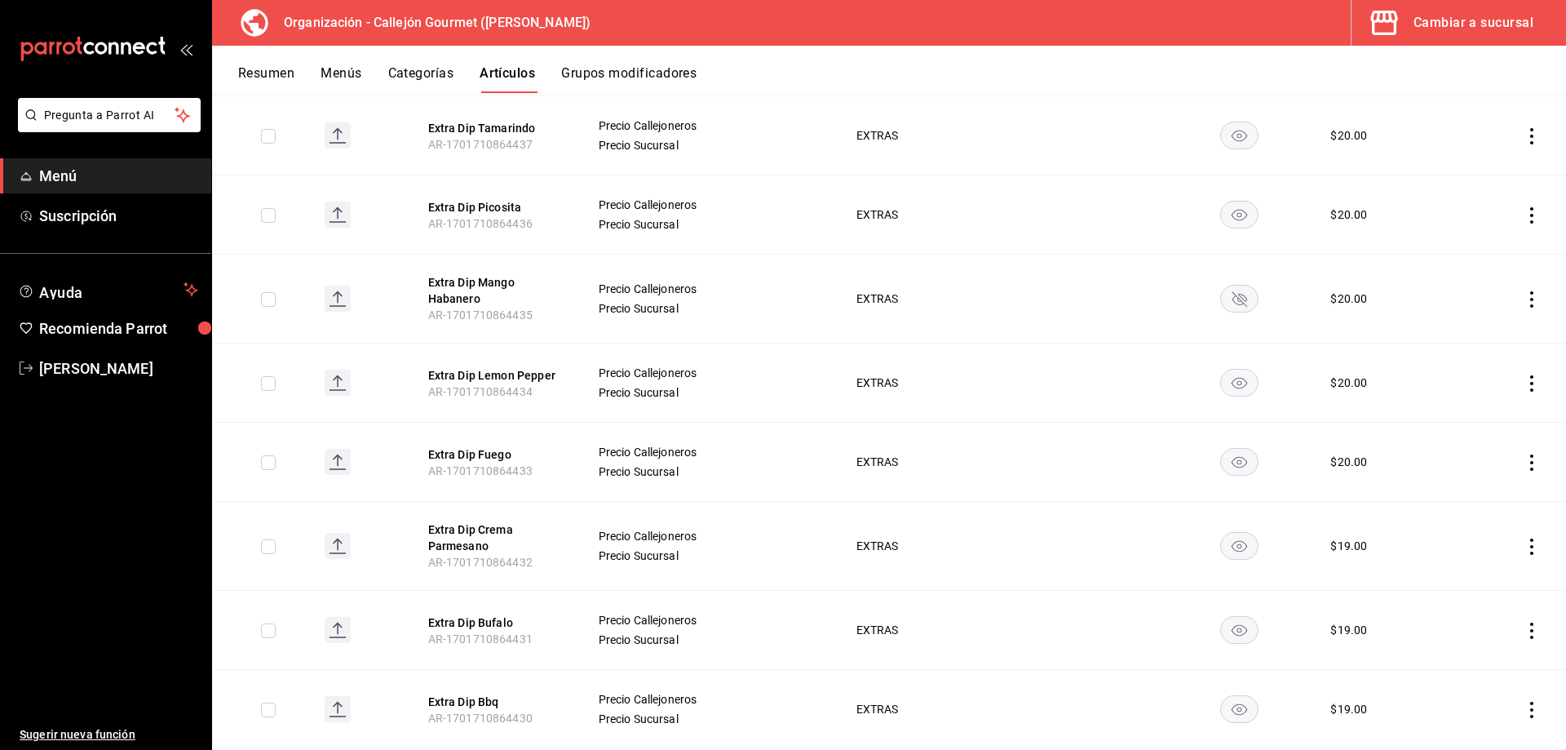
click at [1524, 538] on icon "actions" at bounding box center [1531, 546] width 16 height 16
click at [1472, 573] on span "Editar" at bounding box center [1470, 573] width 42 height 17
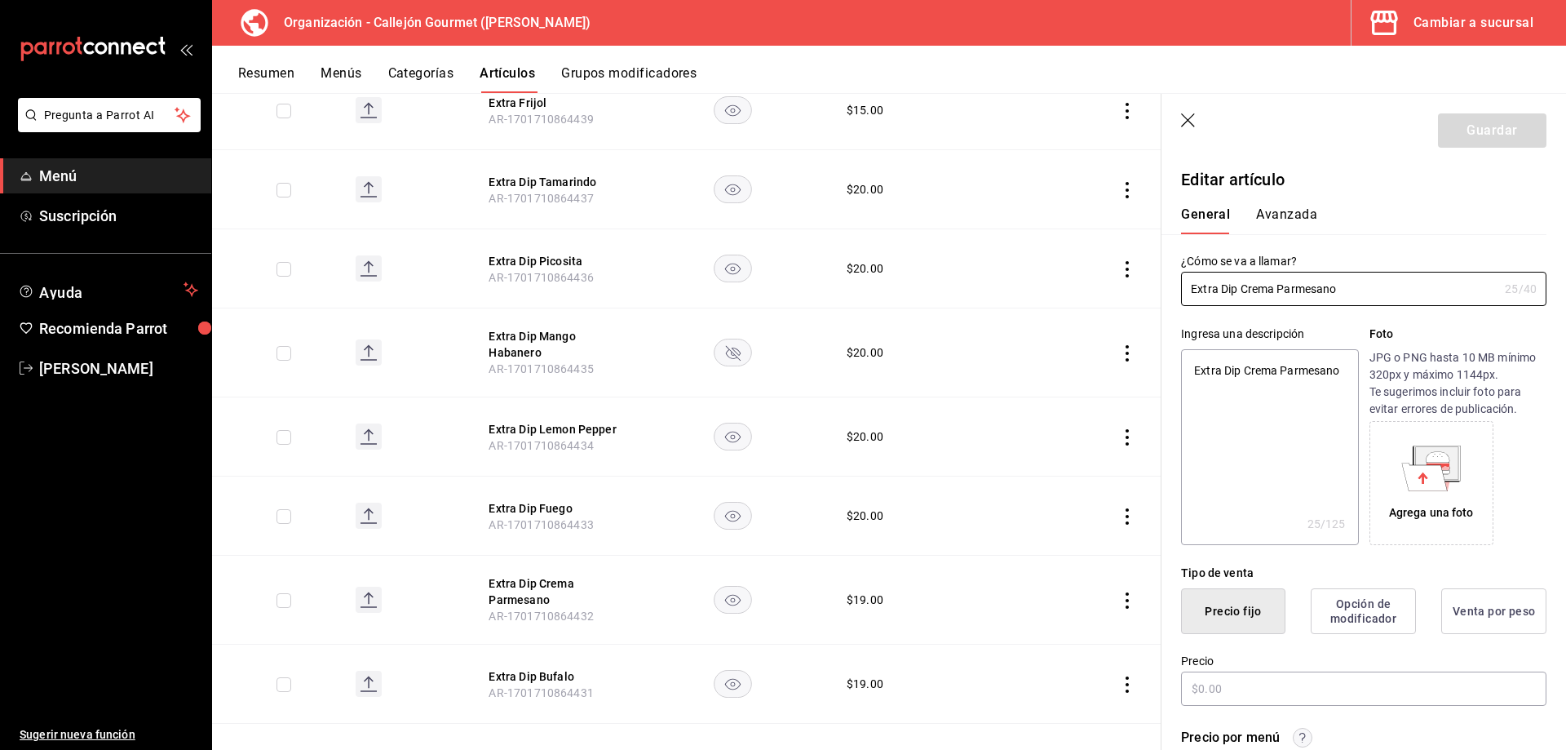
type textarea "x"
type input "$19.00"
drag, startPoint x: 1254, startPoint y: 687, endPoint x: 1106, endPoint y: 687, distance: 147.6
click at [1106, 687] on main "Artículos organización Edita el precio e imagen de tus artículos. Asigna una ca…" at bounding box center [889, 421] width 1354 height 657
type textarea "x"
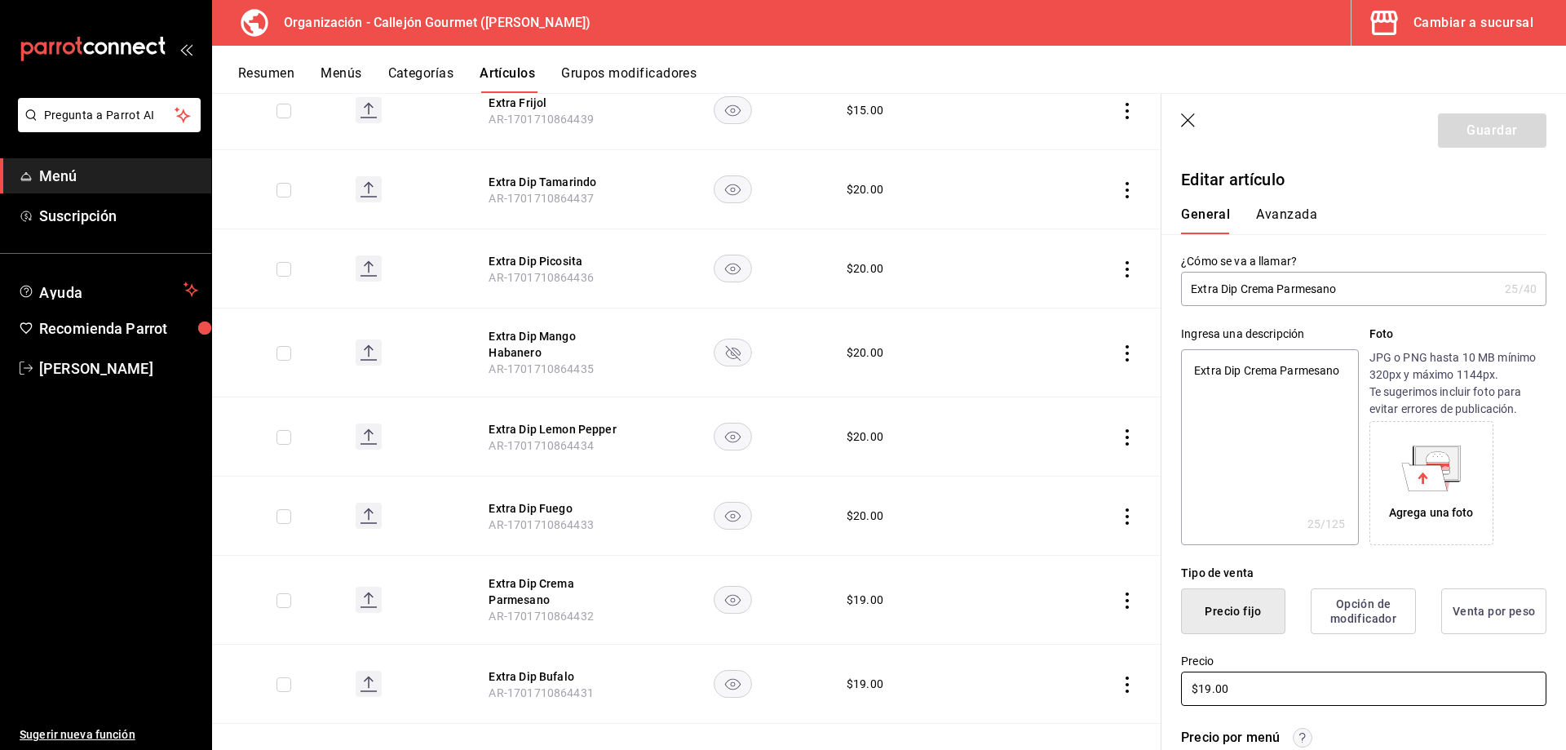
type input "$2.00"
type textarea "x"
type input "$20.00"
click at [1489, 122] on button "Guardar" at bounding box center [1492, 130] width 108 height 34
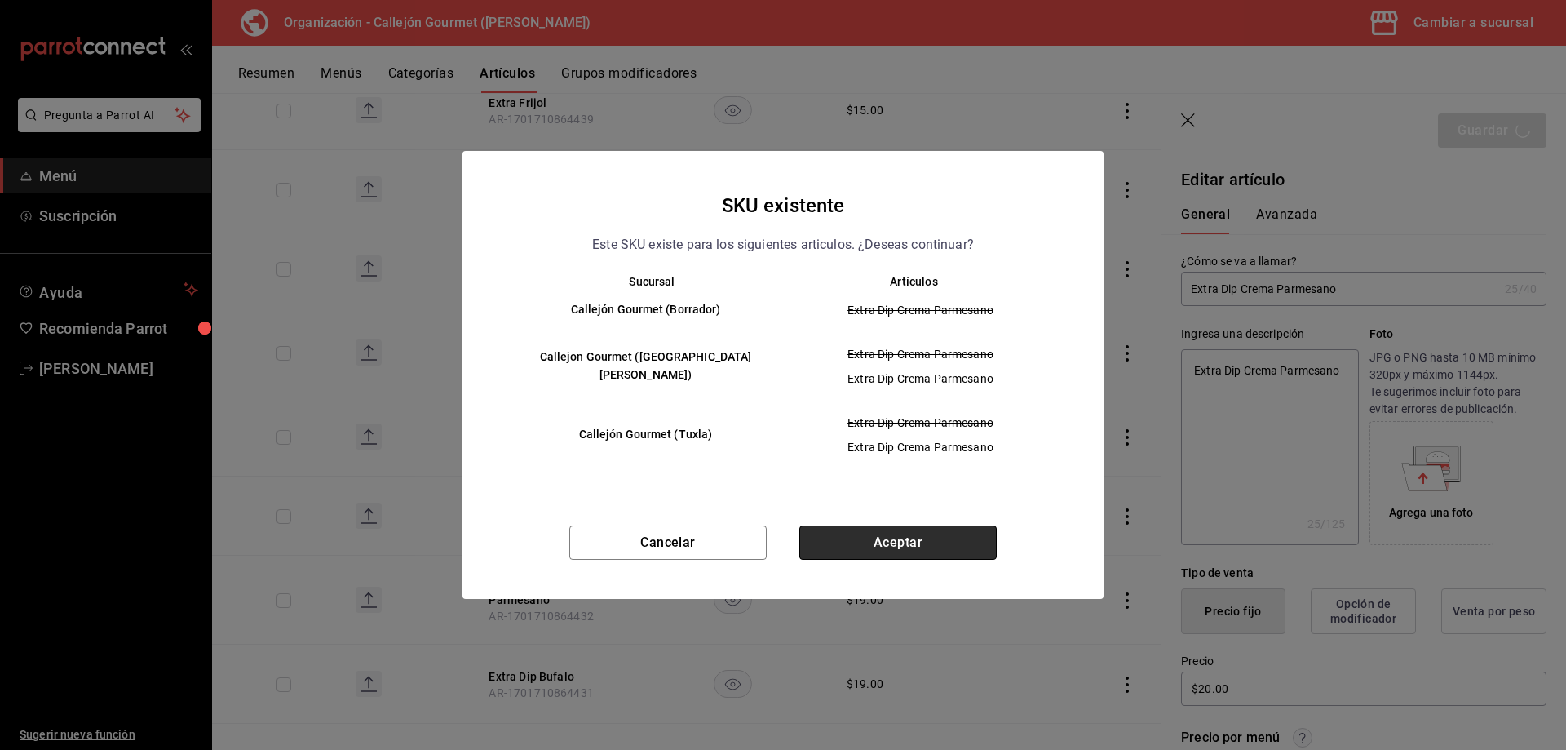
click at [880, 546] on button "Aceptar" at bounding box center [897, 542] width 197 height 34
type textarea "x"
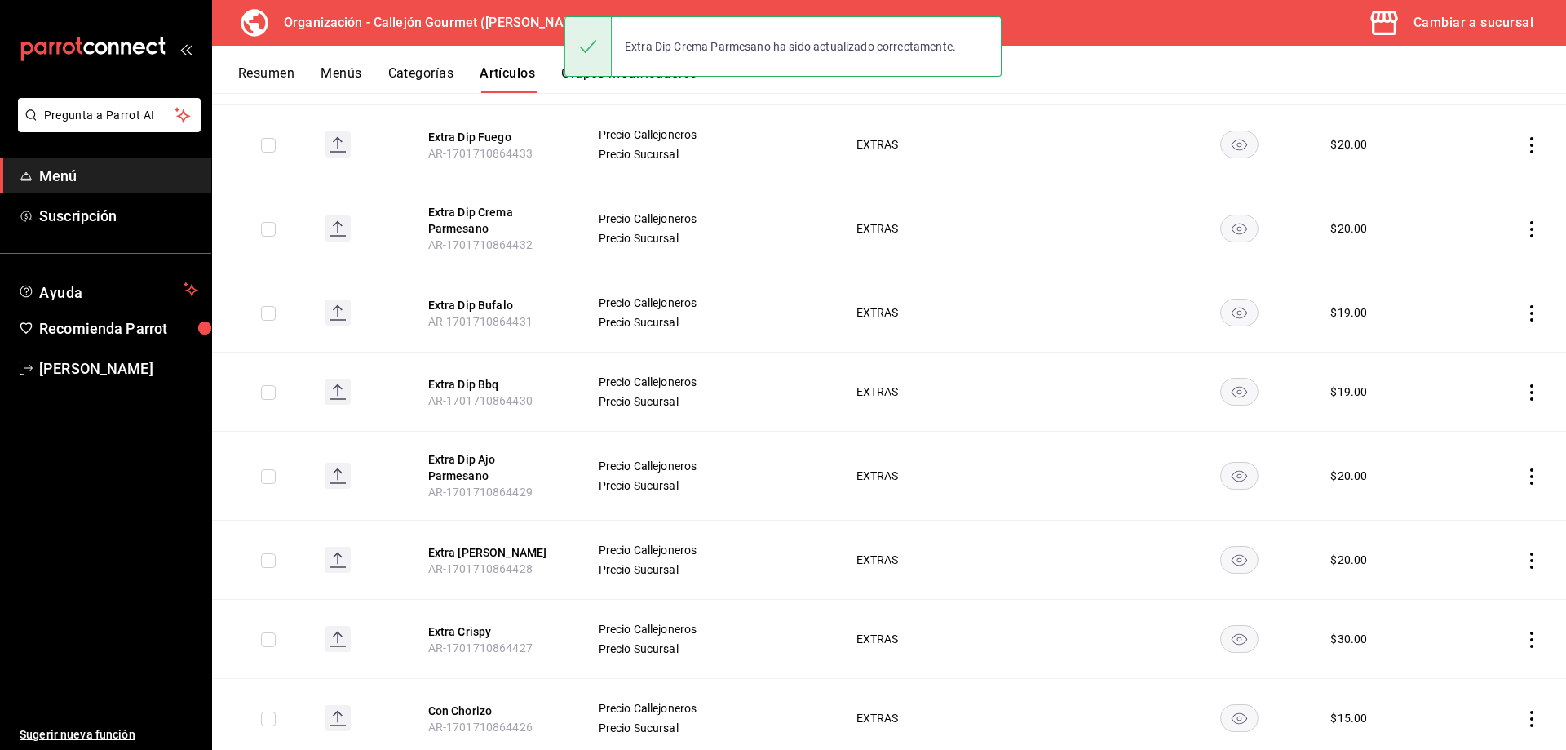
scroll to position [1671, 0]
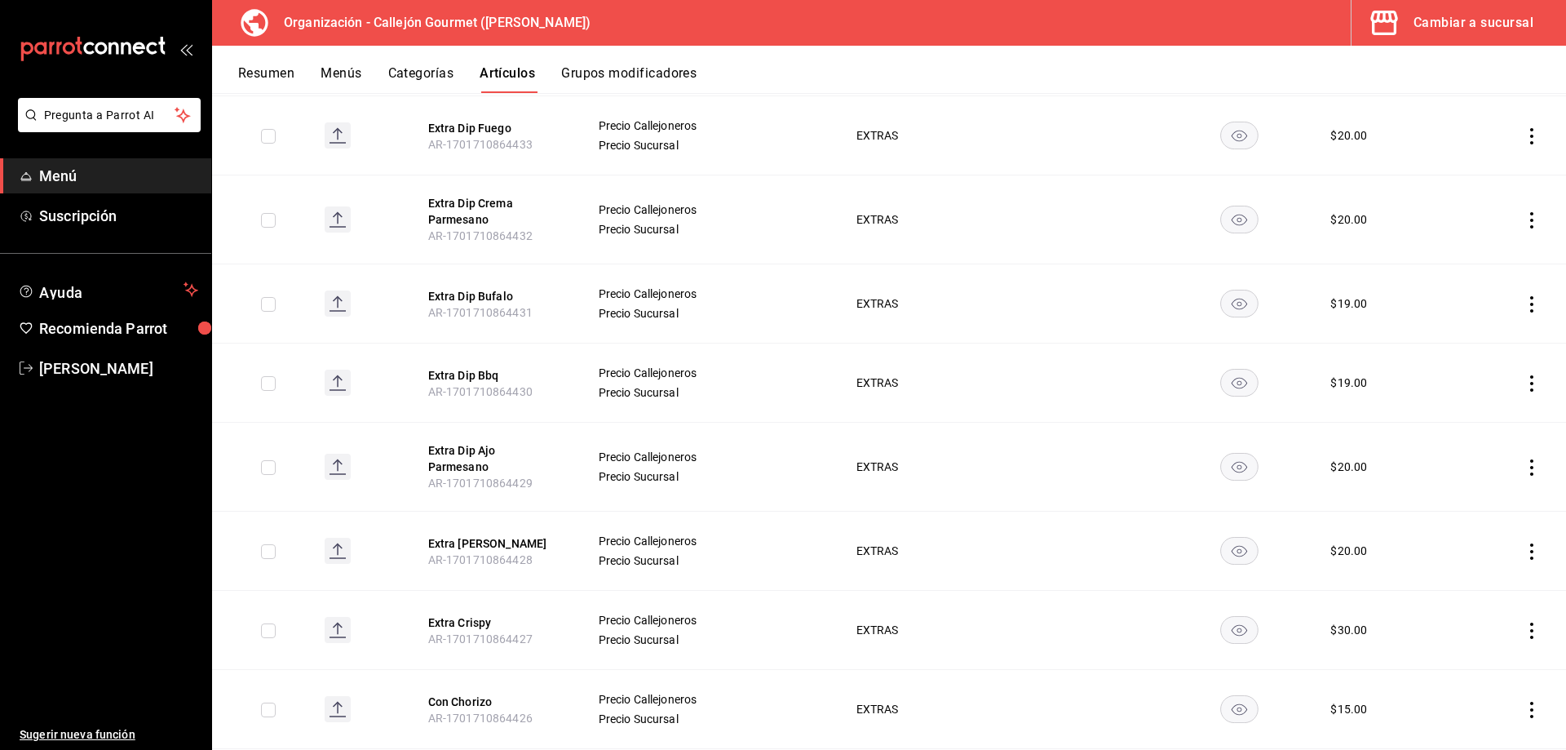
click at [1523, 375] on icon "actions" at bounding box center [1531, 383] width 16 height 16
click at [1467, 418] on span "Editar" at bounding box center [1470, 410] width 42 height 17
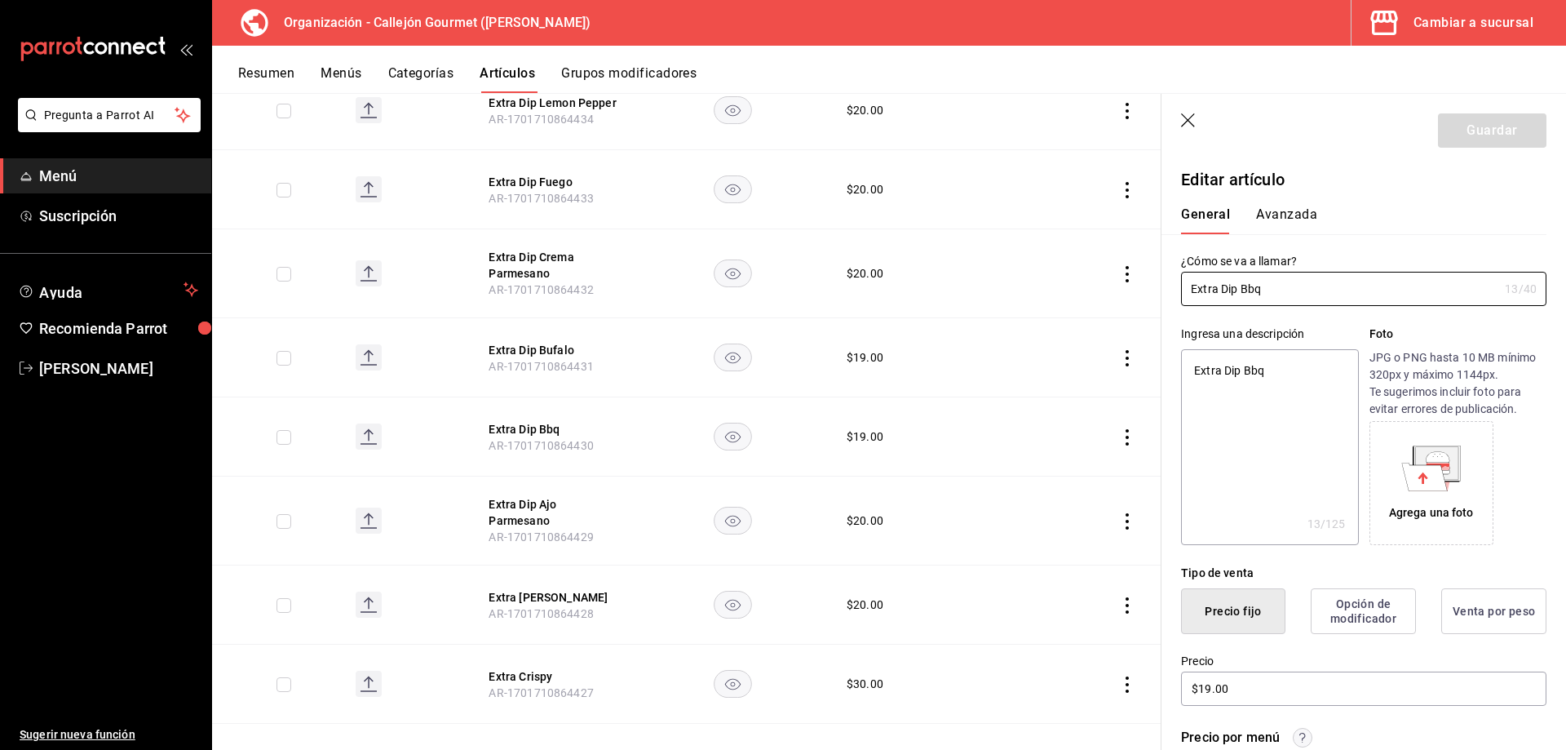
type textarea "x"
type input "$19.00"
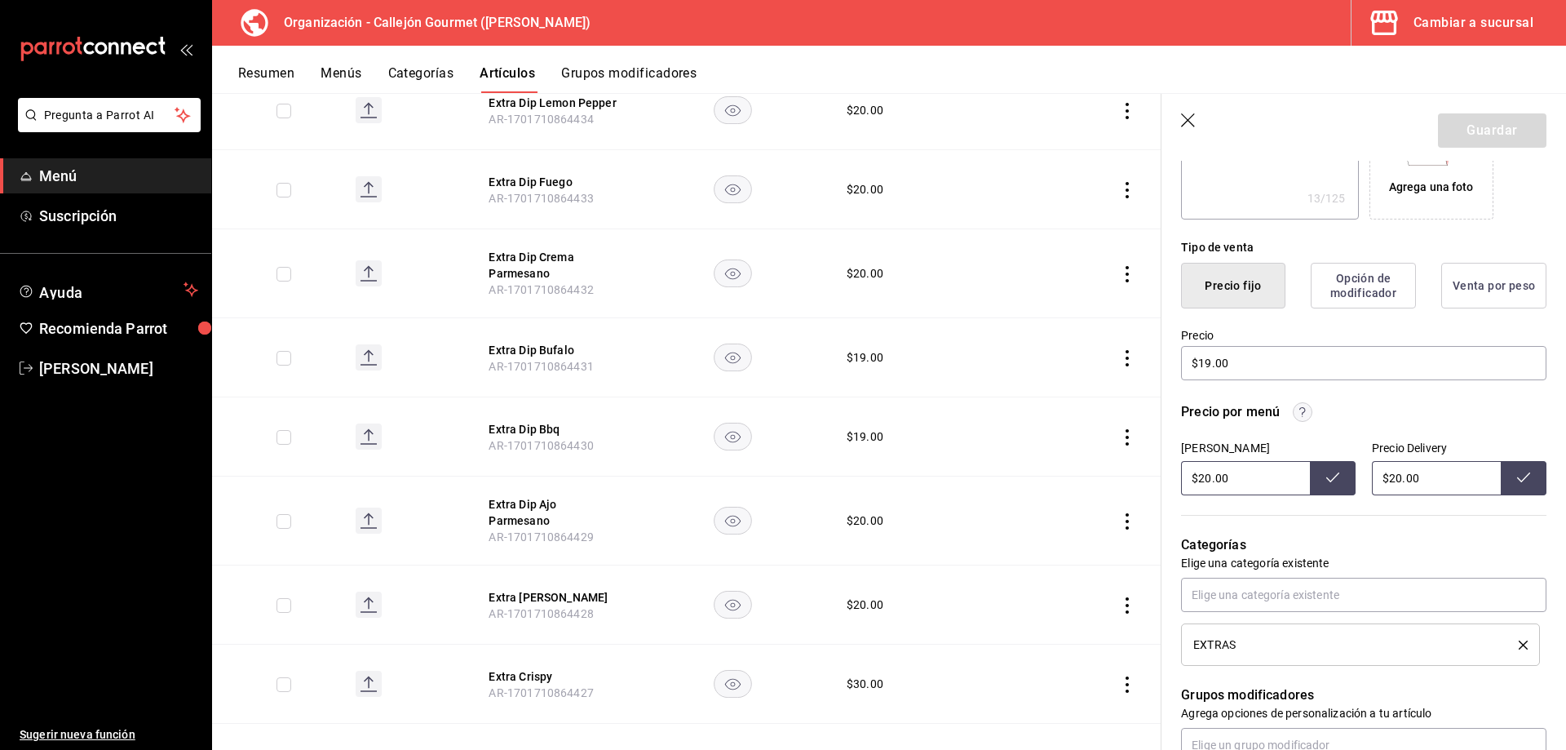
scroll to position [326, 0]
drag, startPoint x: 1228, startPoint y: 358, endPoint x: 1094, endPoint y: 352, distance: 133.9
click at [1094, 352] on main "Artículos organización Edita el precio e imagen de tus artículos. Asigna una ca…" at bounding box center [889, 421] width 1354 height 657
type textarea "x"
type input "$2.00"
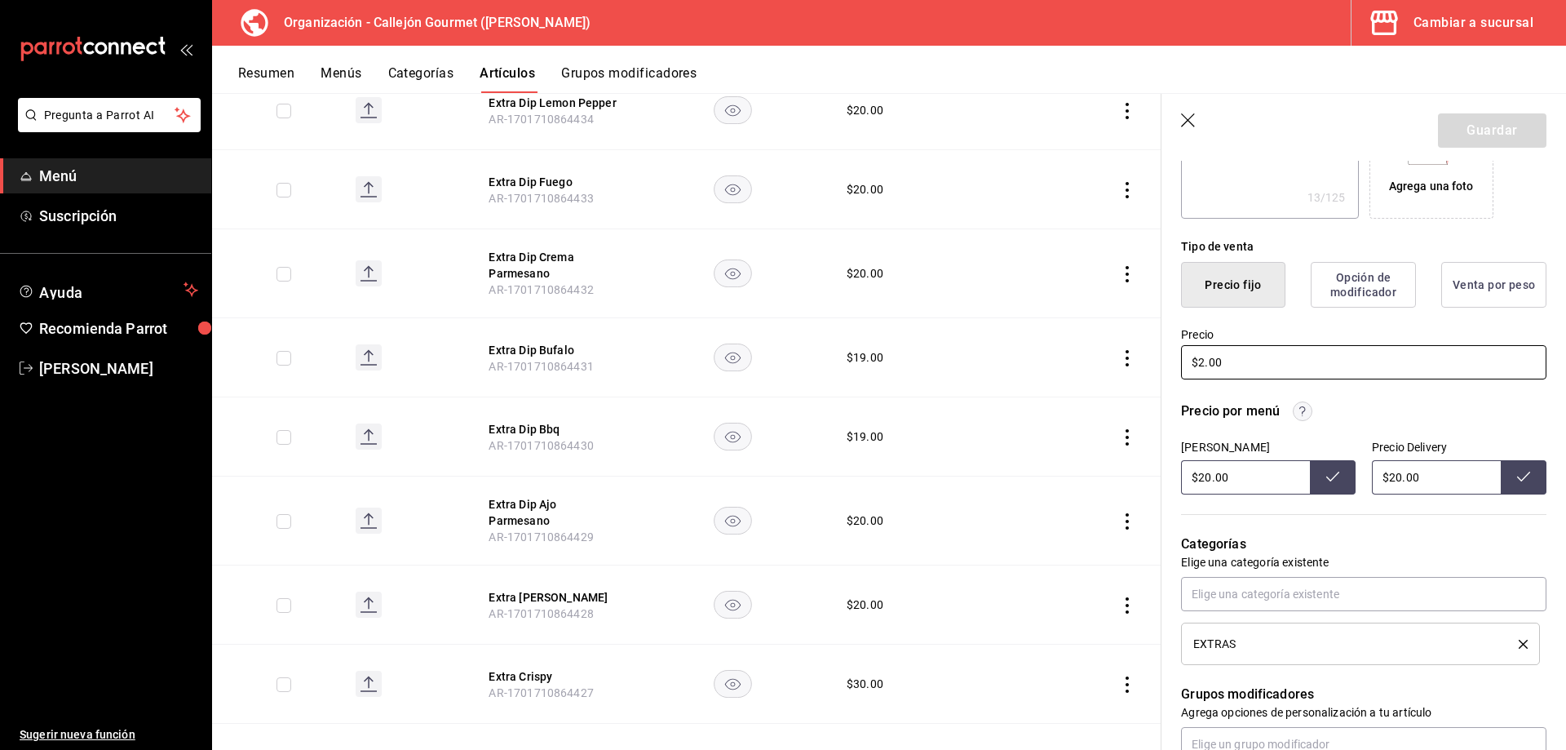
type textarea "x"
type input "$20.00"
click at [1475, 137] on button "Guardar" at bounding box center [1492, 130] width 108 height 34
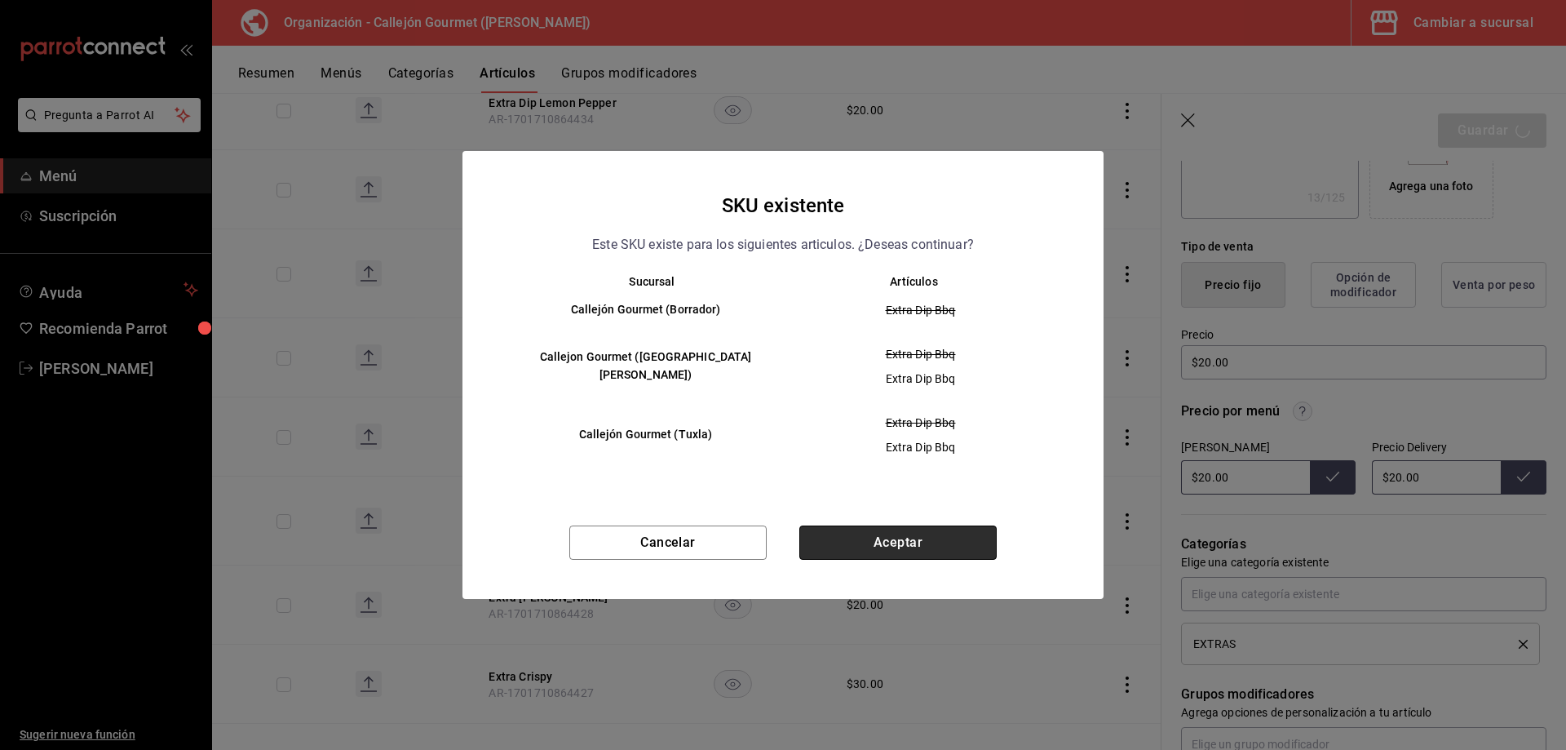
click at [859, 556] on button "Aceptar" at bounding box center [897, 542] width 197 height 34
type textarea "x"
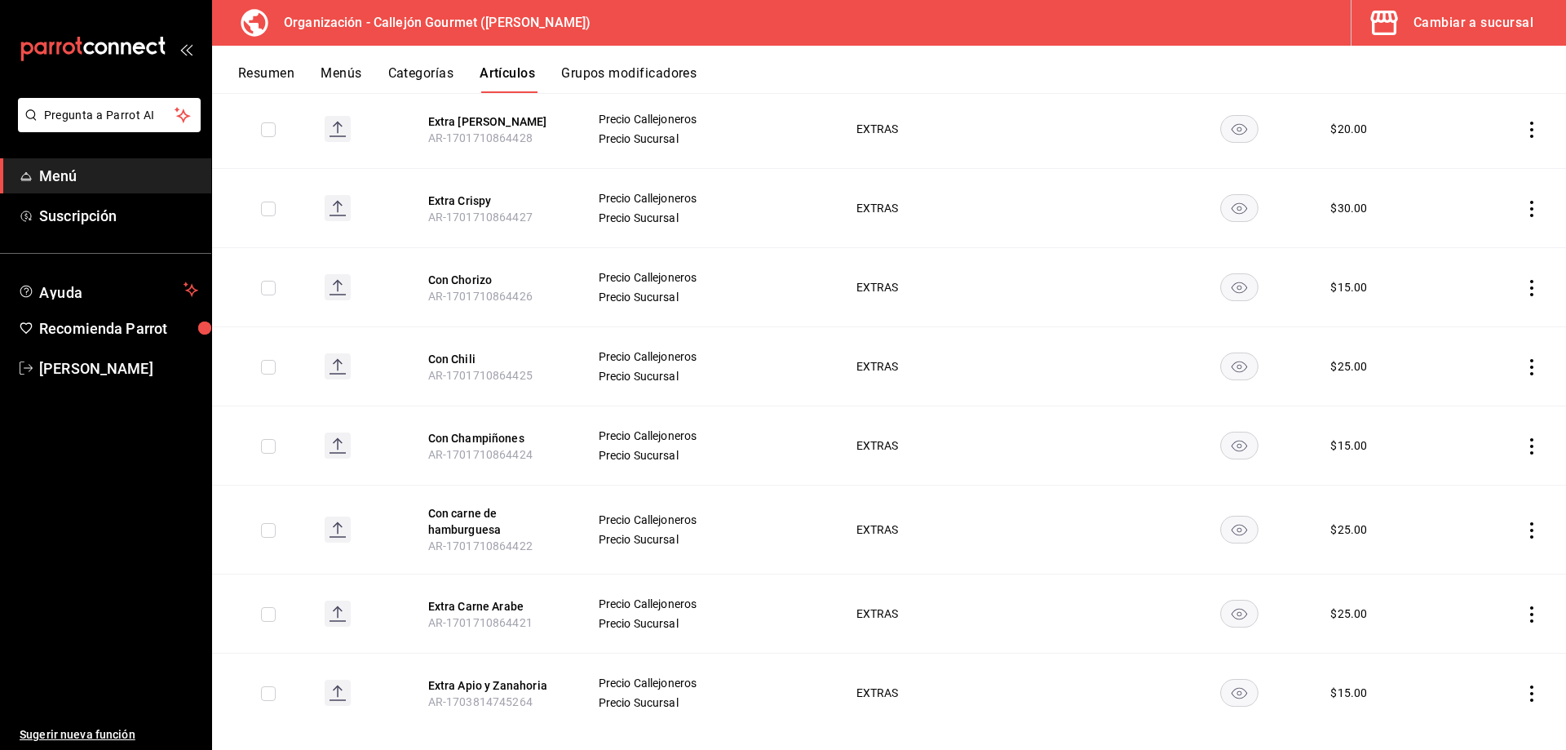
scroll to position [2095, 0]
click at [1523, 436] on icon "actions" at bounding box center [1531, 444] width 16 height 16
drag, startPoint x: 1459, startPoint y: 465, endPoint x: 1461, endPoint y: 537, distance: 72.6
click at [1461, 537] on ul "Editar Duplicar Eliminar" at bounding box center [1456, 494] width 98 height 113
click at [1457, 535] on span "Eliminar" at bounding box center [1470, 528] width 42 height 17
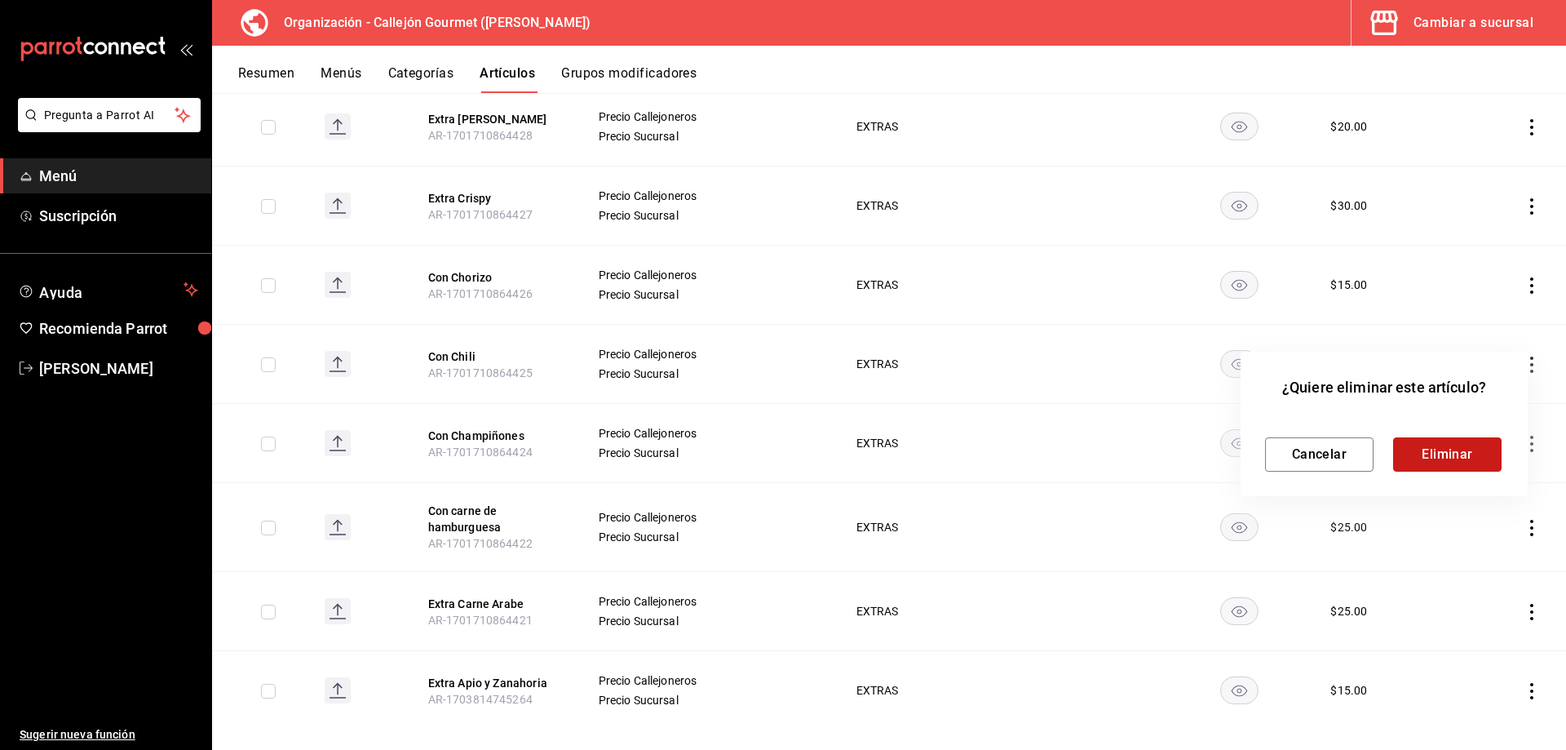
click at [1436, 457] on button "Eliminar" at bounding box center [1447, 454] width 108 height 34
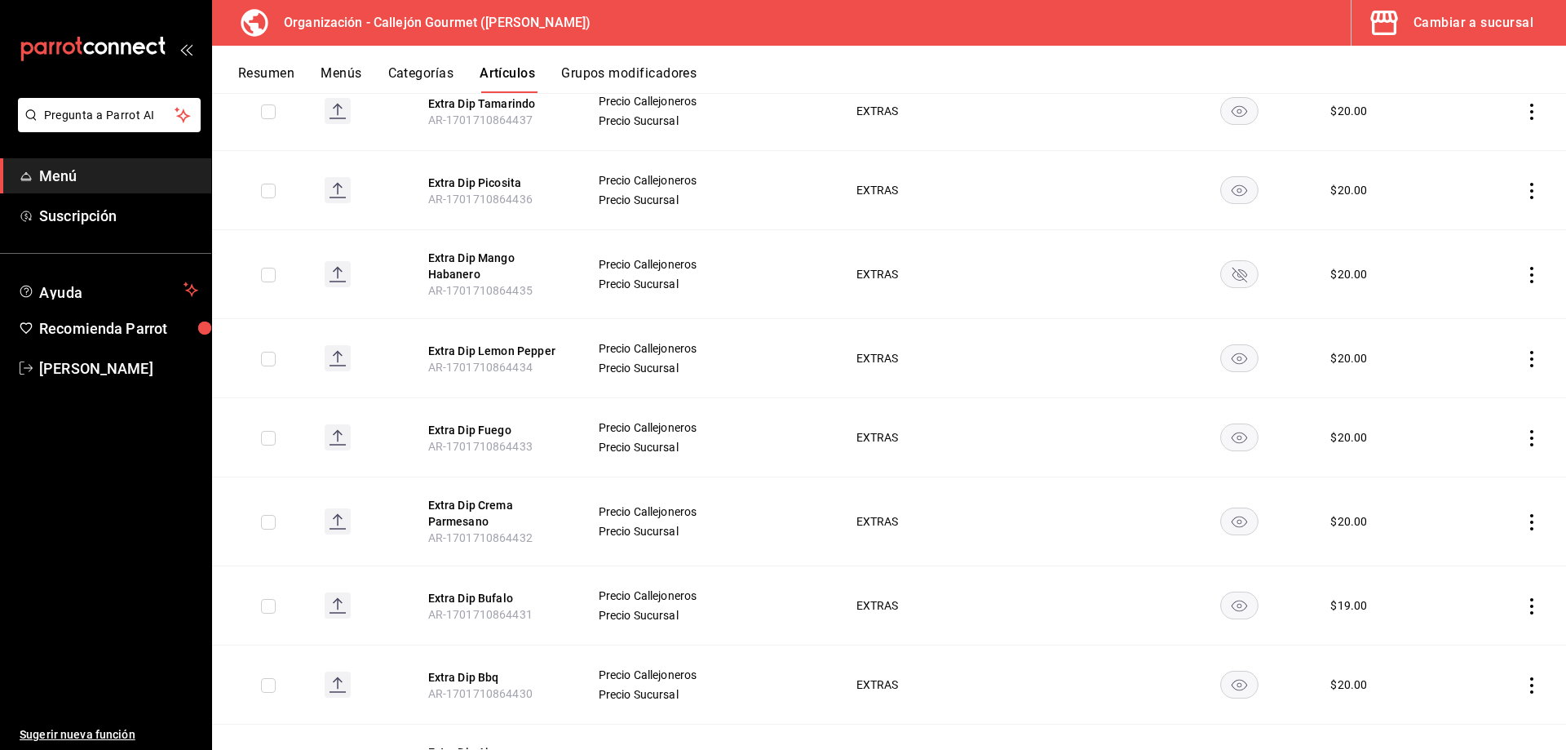
scroll to position [1364, 0]
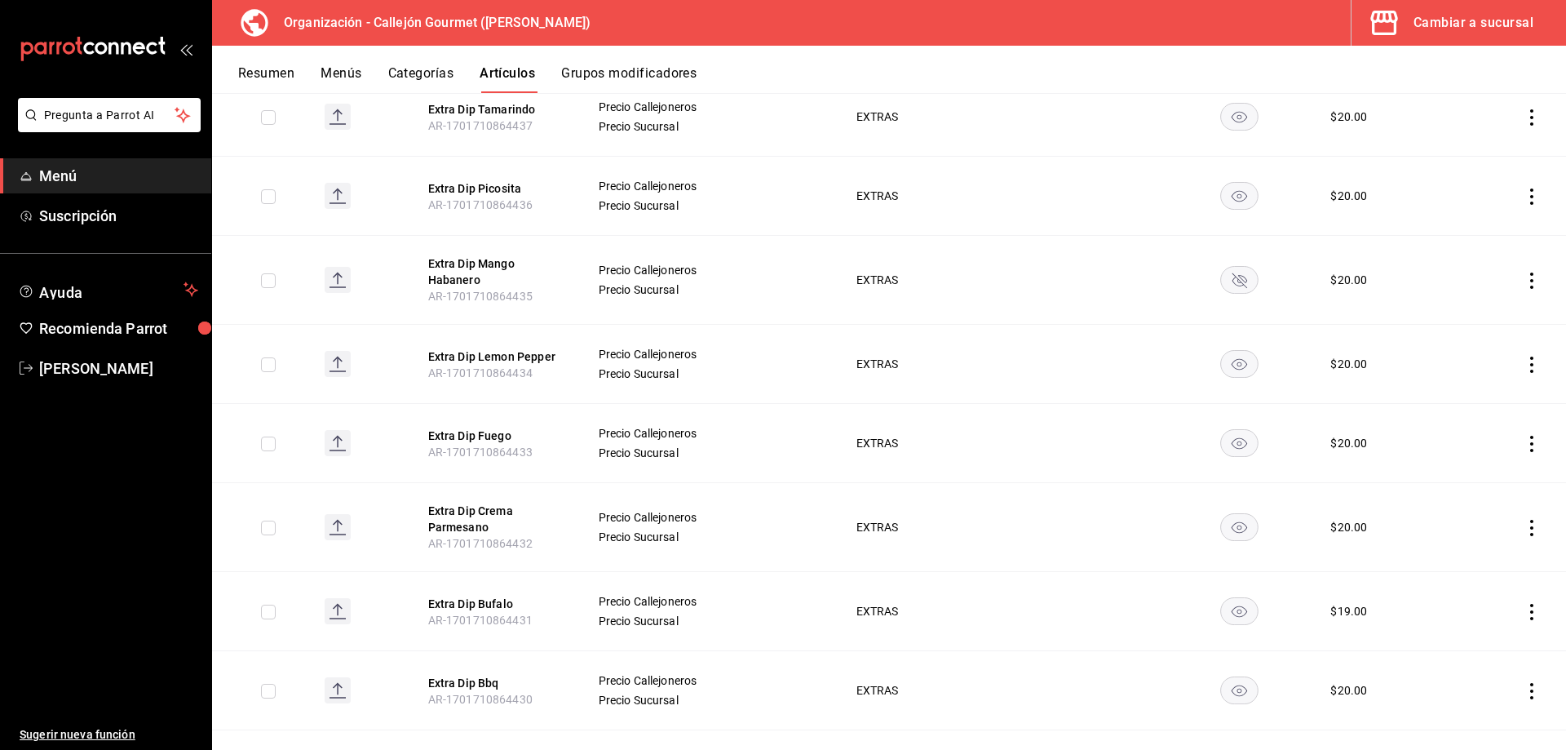
click at [1507, 598] on td at bounding box center [1508, 611] width 115 height 79
click at [1523, 604] on icon "actions" at bounding box center [1531, 612] width 16 height 16
click at [1457, 645] on span "Editar" at bounding box center [1470, 638] width 42 height 17
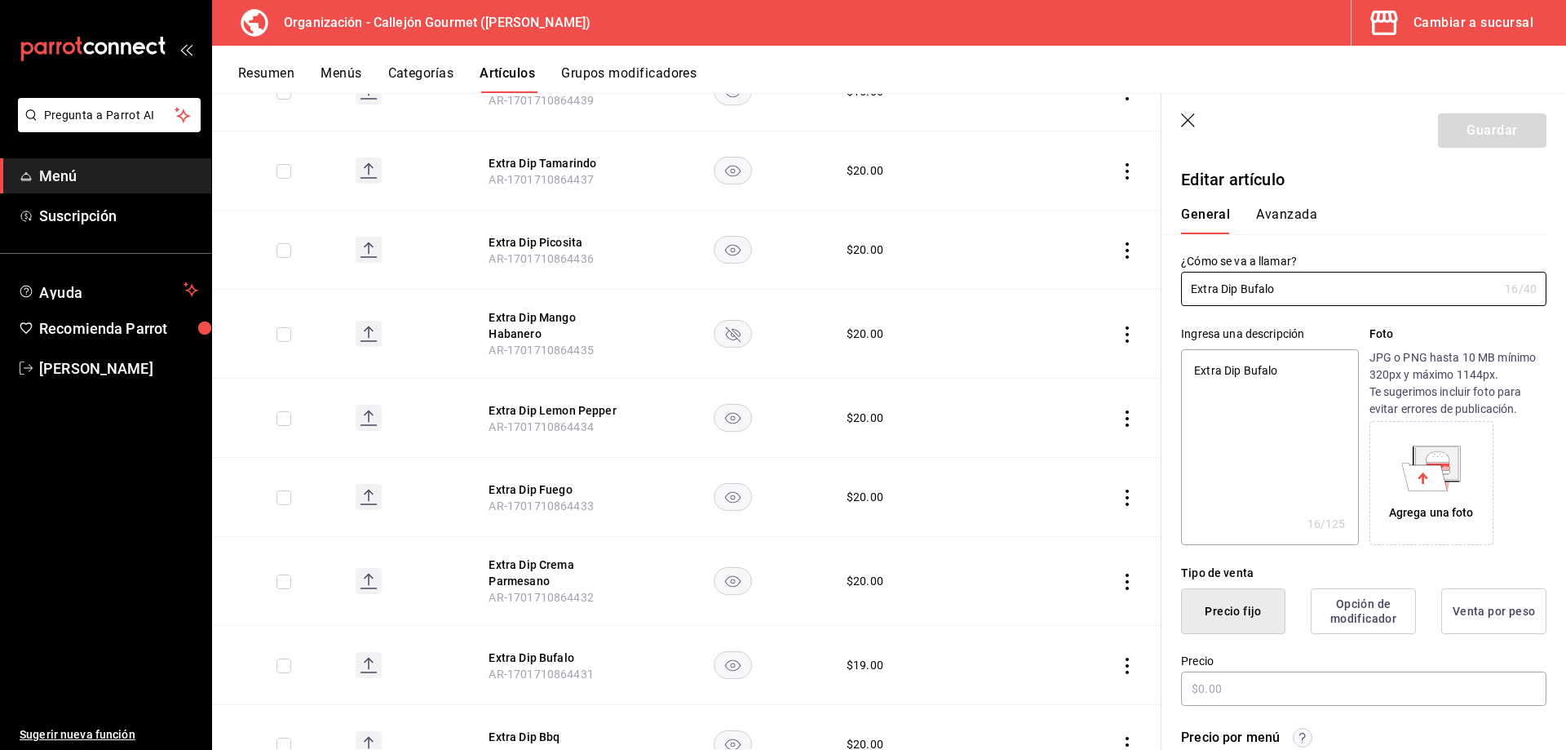
type textarea "x"
type input "$19.00"
drag, startPoint x: 1236, startPoint y: 698, endPoint x: 1123, endPoint y: 657, distance: 119.7
click at [1118, 688] on main "Artículos organización Edita el precio e imagen de tus artículos. Asigna una ca…" at bounding box center [889, 421] width 1354 height 657
type textarea "x"
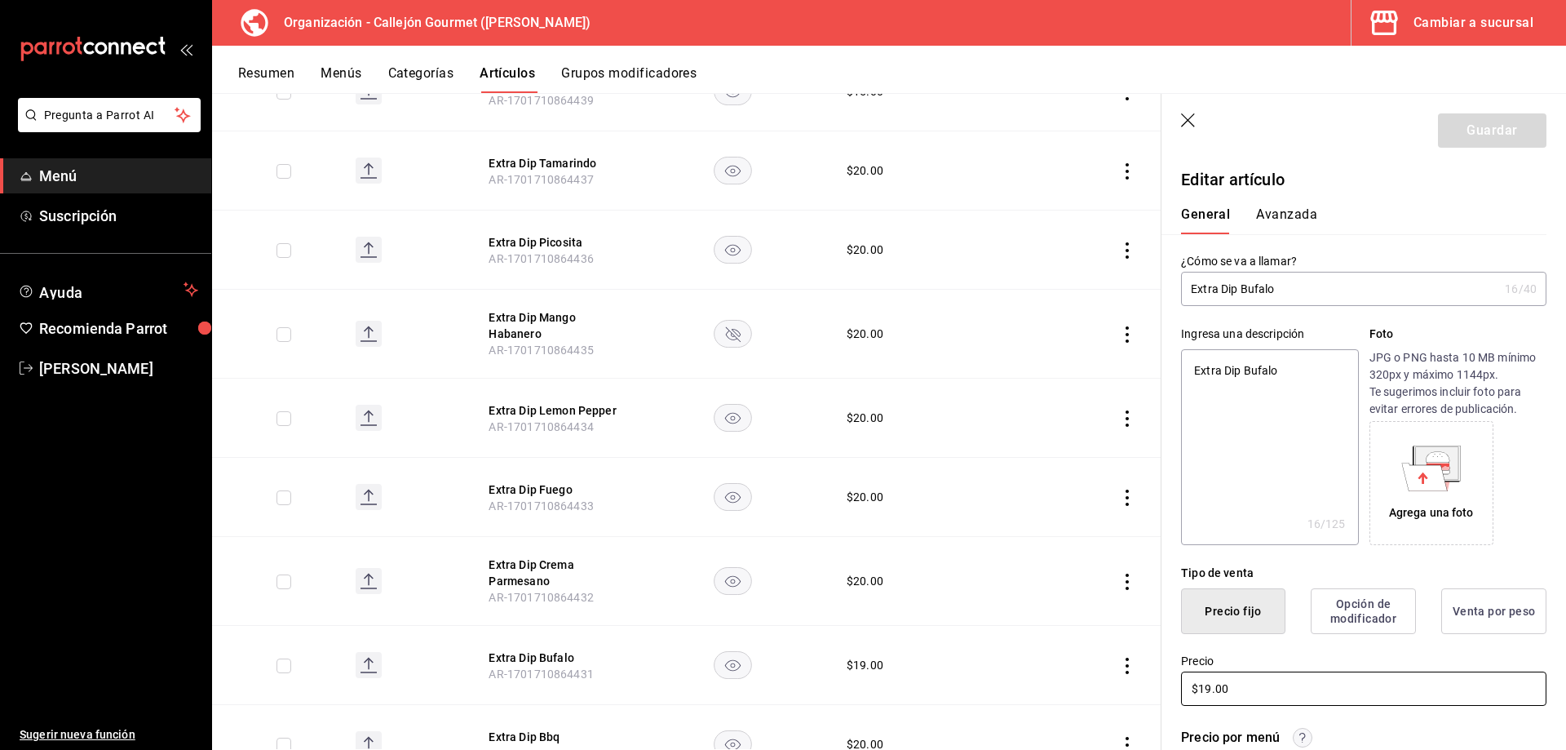
type input "$2.00"
type textarea "x"
type input "$20.00"
click at [1523, 140] on button "Guardar" at bounding box center [1492, 130] width 108 height 34
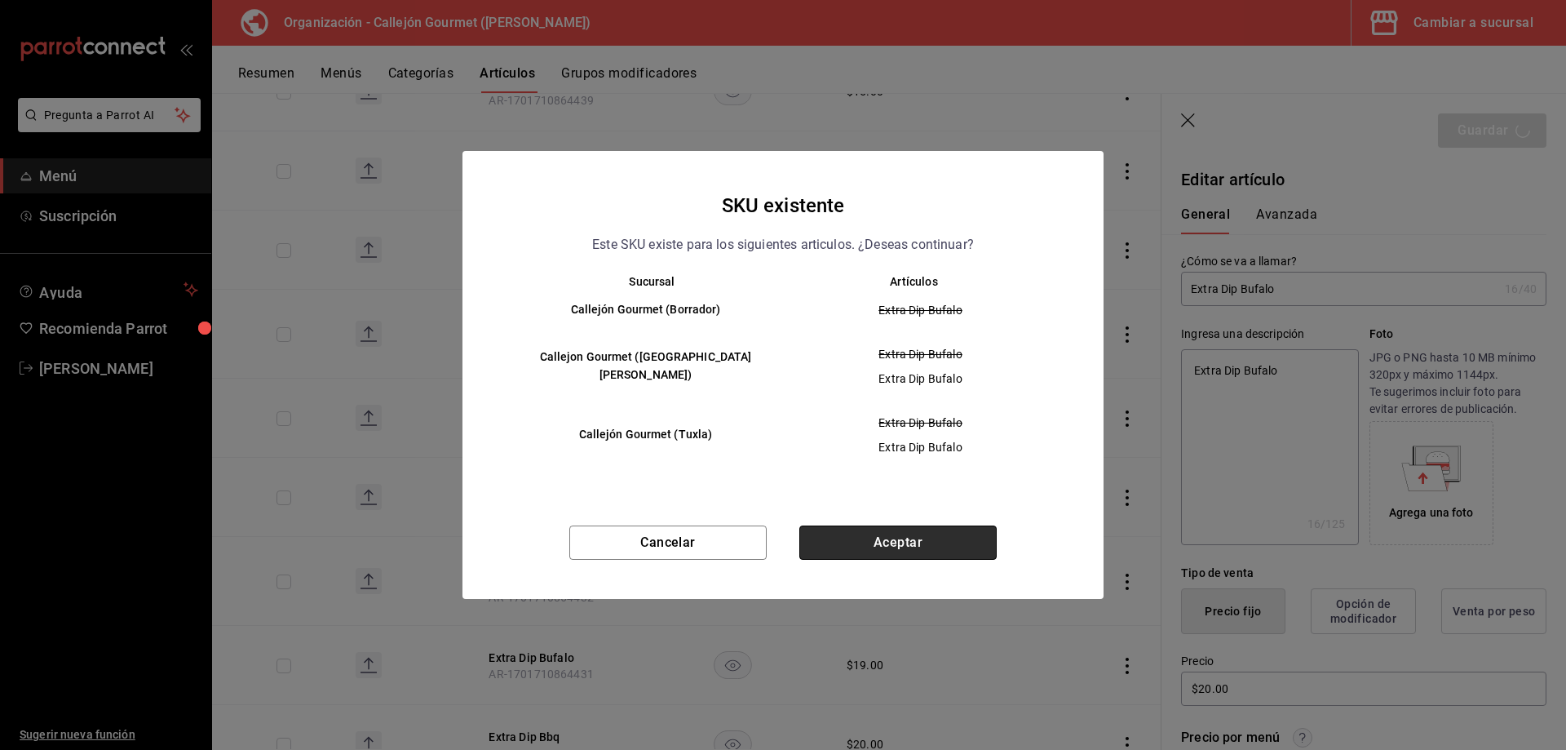
click at [932, 543] on button "Aceptar" at bounding box center [897, 542] width 197 height 34
type textarea "x"
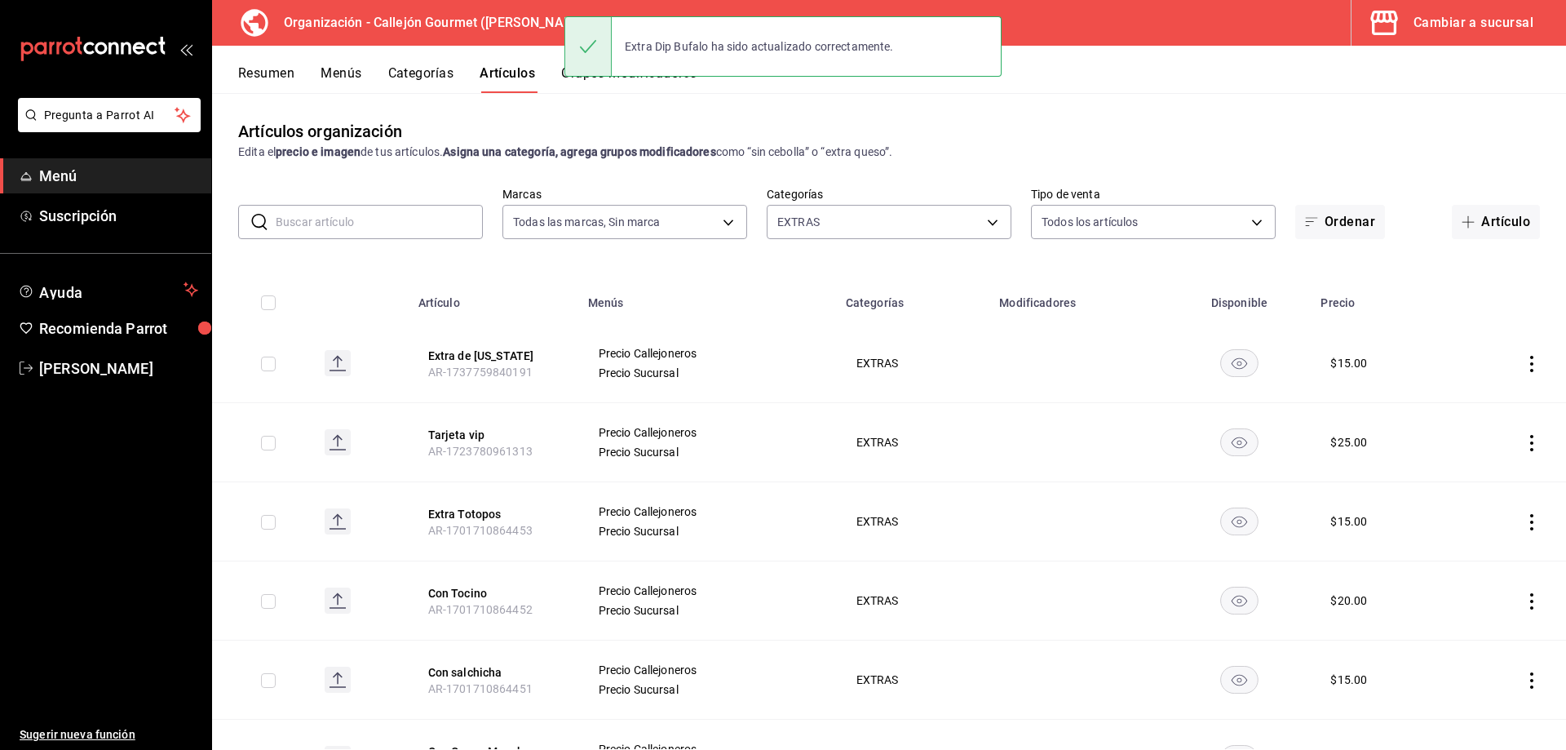
click at [1454, 23] on div "Cambiar a sucursal" at bounding box center [1473, 22] width 120 height 23
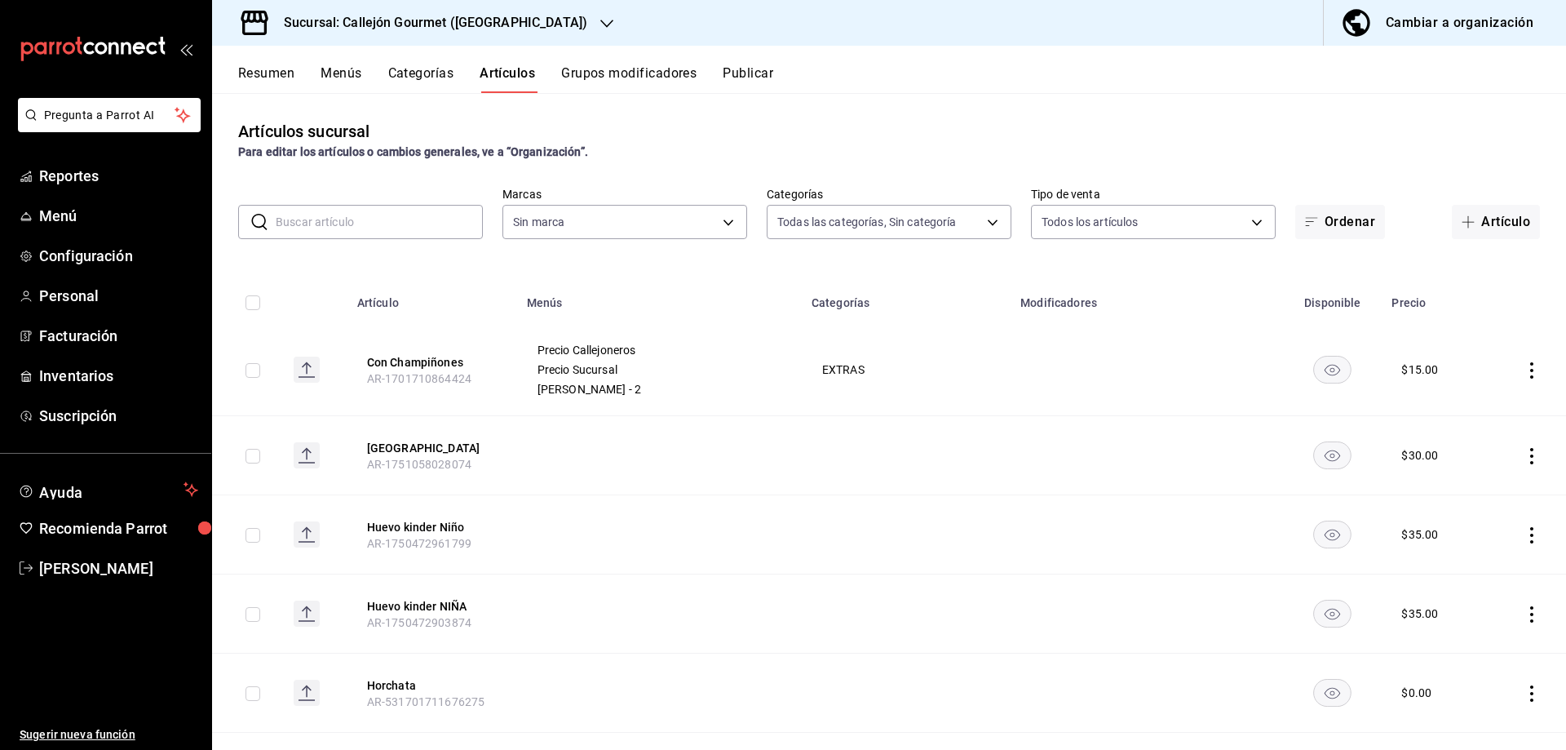
type input "f404d151-8e3a-46d0-9540-09bef39d4a90,f4f623e3-a675-410d-8bfa-a8130f2635eb,7581a…"
type input "0f888516-cc64-40b6-8429-49f2cbf58e6a,af93f222-c829-4981-98d9-8556fa4cd59b"
click at [766, 70] on button "Publicar" at bounding box center [748, 79] width 51 height 28
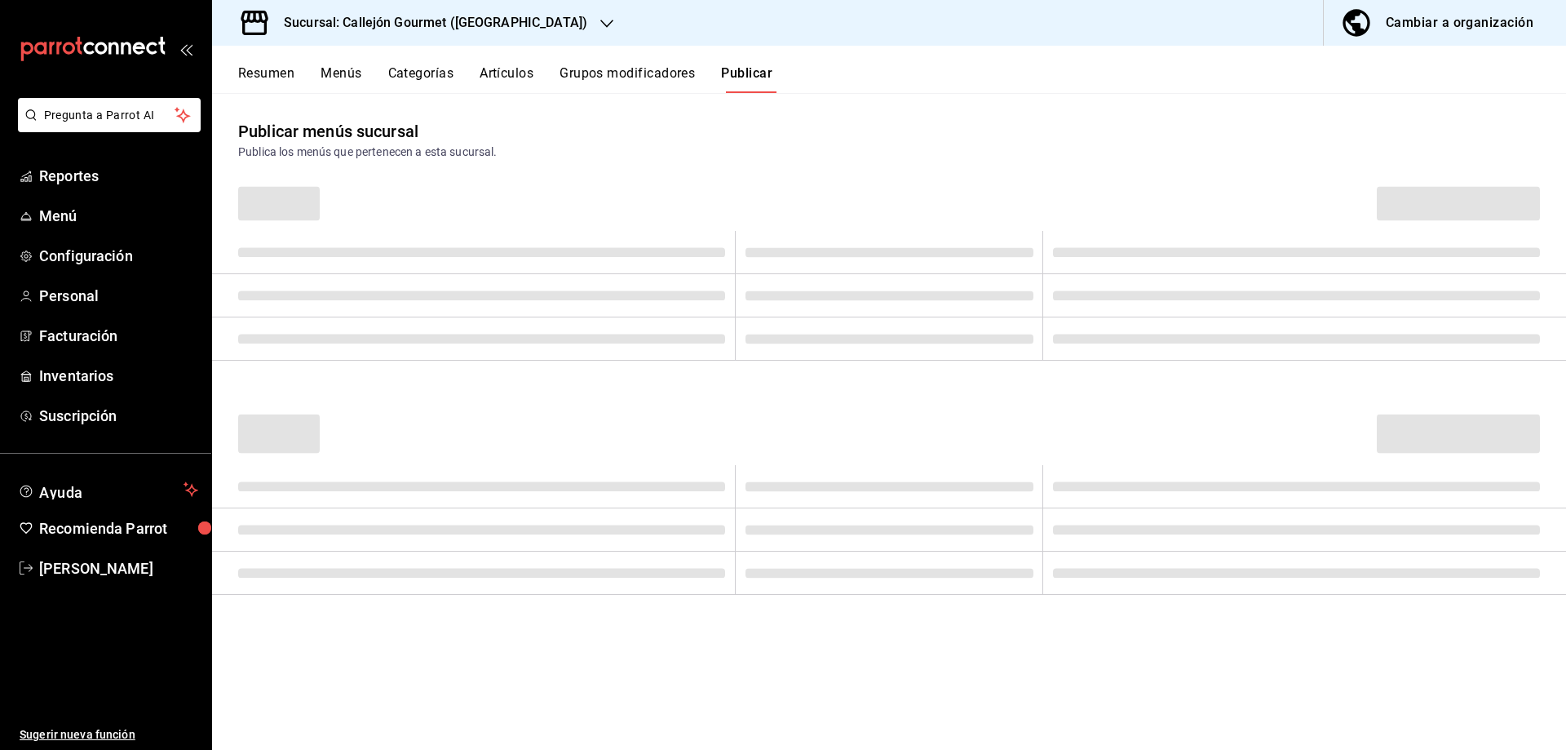
click at [1479, 33] on div "Cambiar a organización" at bounding box center [1460, 22] width 148 height 23
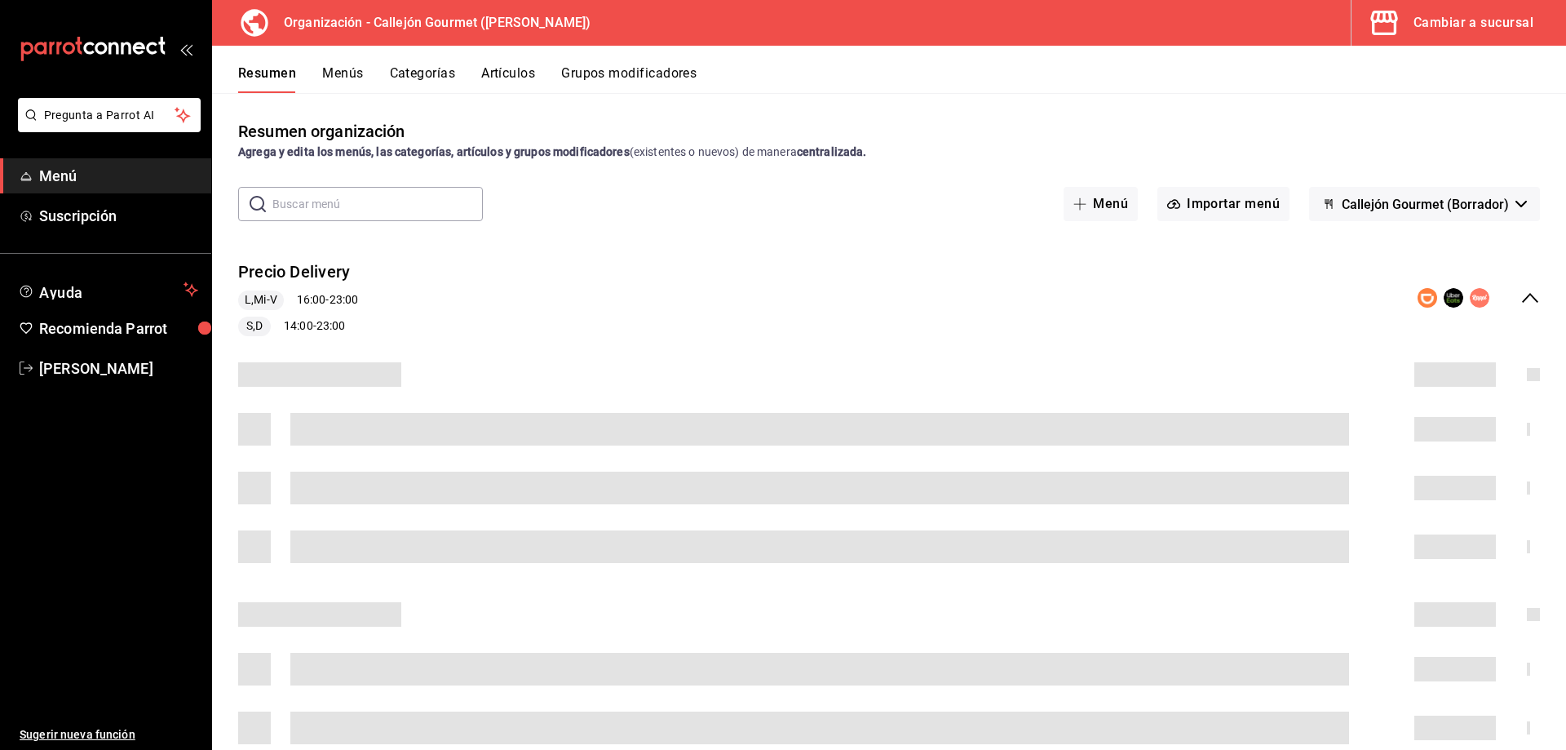
click at [365, 77] on div "Resumen Menús Categorías Artículos Grupos modificadores" at bounding box center [902, 79] width 1328 height 28
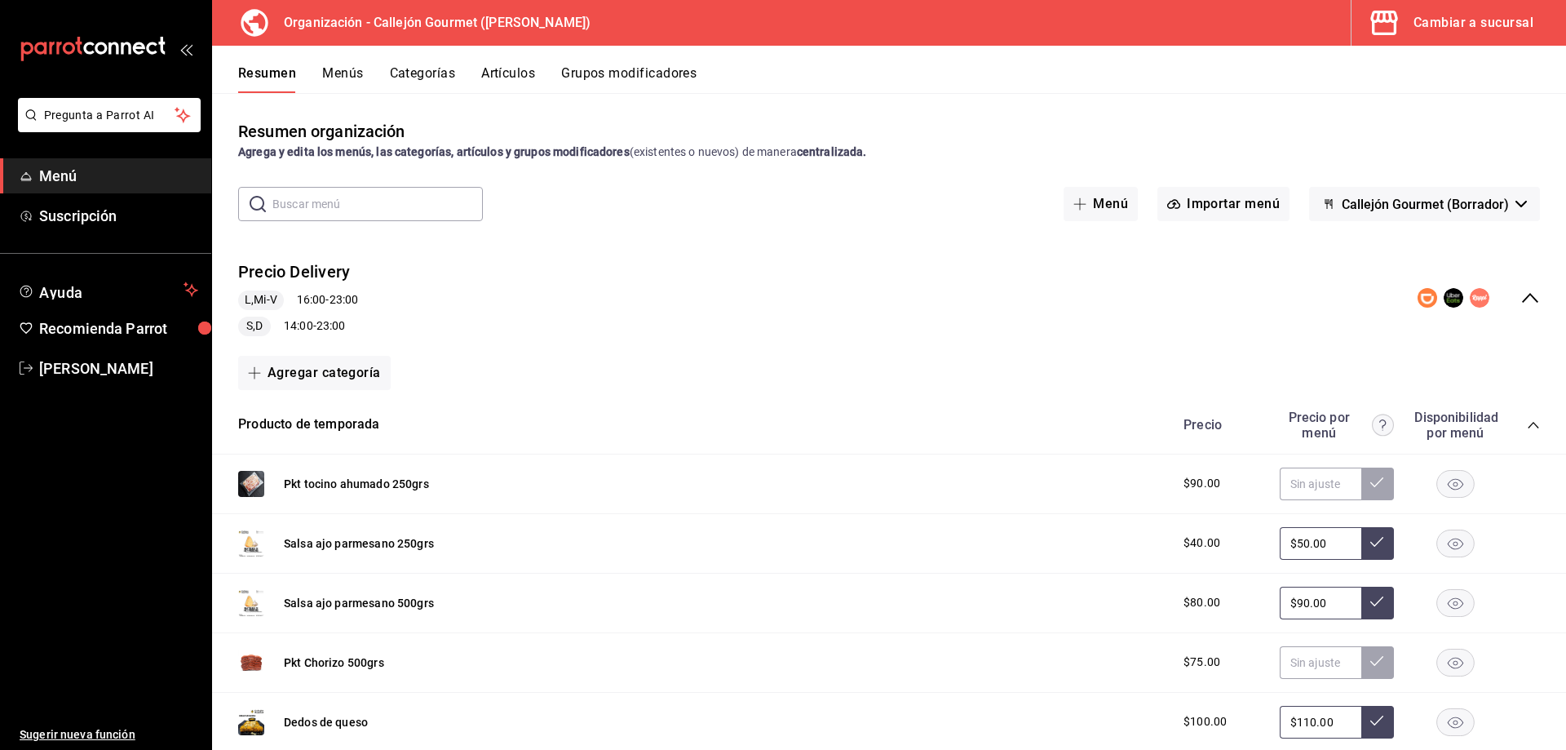
click at [363, 77] on div "Resumen Menús Categorías Artículos Grupos modificadores" at bounding box center [902, 79] width 1328 height 28
click at [340, 73] on button "Menús" at bounding box center [342, 79] width 41 height 28
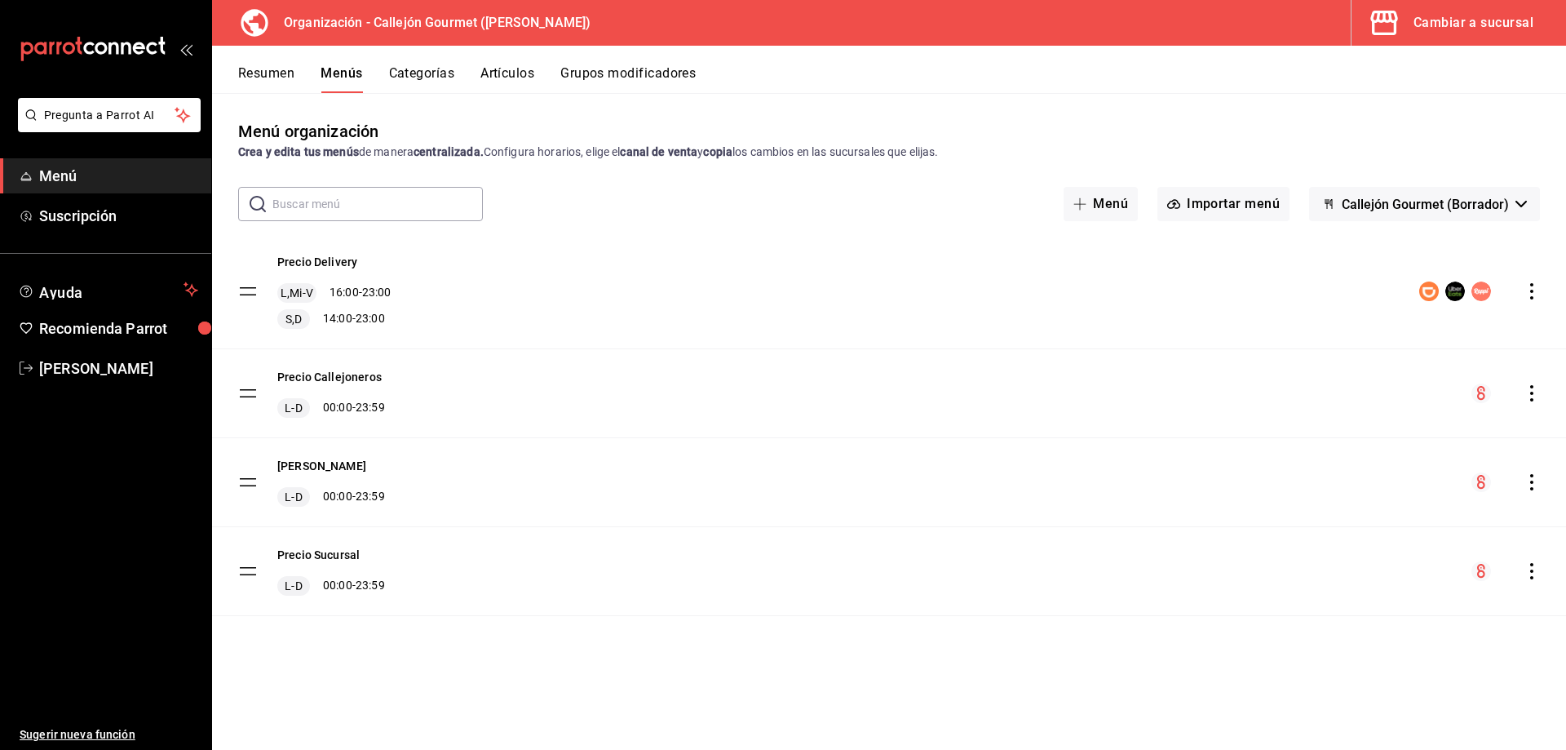
click at [1532, 570] on icon "actions" at bounding box center [1531, 571] width 3 height 16
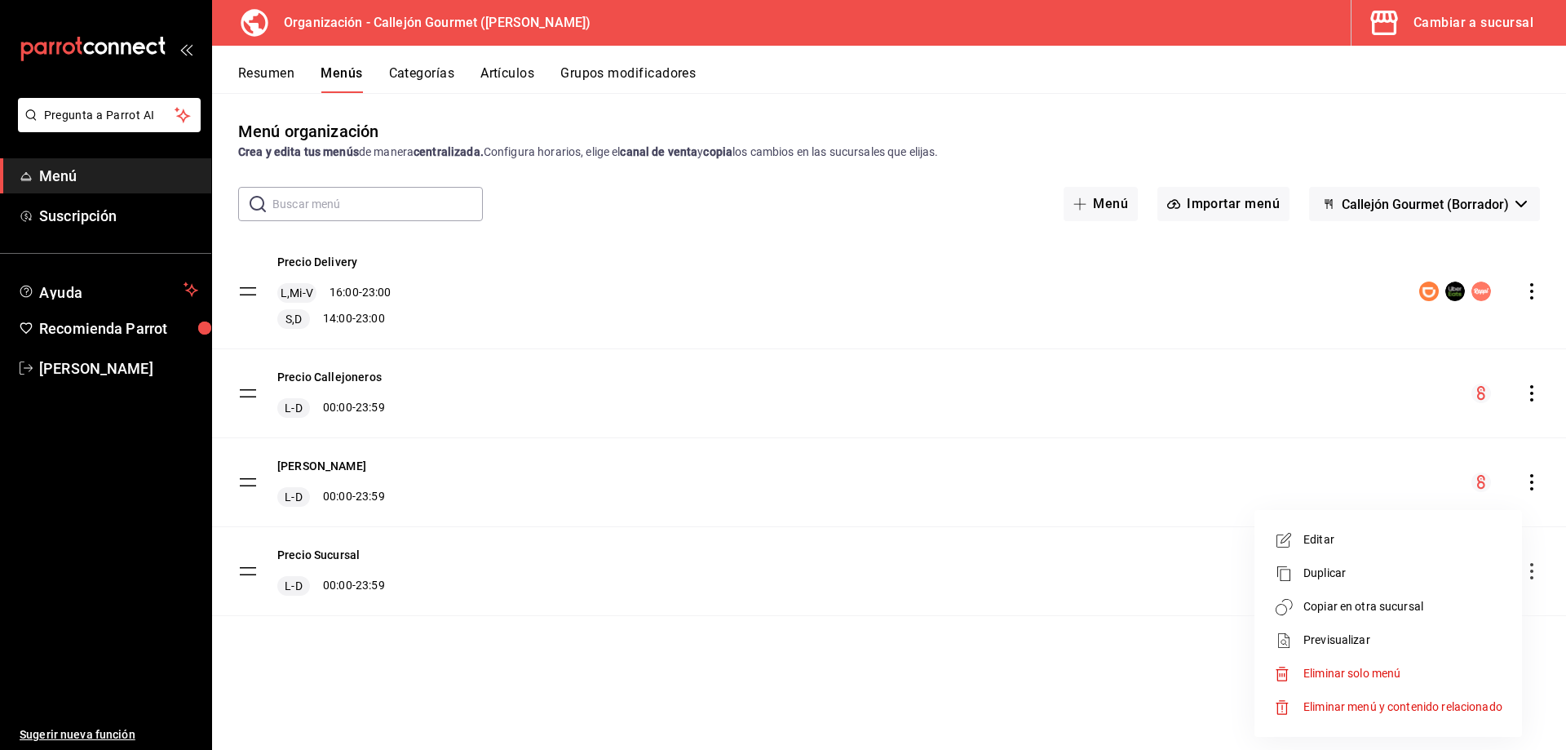
click at [1375, 614] on span "Copiar en otra sucursal" at bounding box center [1402, 606] width 199 height 17
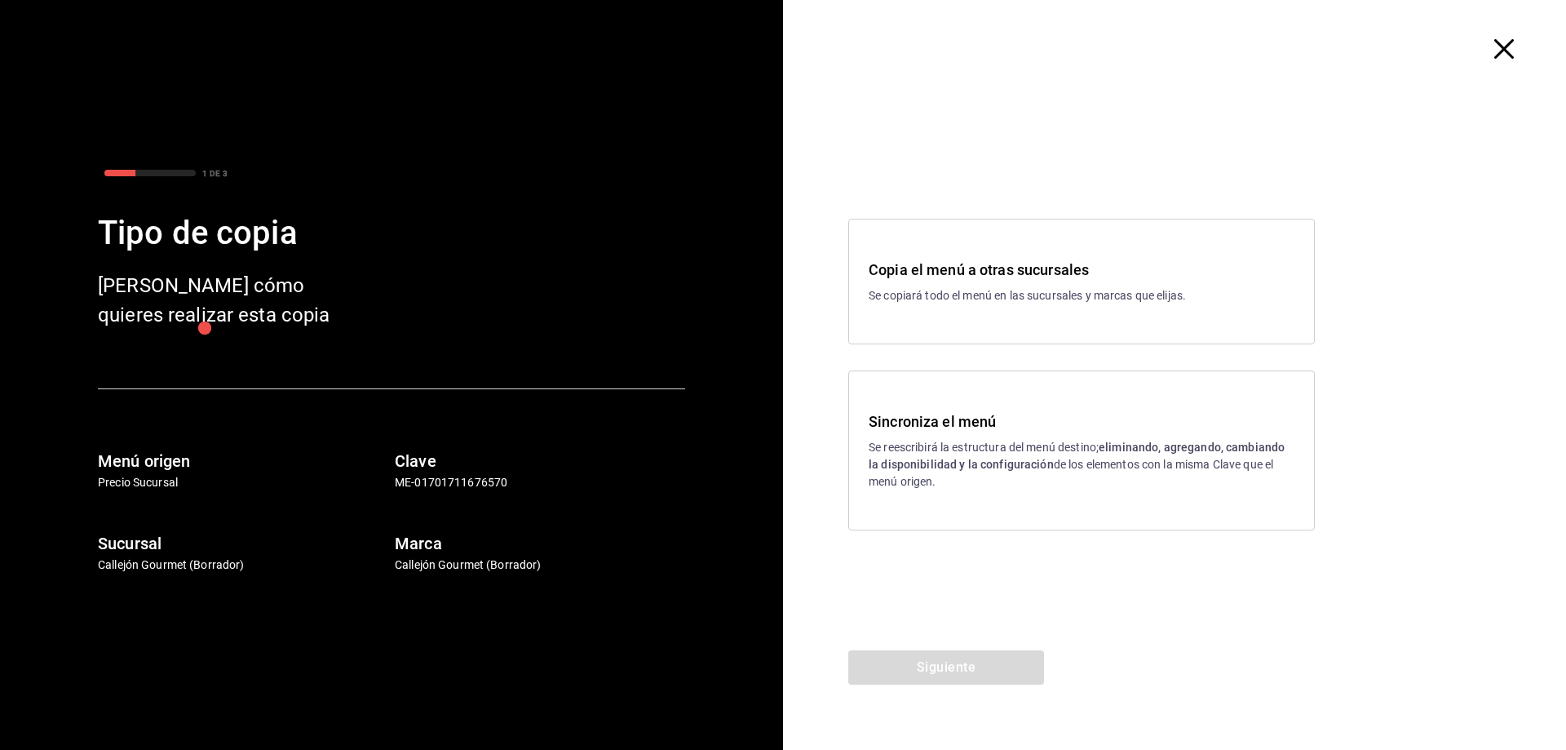
click at [1051, 471] on p "Se reescribirá la estructura del menú destino; eliminando, agregando, cambiando…" at bounding box center [1082, 464] width 426 height 51
click at [979, 684] on div "Siguiente" at bounding box center [946, 699] width 326 height 99
click at [979, 678] on button "Siguiente" at bounding box center [946, 667] width 196 height 34
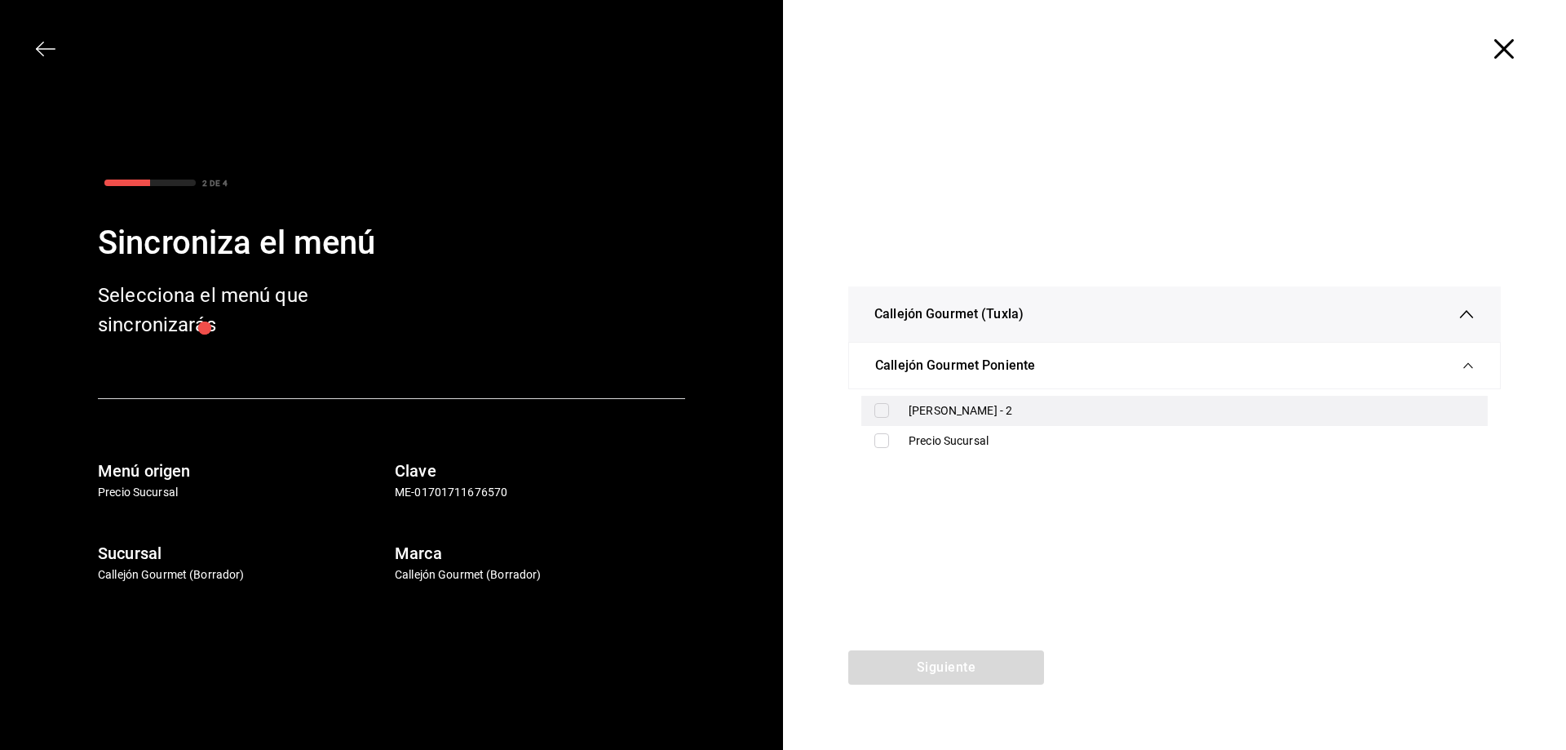
click at [884, 409] on input "checkbox" at bounding box center [881, 410] width 15 height 15
checkbox input "true"
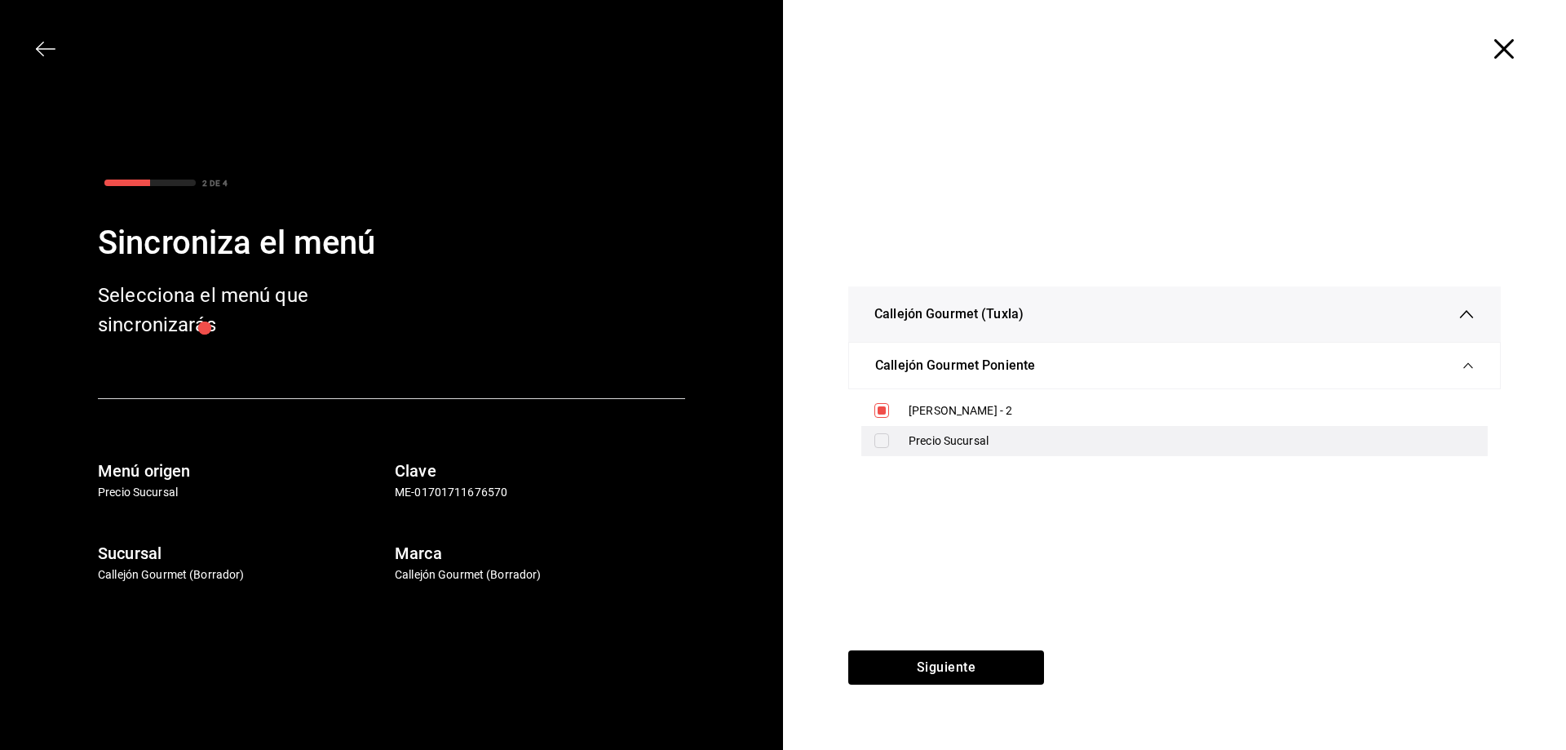
click at [890, 444] on label at bounding box center [884, 440] width 21 height 15
click at [889, 444] on input "checkbox" at bounding box center [881, 440] width 15 height 15
click at [885, 444] on input "checkbox" at bounding box center [881, 440] width 15 height 15
checkbox input "true"
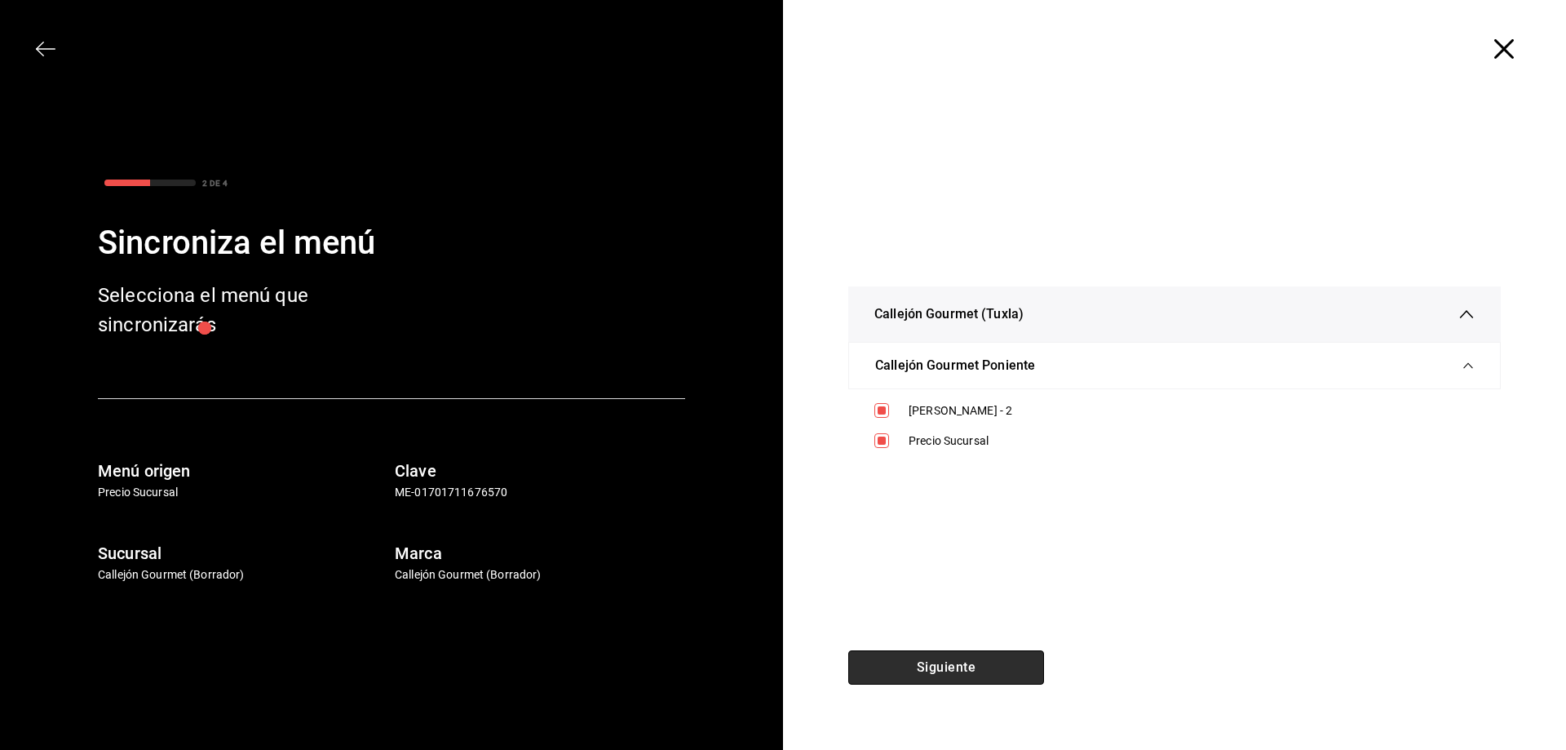
click at [1015, 667] on button "Siguiente" at bounding box center [946, 667] width 196 height 34
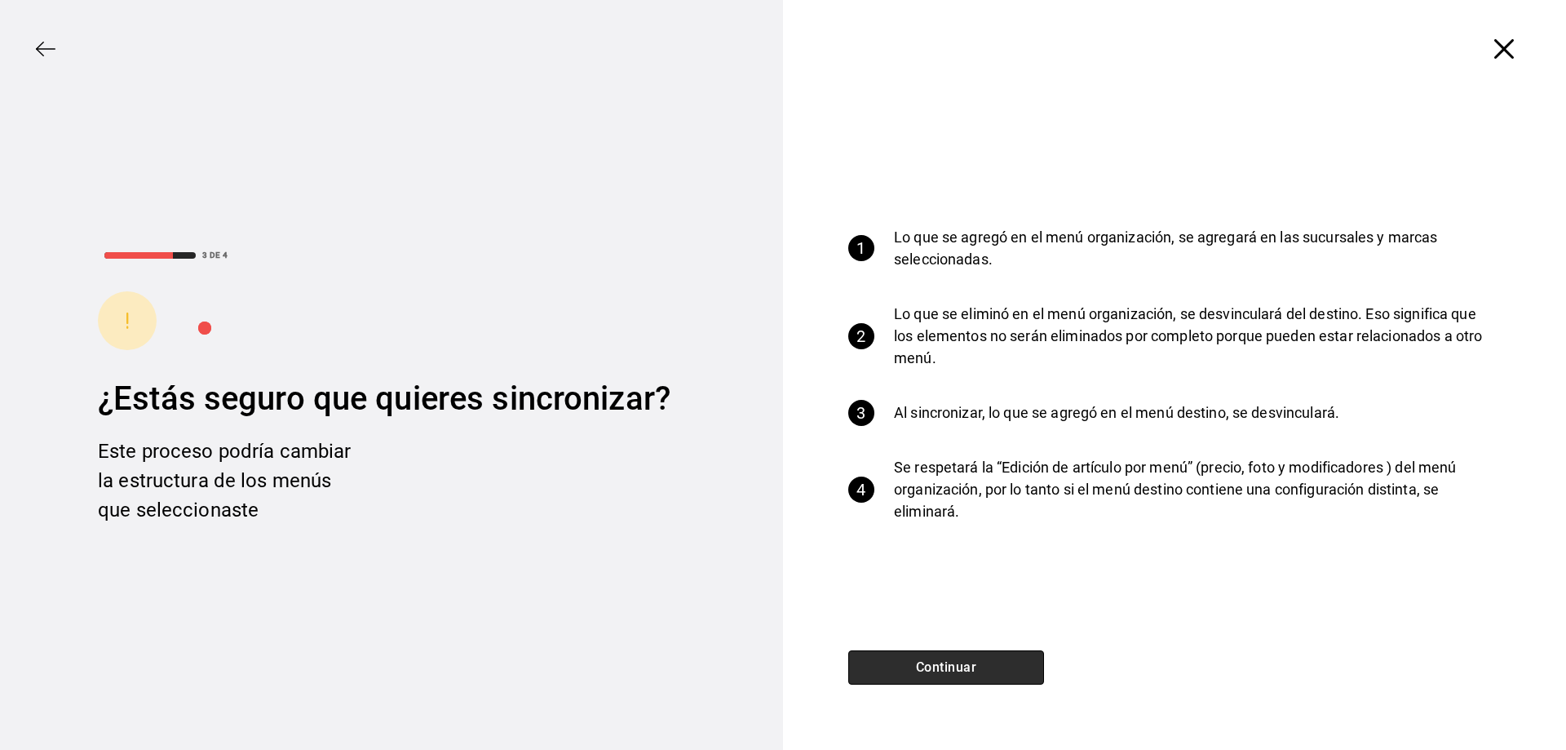
click at [1015, 667] on button "Continuar" at bounding box center [946, 667] width 196 height 34
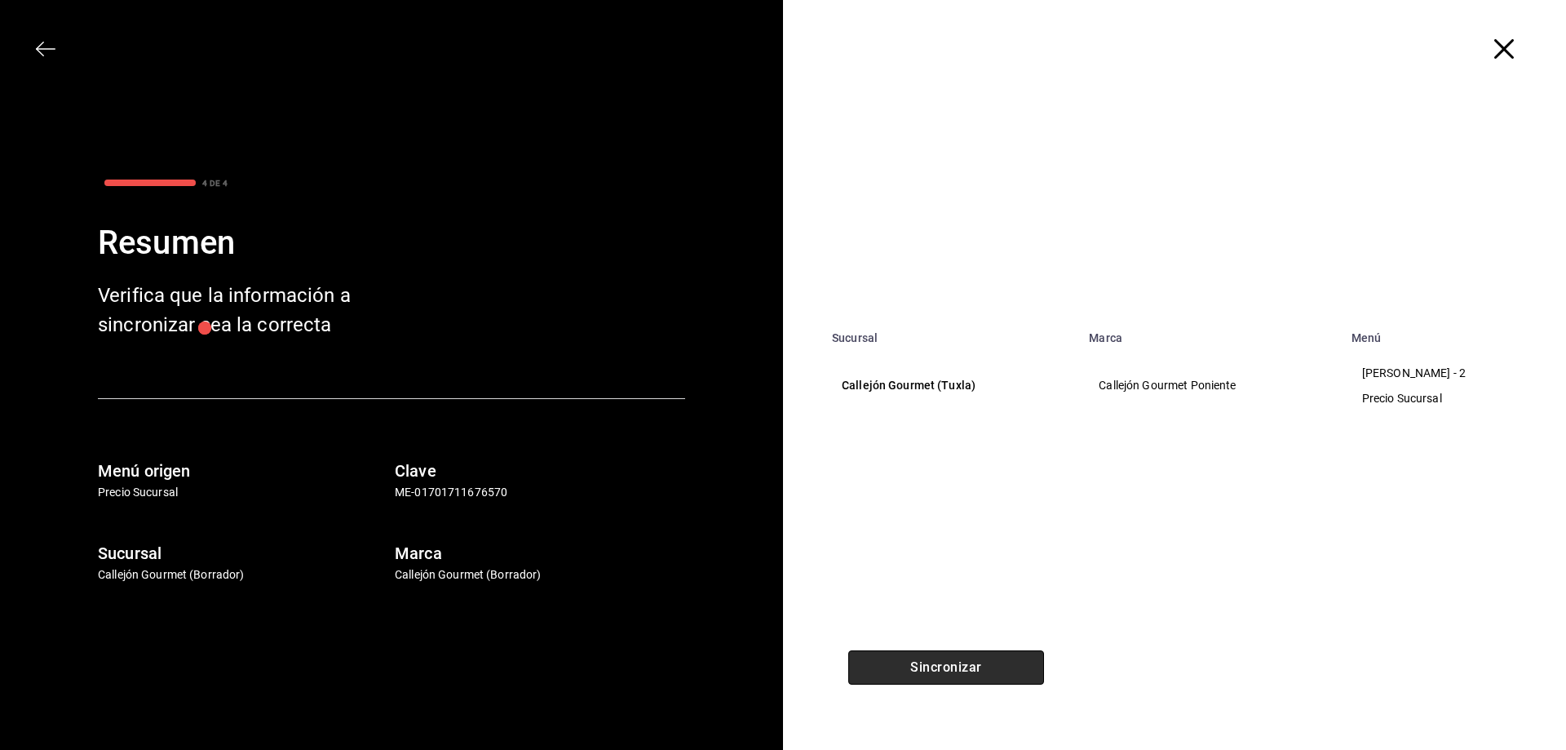
click at [1015, 667] on button "Sincronizar" at bounding box center [946, 667] width 196 height 34
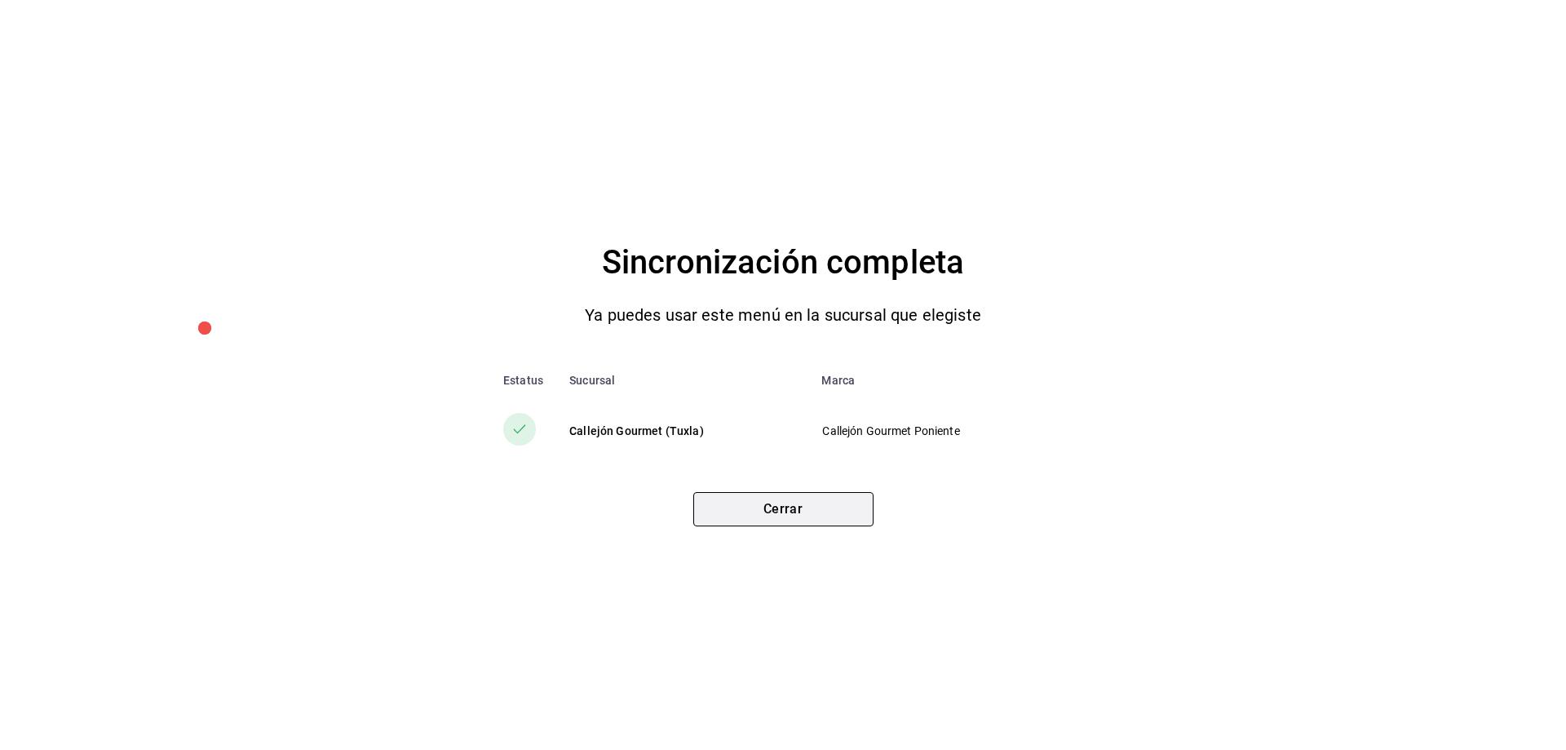
click at [734, 506] on button "Cerrar" at bounding box center [783, 509] width 180 height 34
